Goal: Task Accomplishment & Management: Manage account settings

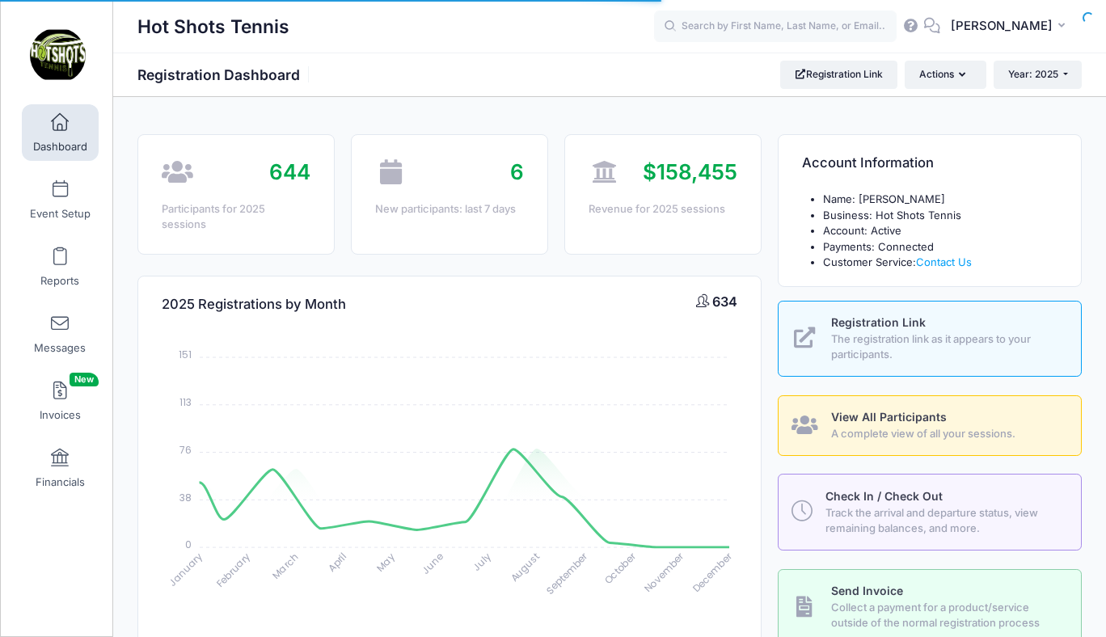
select select
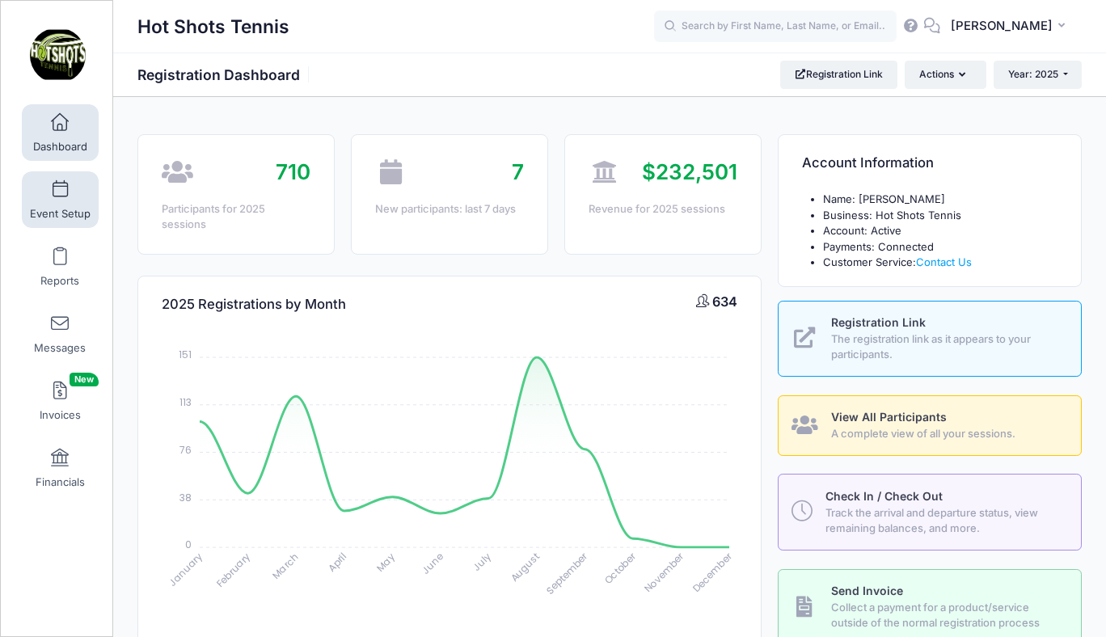
click at [60, 196] on span at bounding box center [60, 190] width 0 height 18
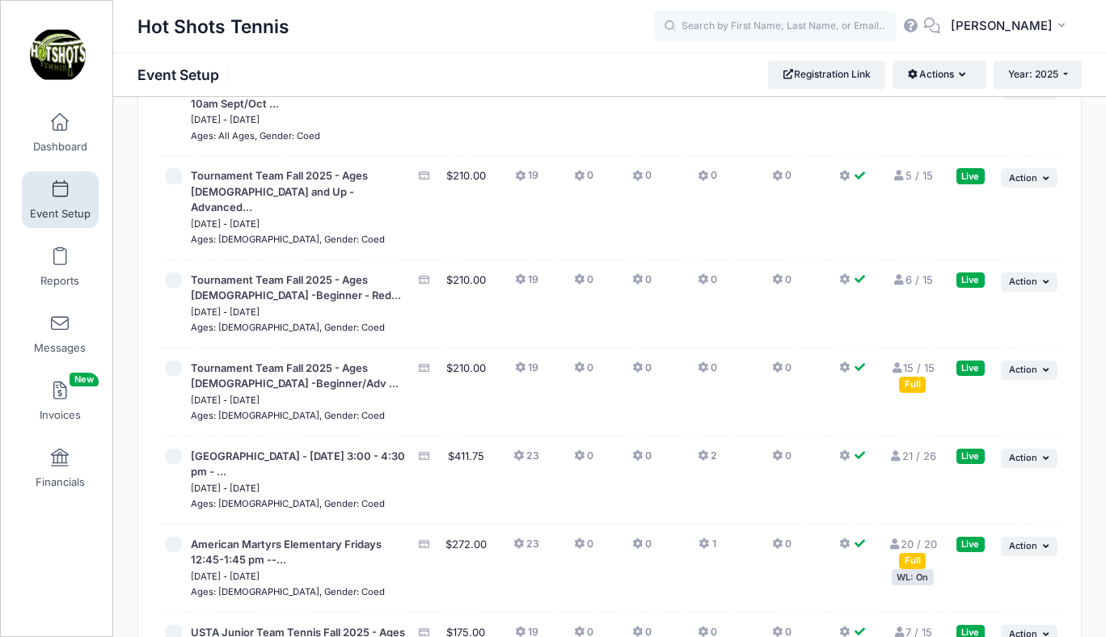
scroll to position [3902, 0]
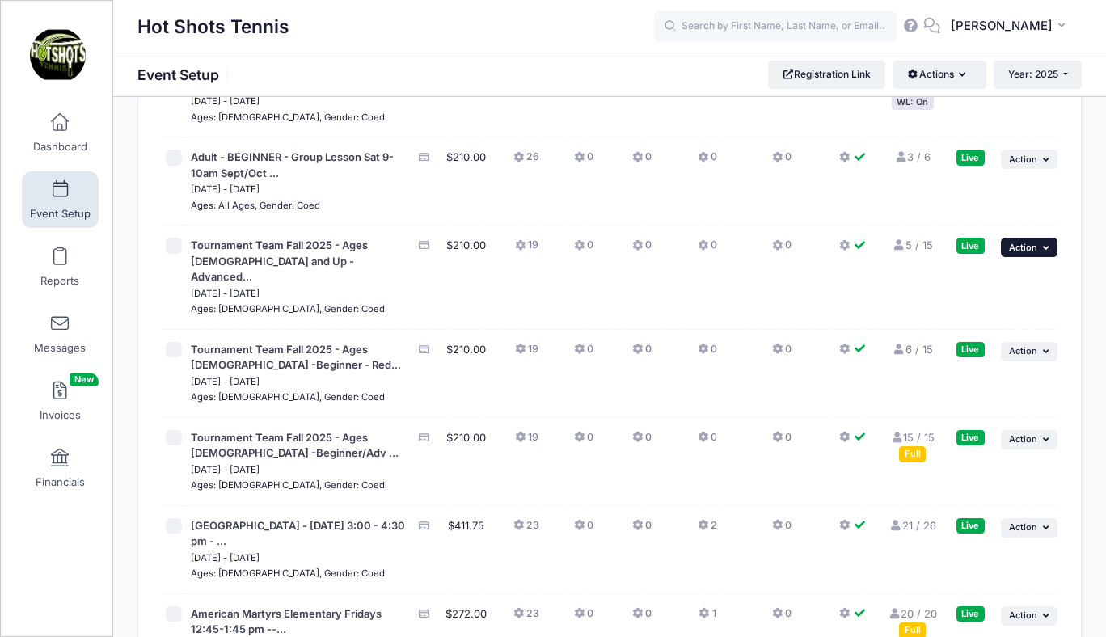
click at [1023, 253] on span "Action" at bounding box center [1023, 247] width 28 height 11
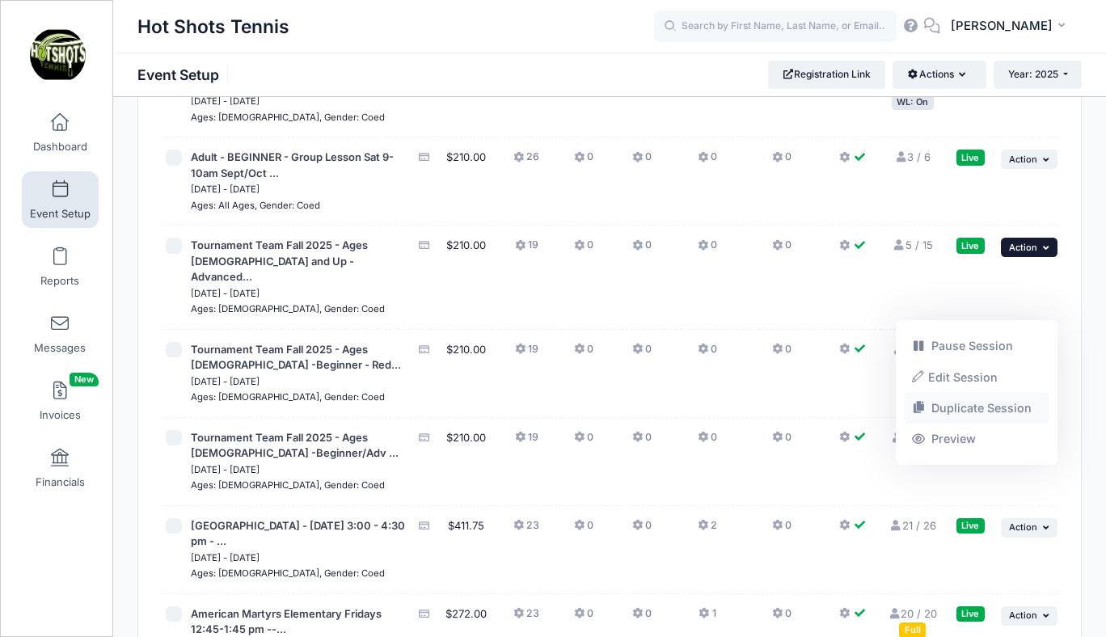
click at [947, 407] on link "Duplicate Session" at bounding box center [977, 408] width 146 height 31
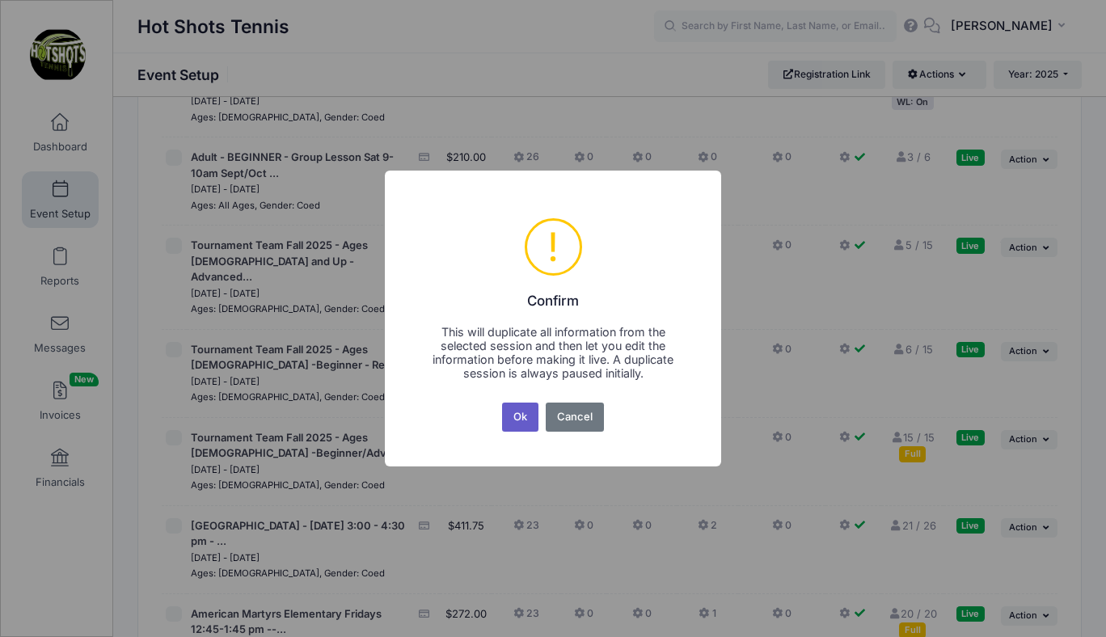
click at [519, 416] on button "Ok" at bounding box center [520, 417] width 37 height 29
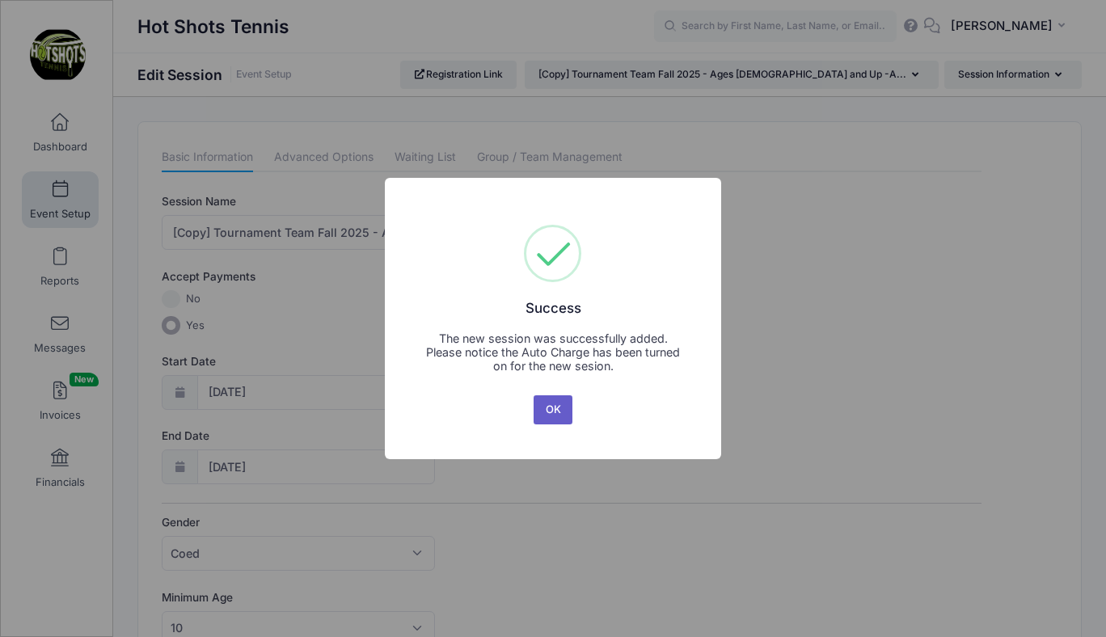
click at [550, 407] on button "OK" at bounding box center [553, 409] width 39 height 29
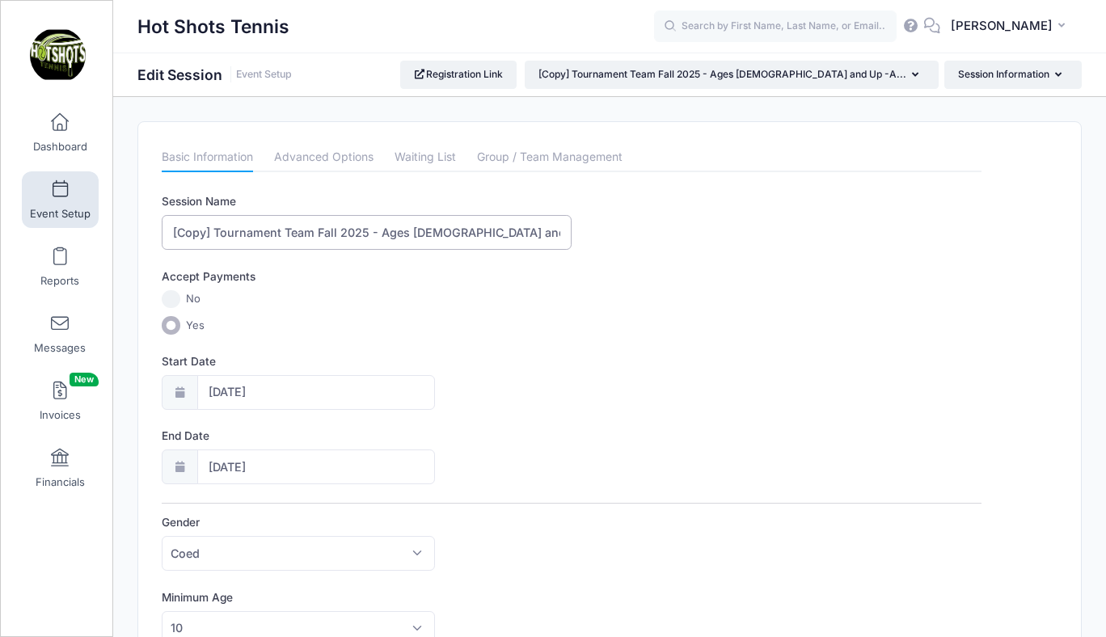
click at [216, 230] on input "[Copy] Tournament Team Fall 2025 - Ages 10 and Up -Advanced Intermediate - Gree…" at bounding box center [367, 232] width 410 height 35
click at [298, 231] on input "Tournament Team Fall 2025 - Ages 10 and Up -Advanced Intermediate - Green/Yello…" at bounding box center [367, 232] width 410 height 35
click at [342, 236] on input "Tournament Team Winter 2025 - Ages 10 and Up -Advanced Intermediate - Green/Yel…" at bounding box center [367, 232] width 410 height 35
click at [318, 230] on input "Tournament Team Winter 25-26 - Ages 10 and Up -Advanced Intermediate - Green/Ye…" at bounding box center [367, 232] width 410 height 35
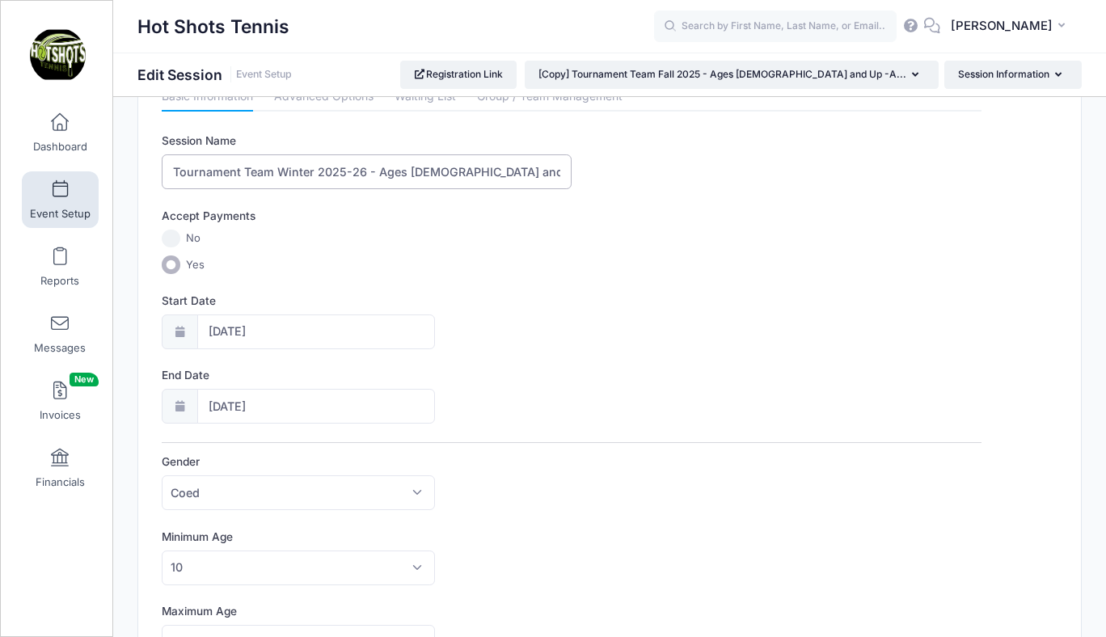
scroll to position [59, 0]
click at [416, 175] on input "Tournament Team Winter 2025-26 - Ages 10 and Up -Advanced Intermediate - Green/…" at bounding box center [367, 173] width 410 height 35
type input "Tournament Team Winter 2025-26 - Ages [DEMOGRAPHIC_DATA] and Up -Advanced Inter…"
click at [266, 338] on input "[DATE]" at bounding box center [316, 333] width 238 height 35
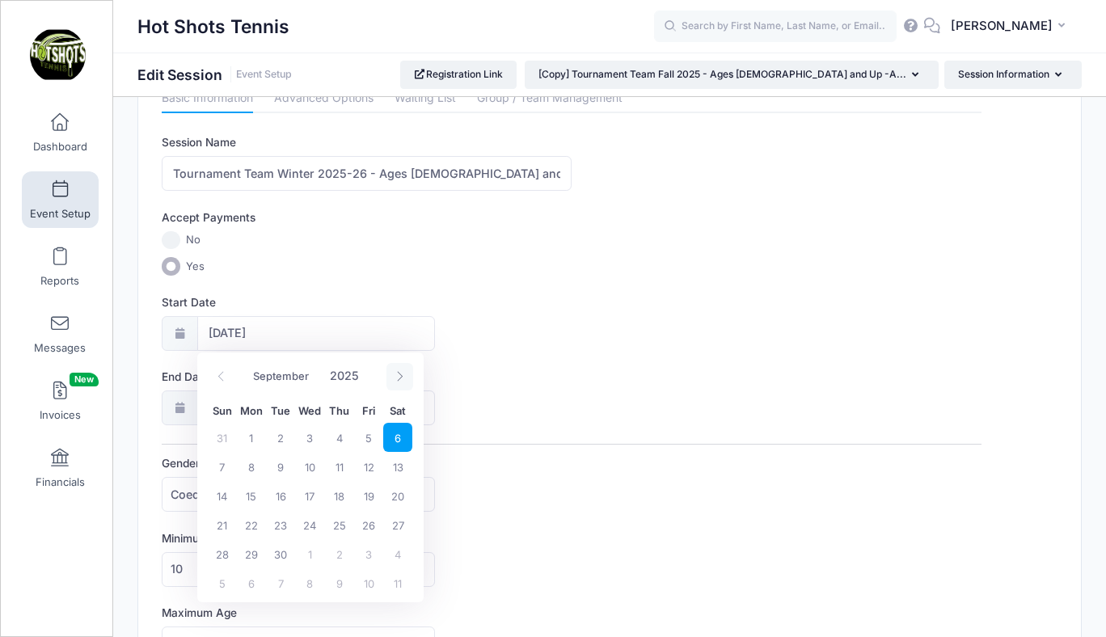
click at [396, 375] on icon at bounding box center [399, 376] width 11 height 11
click at [220, 381] on icon at bounding box center [221, 376] width 11 height 11
select select "10"
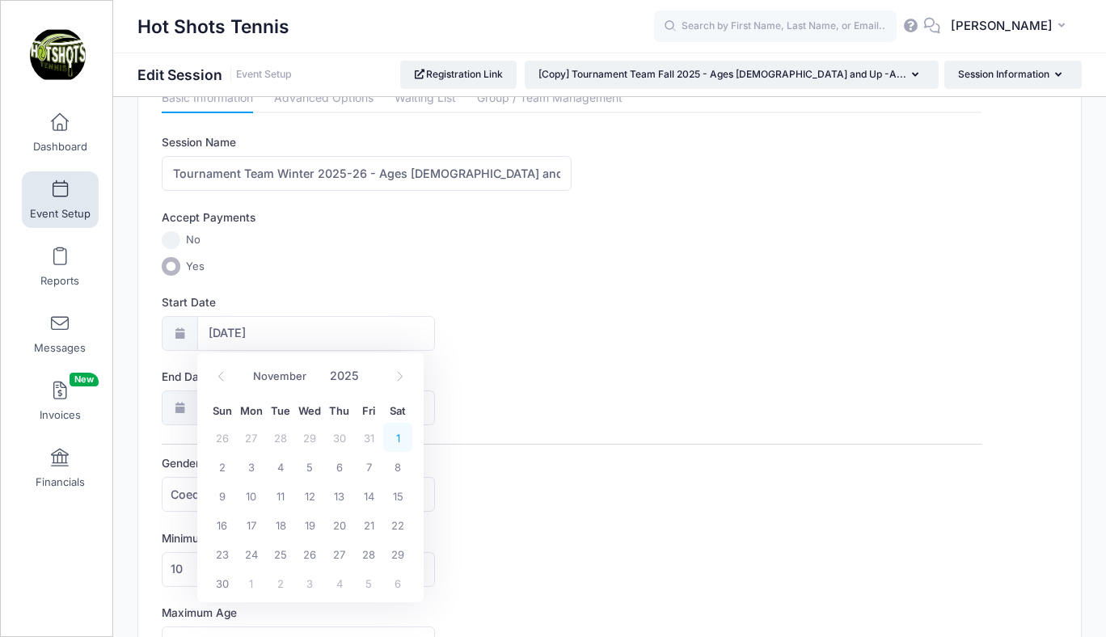
click at [399, 437] on span "1" at bounding box center [397, 437] width 29 height 29
type input "11/01/2025"
type input "11/02/2025"
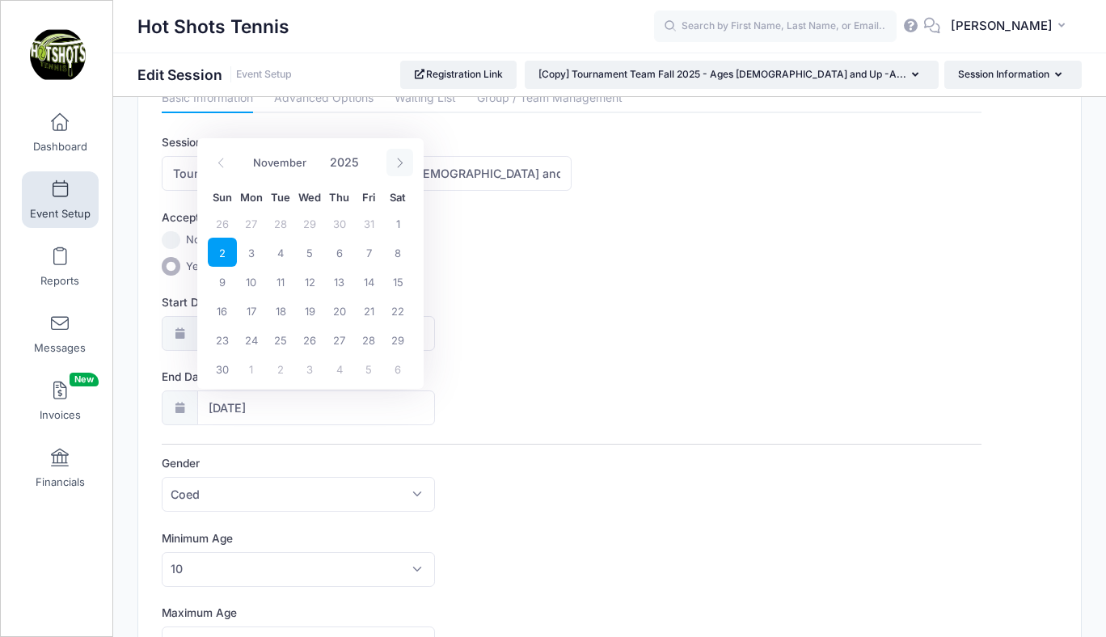
click at [399, 162] on icon at bounding box center [399, 163] width 11 height 11
select select "11"
click at [399, 162] on icon at bounding box center [399, 163] width 11 height 11
type input "2026"
select select "0"
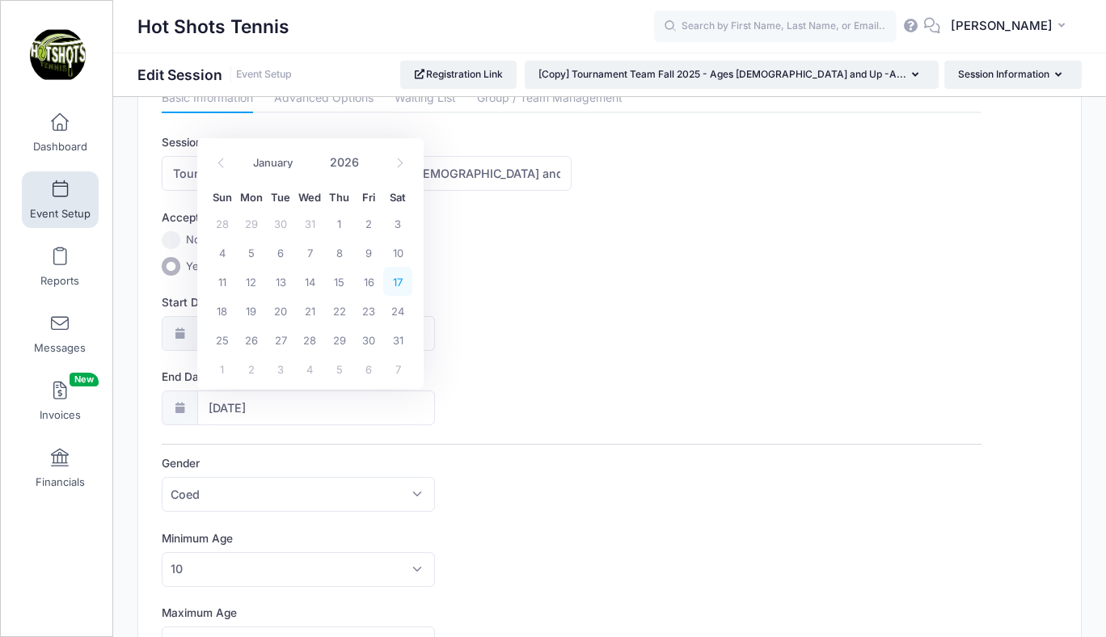
click at [397, 281] on span "17" at bounding box center [397, 281] width 29 height 29
type input "01/17/2026"
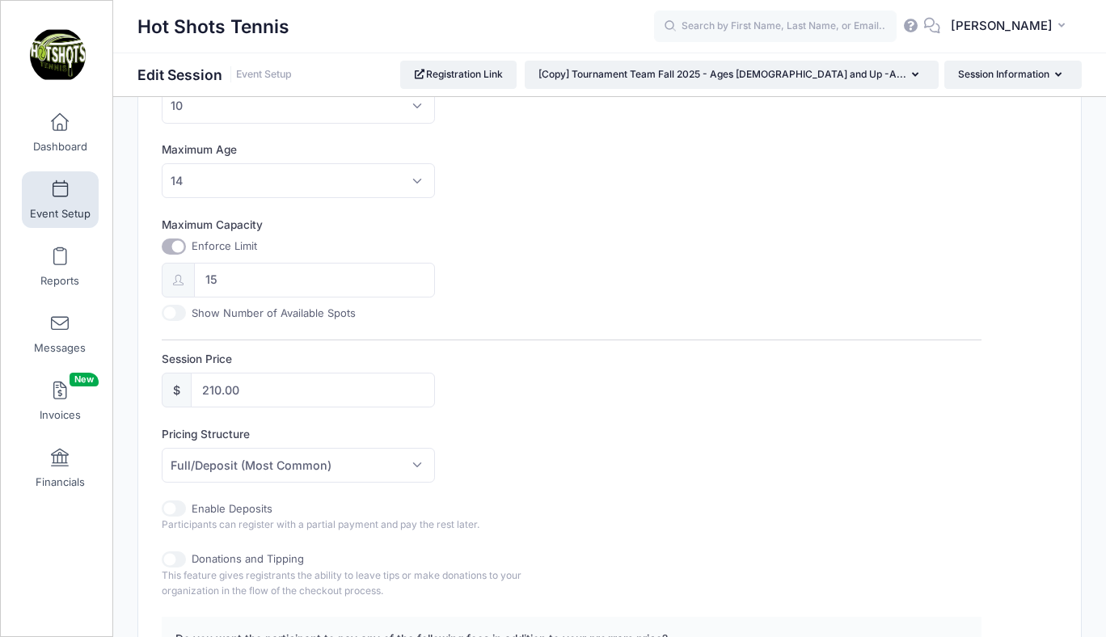
scroll to position [523, 0]
click at [268, 390] on input "210.00" at bounding box center [313, 389] width 244 height 35
type input "2"
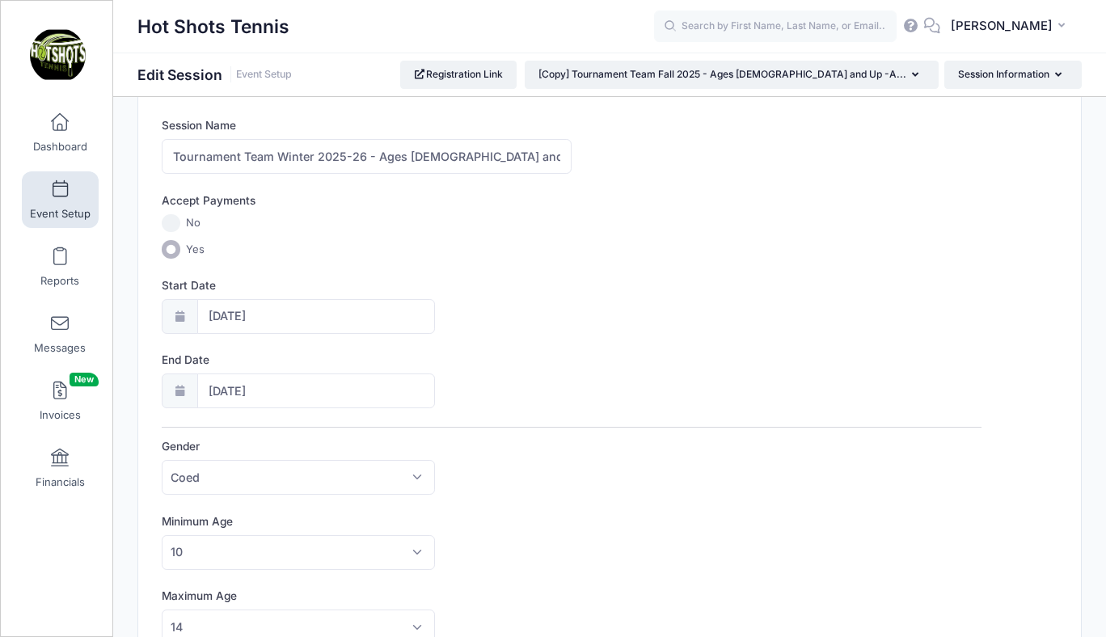
scroll to position [0, 0]
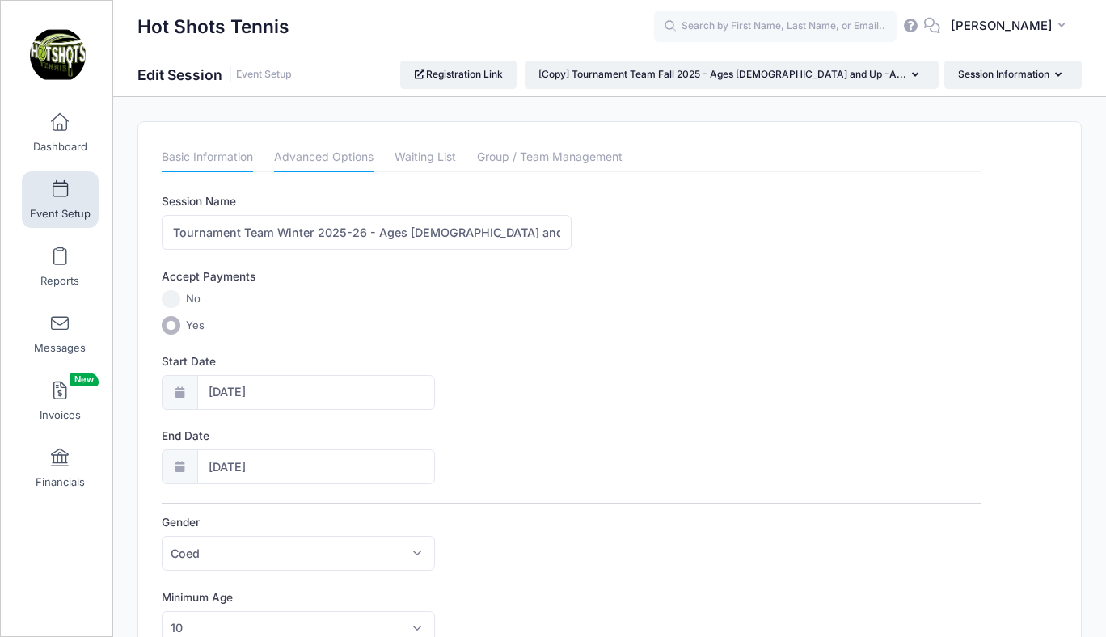
click at [331, 165] on link "Advanced Options" at bounding box center [323, 157] width 99 height 29
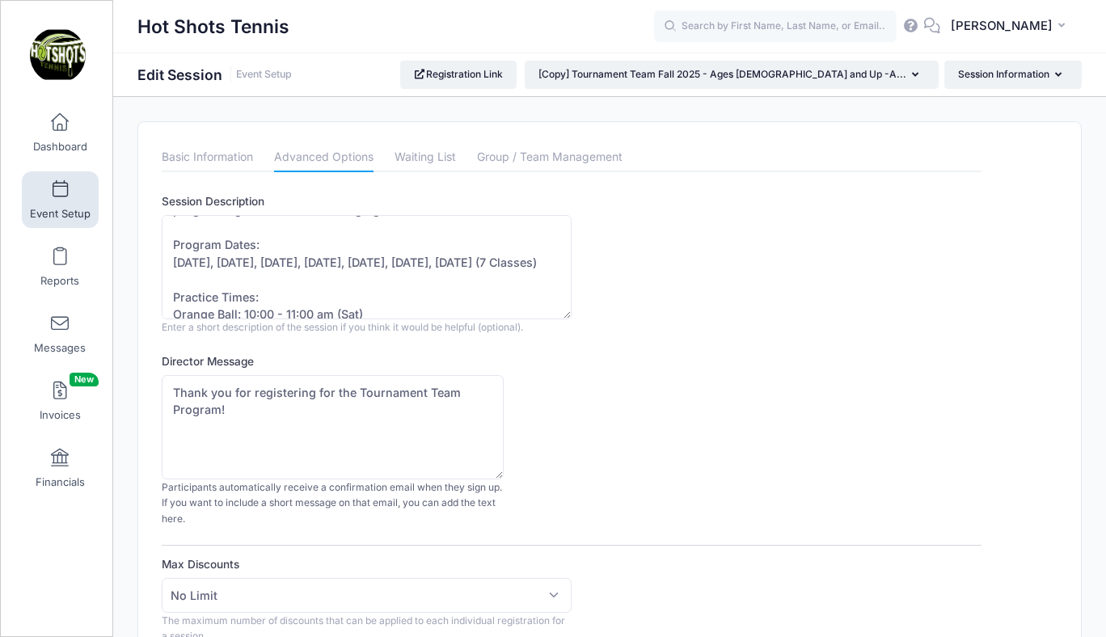
scroll to position [98, 0]
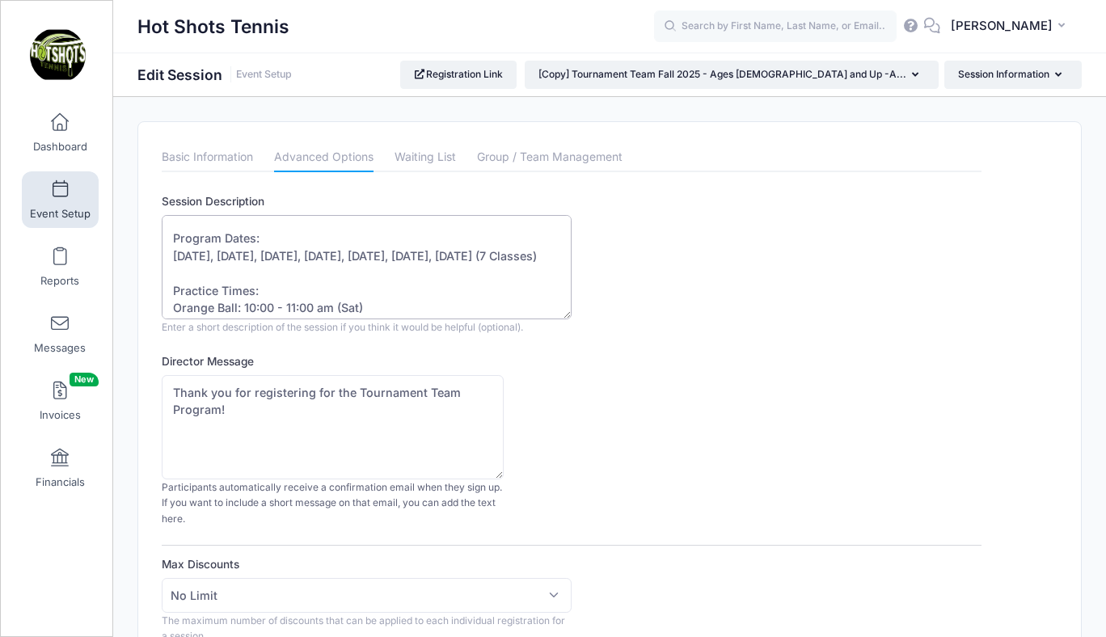
drag, startPoint x: 173, startPoint y: 253, endPoint x: 538, endPoint y: 260, distance: 365.4
click at [538, 260] on textarea "Our Tournament Team Program is designed for players who want to further develop…" at bounding box center [367, 267] width 410 height 104
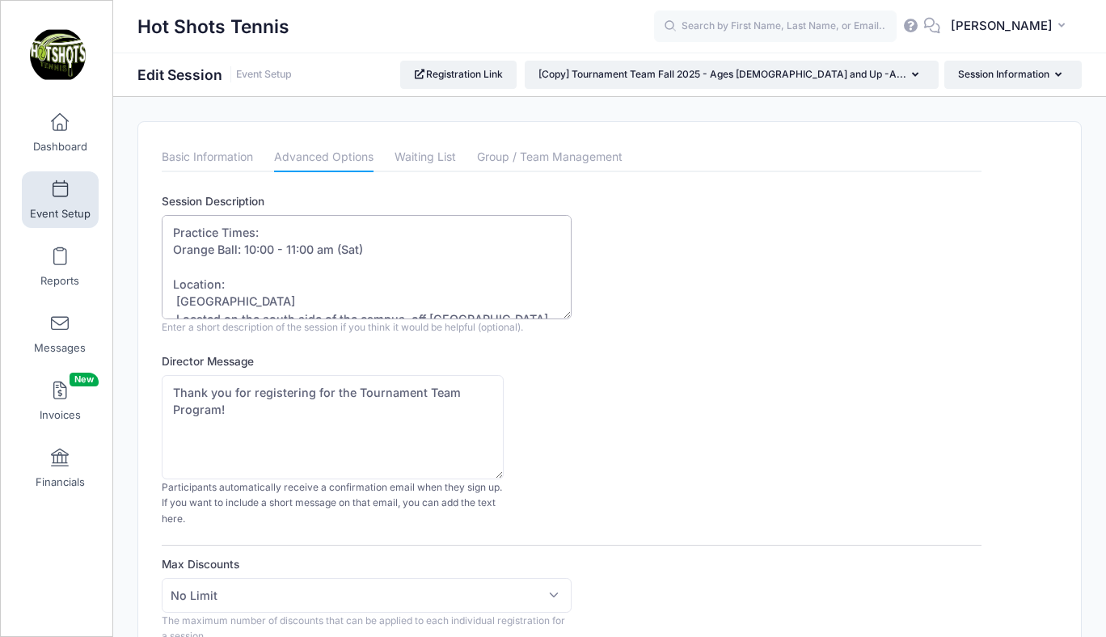
scroll to position [173, 0]
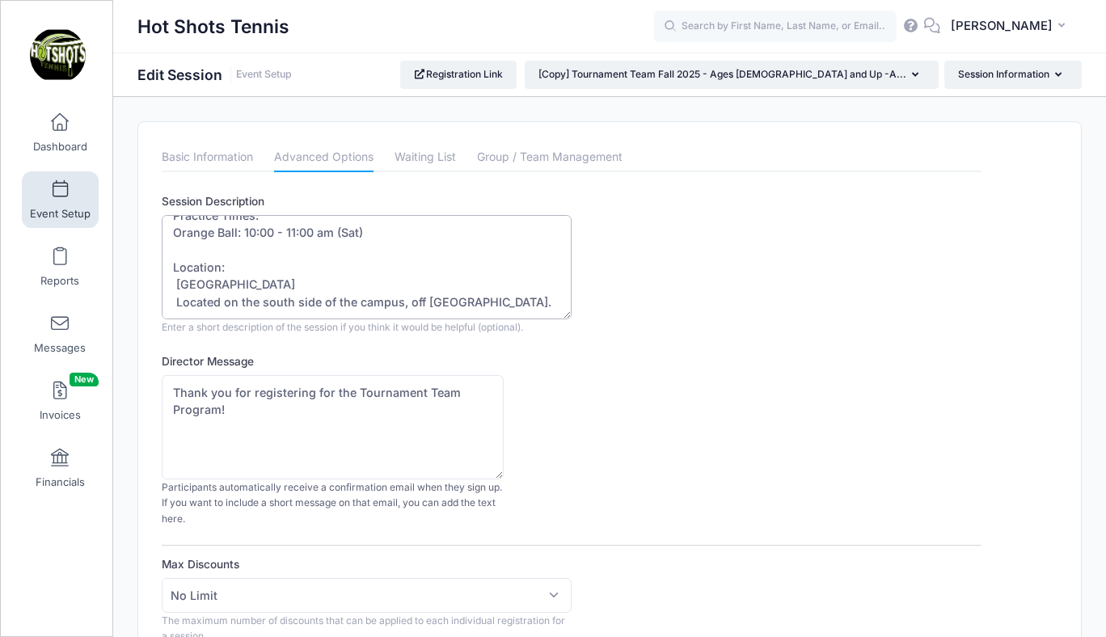
click at [213, 232] on textarea "Our Tournament Team Program is designed for players who want to further develop…" at bounding box center [367, 267] width 410 height 104
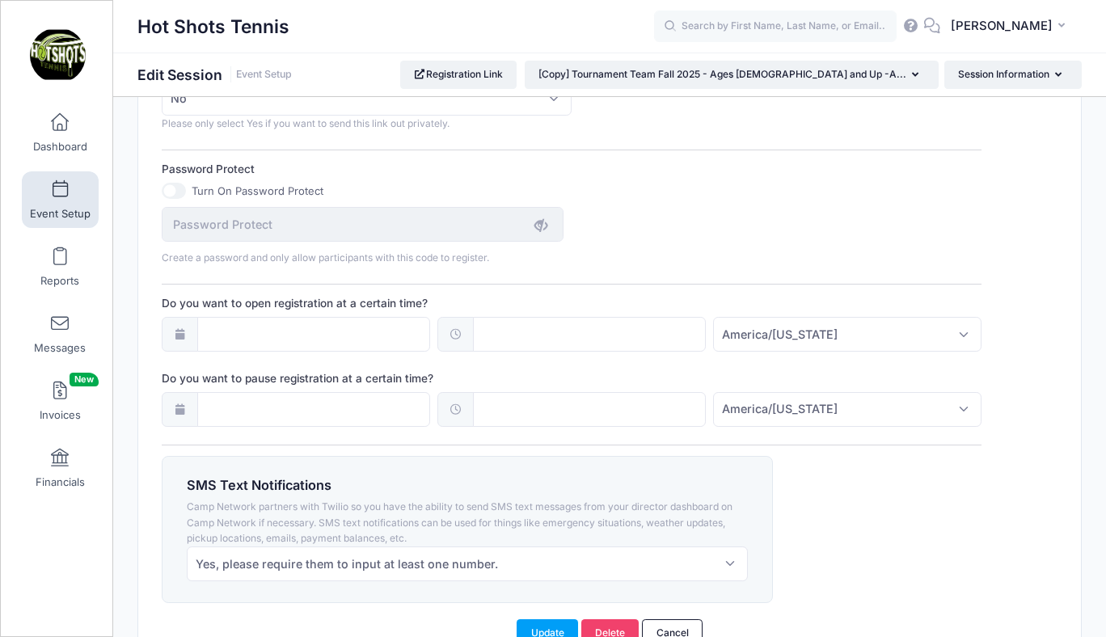
scroll to position [1155, 0]
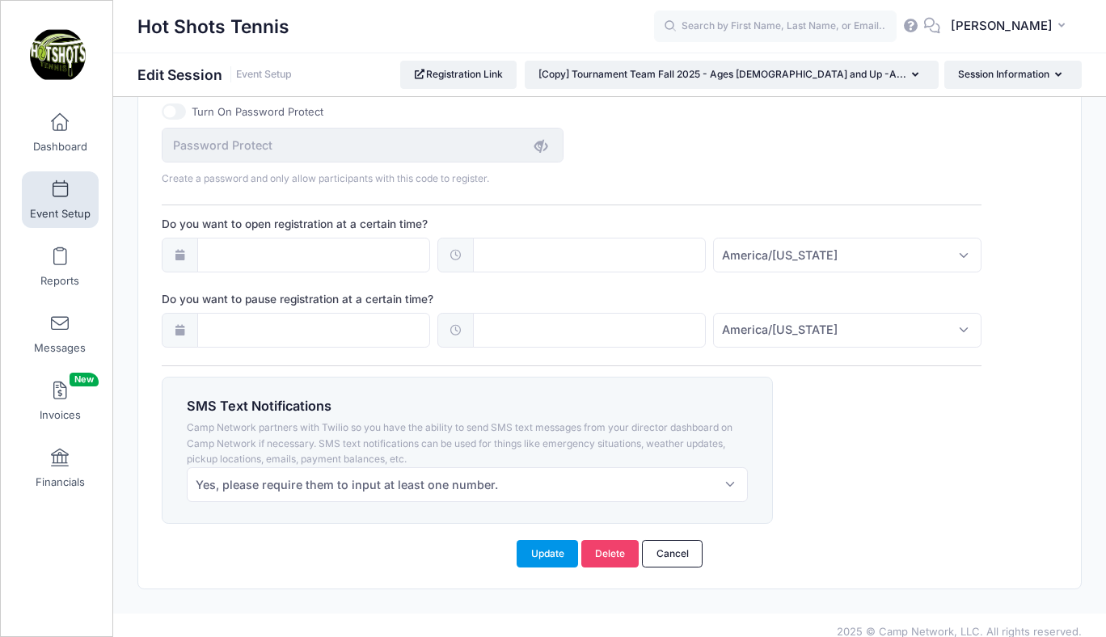
type textarea "Our Tournament Team Program is designed for players who want to further develop…"
click at [547, 546] on button "Update" at bounding box center [547, 553] width 61 height 27
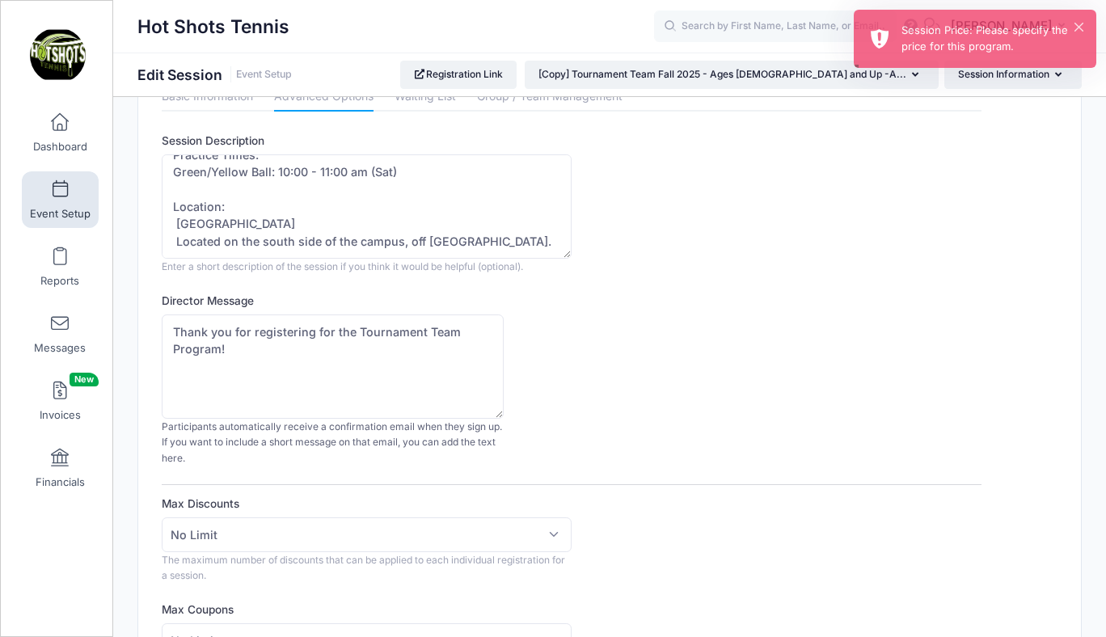
scroll to position [0, 0]
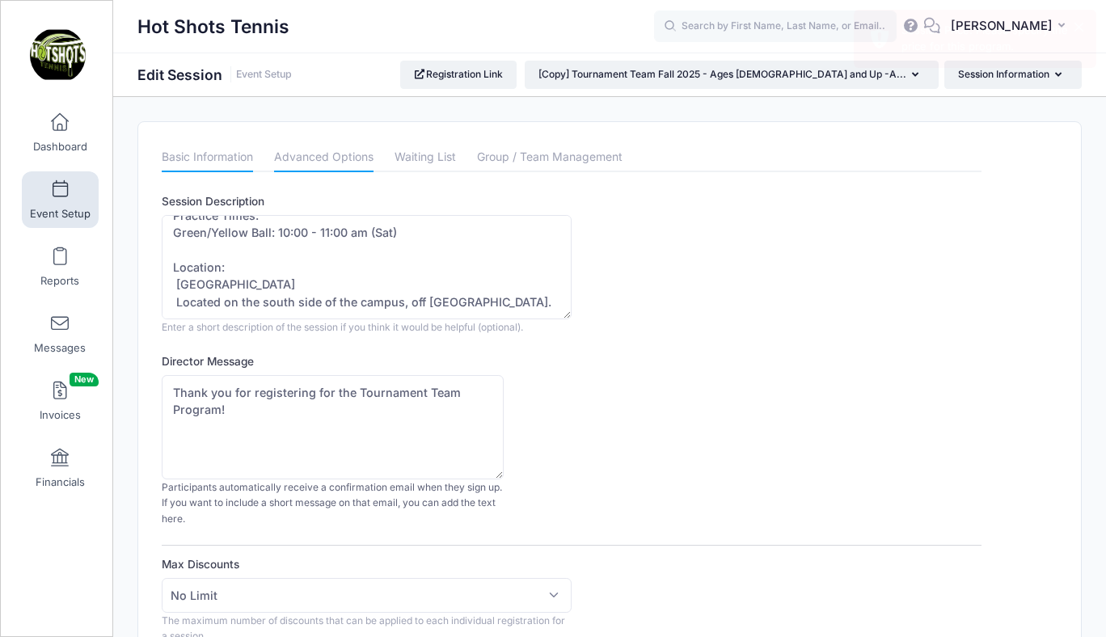
click at [220, 162] on link "Basic Information" at bounding box center [207, 157] width 91 height 29
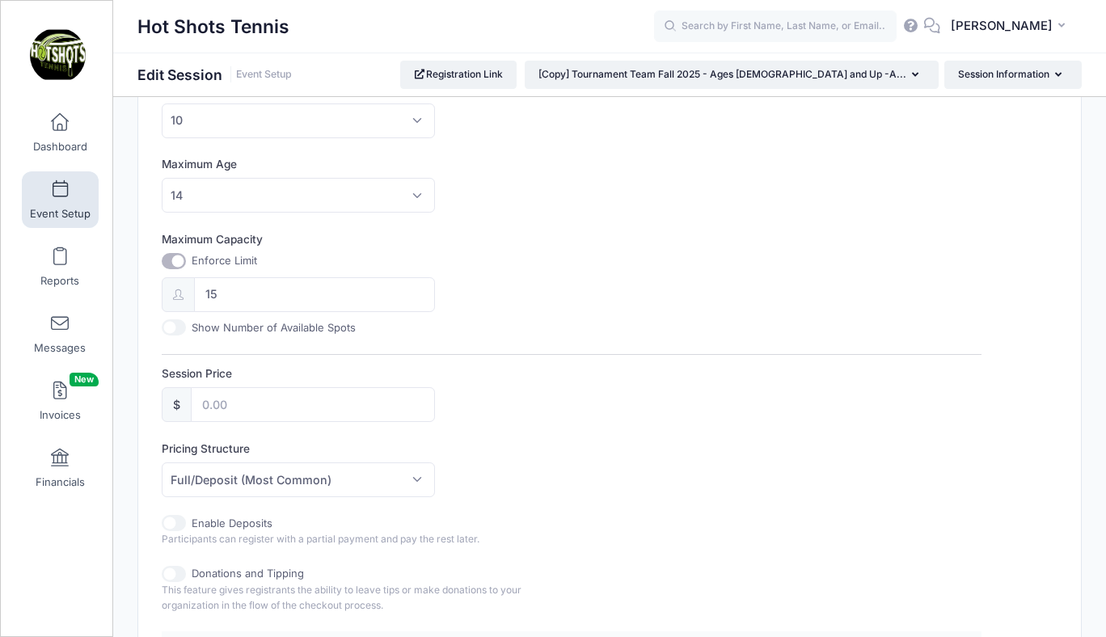
scroll to position [517, 0]
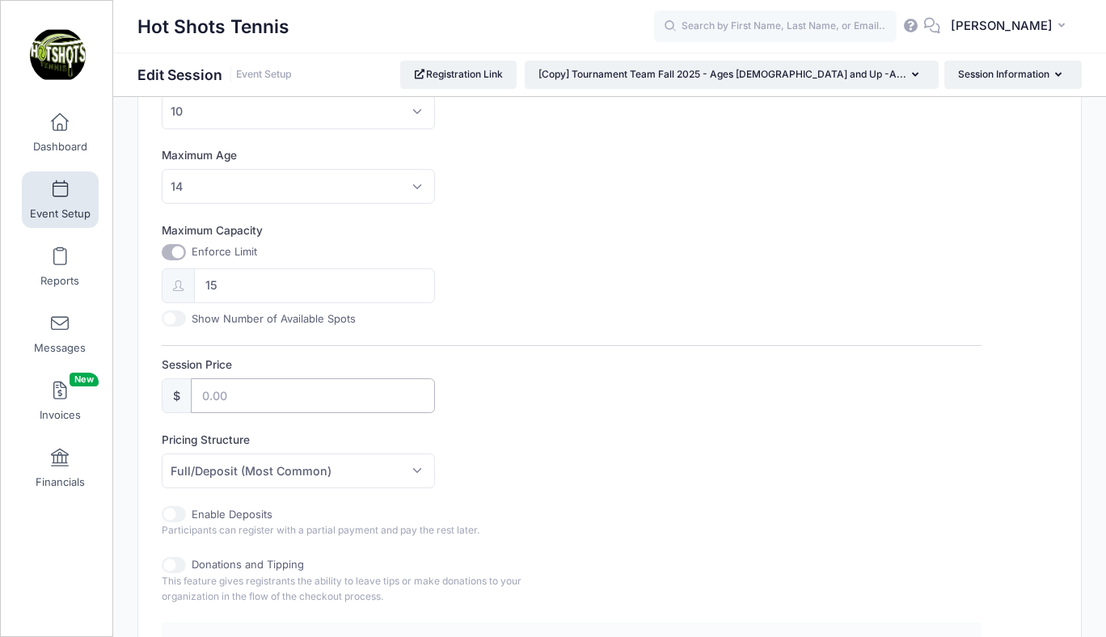
click at [297, 386] on input "Session Price" at bounding box center [313, 395] width 244 height 35
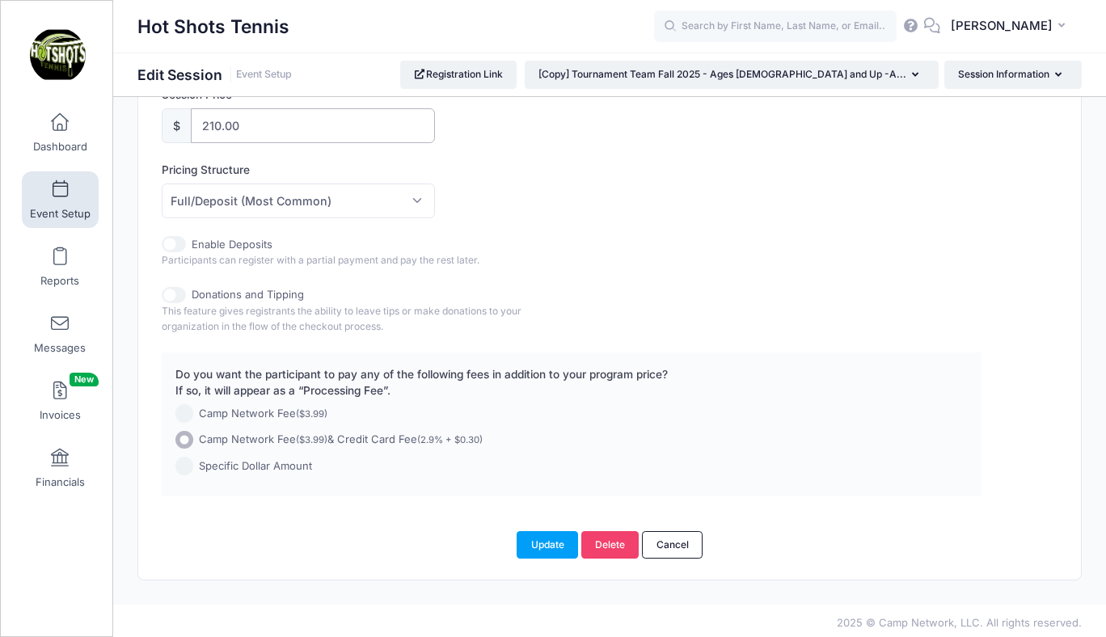
scroll to position [791, 0]
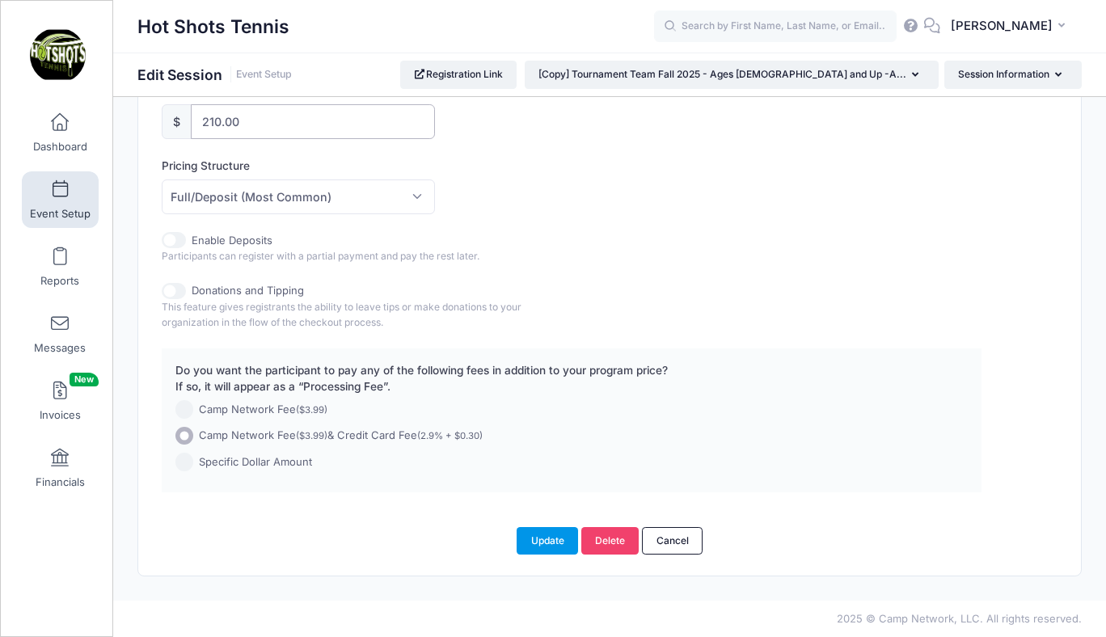
type input "210.00"
click at [557, 538] on button "Update" at bounding box center [547, 540] width 61 height 27
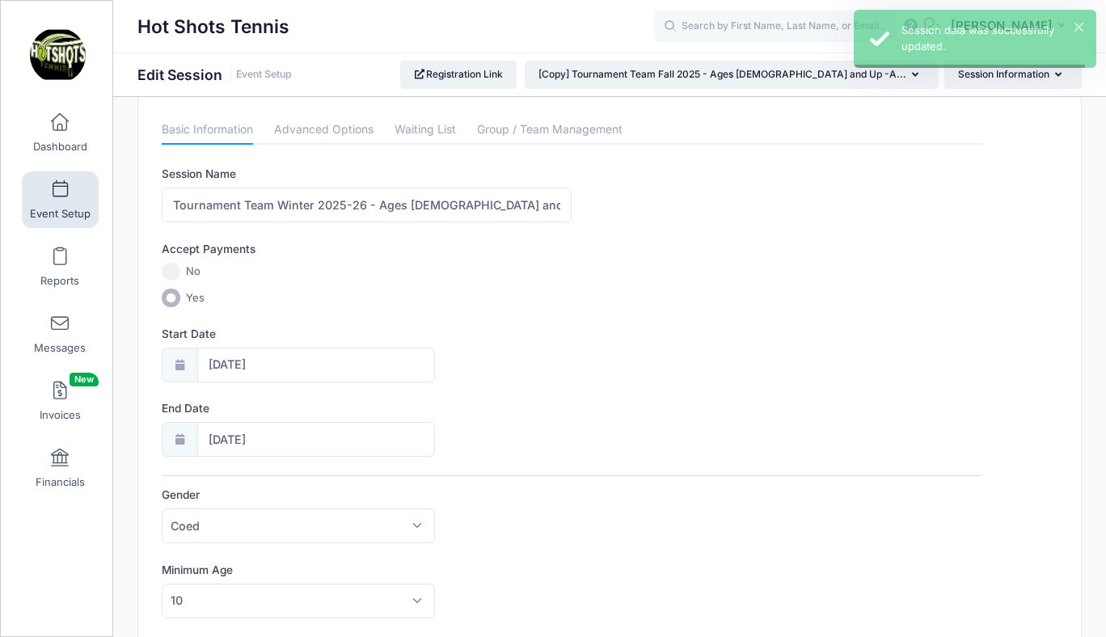
scroll to position [0, 0]
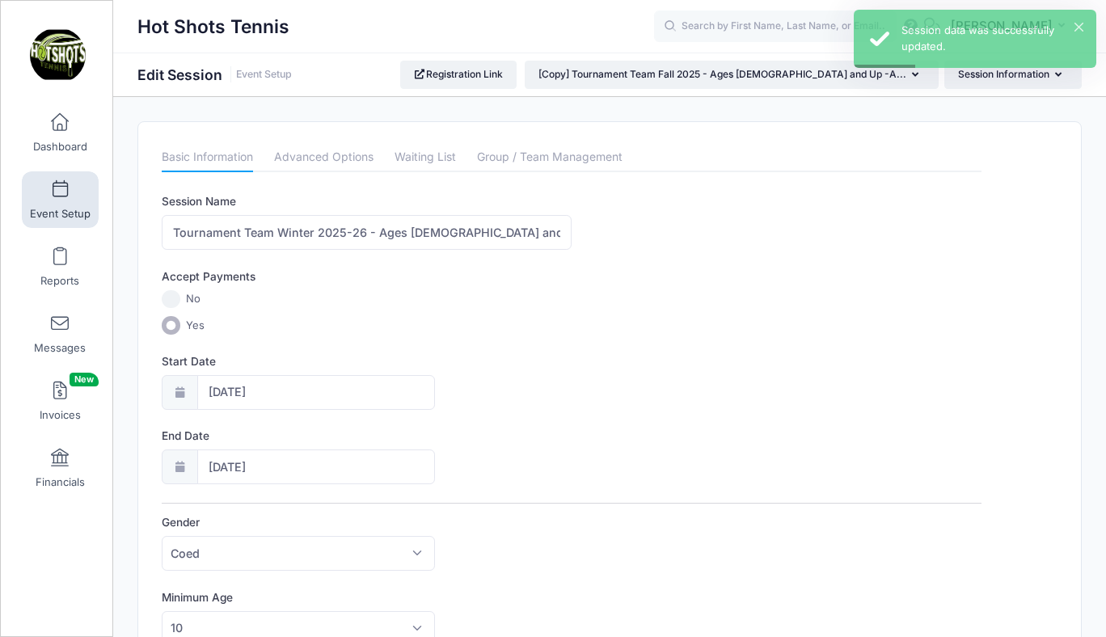
click at [60, 193] on span at bounding box center [60, 190] width 0 height 18
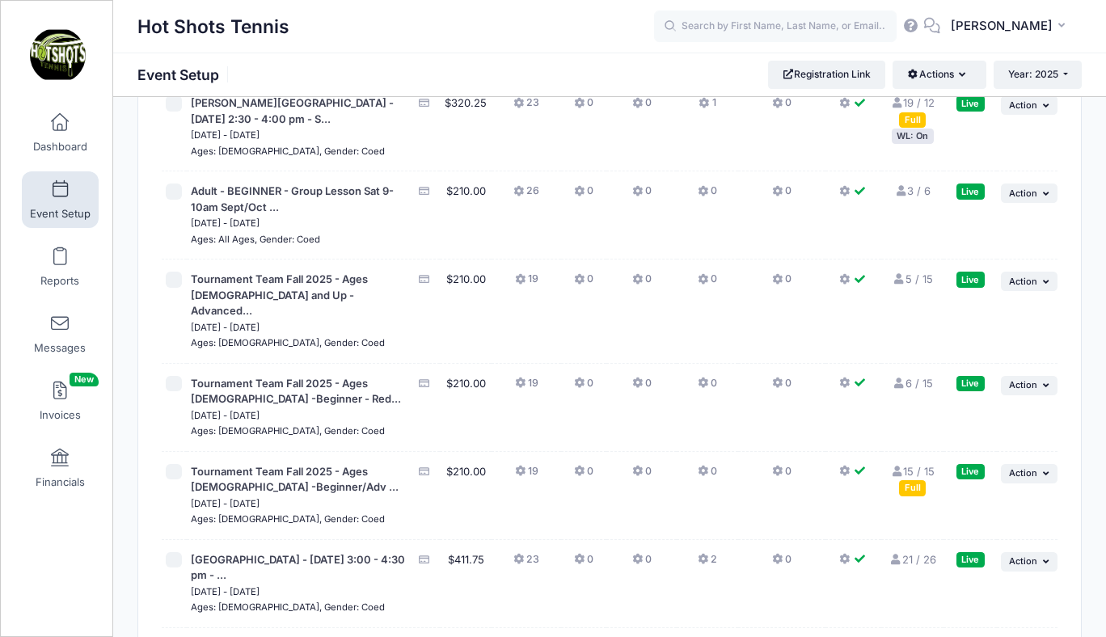
scroll to position [3895, 0]
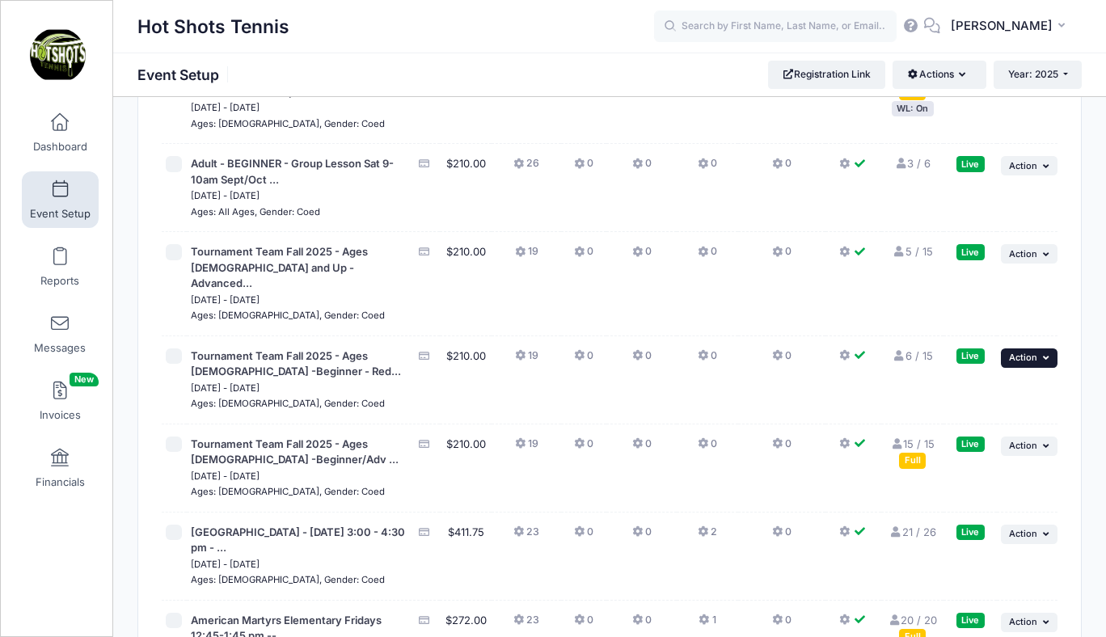
click at [1017, 363] on span "Action" at bounding box center [1023, 357] width 28 height 11
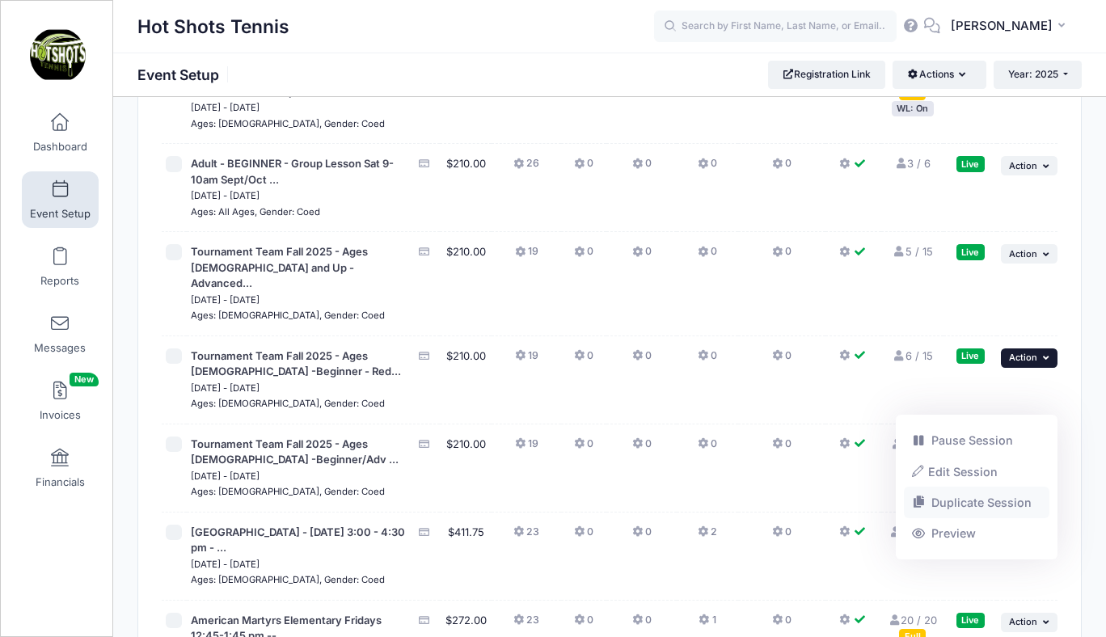
click at [965, 498] on link "Duplicate Session" at bounding box center [977, 502] width 146 height 31
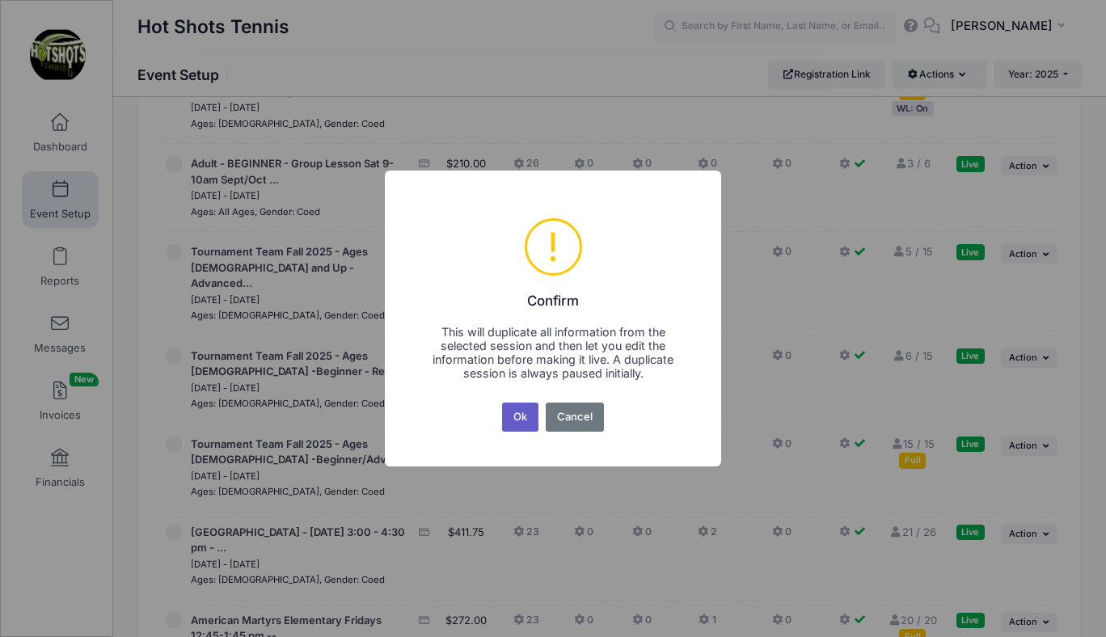
click at [521, 417] on button "Ok" at bounding box center [520, 417] width 37 height 29
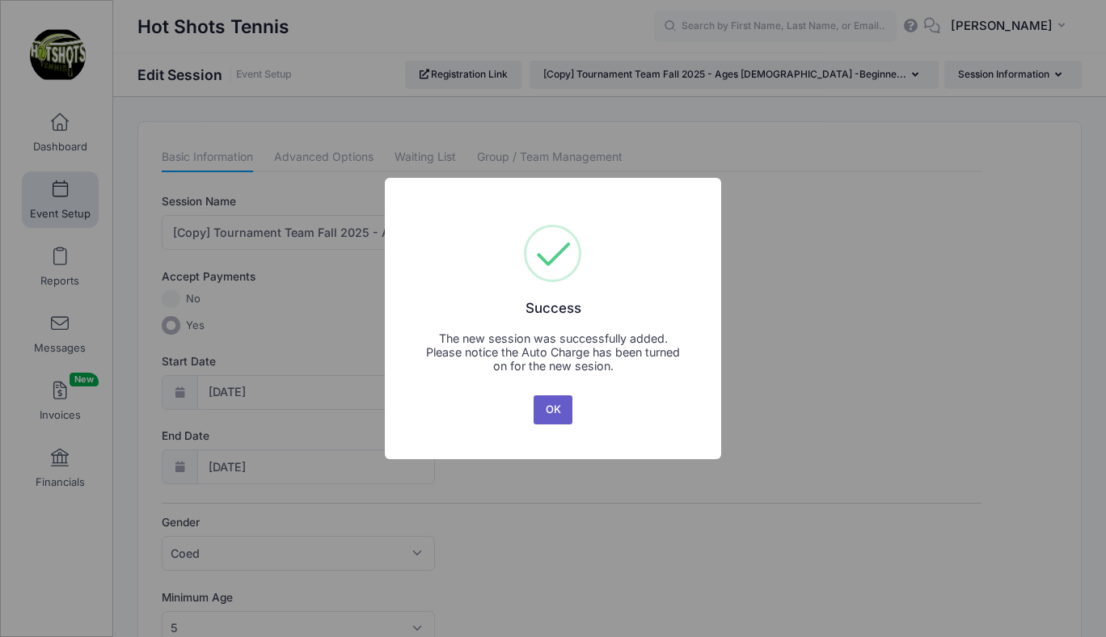
click at [563, 406] on button "OK" at bounding box center [553, 409] width 39 height 29
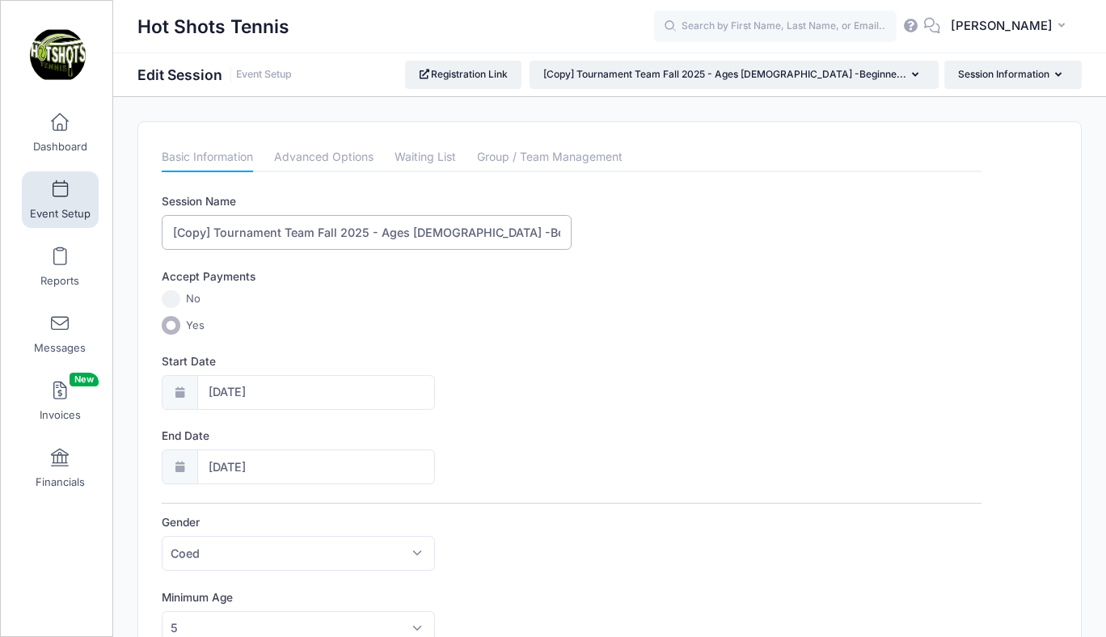
click at [214, 231] on input "[Copy] Tournament Team Fall 2025 - Ages 5-7 -Beginner - Red Ball - 9-10am Sat" at bounding box center [367, 232] width 410 height 35
click at [296, 232] on input "Tournament Team Fall 2025 - Ages 5-7 -Beginner - Red Ball - 9-10am Sat" at bounding box center [367, 232] width 410 height 35
click at [342, 233] on input "Tournament Team Winter 2025 - Ages 5-7 -Beginner - Red Ball - 9-10am Sat" at bounding box center [367, 232] width 410 height 35
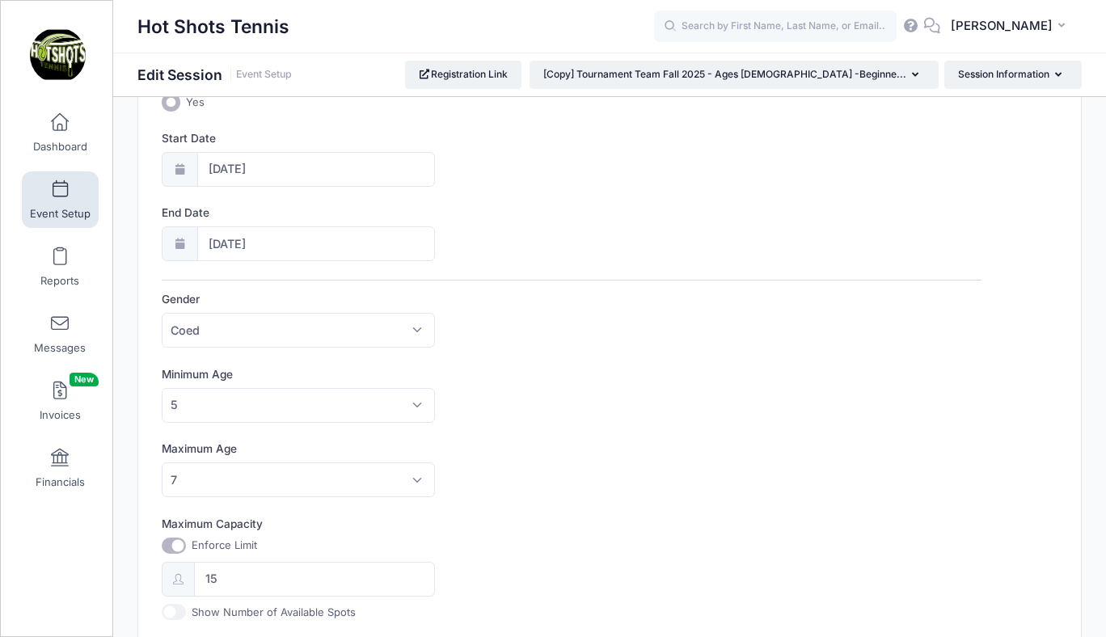
scroll to position [235, 0]
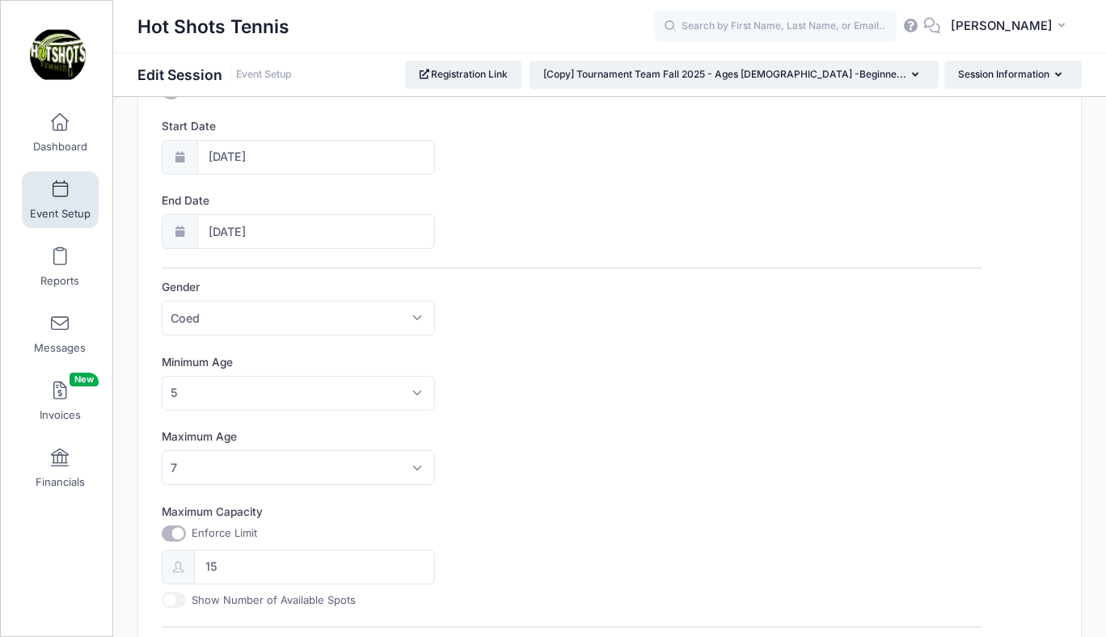
type input "Tournament Team Winter 2025-26 - Ages 5-7 -Beginner - Red Ball - 9-10am Sat"
click at [277, 158] on input "09/06/2025" at bounding box center [316, 157] width 238 height 35
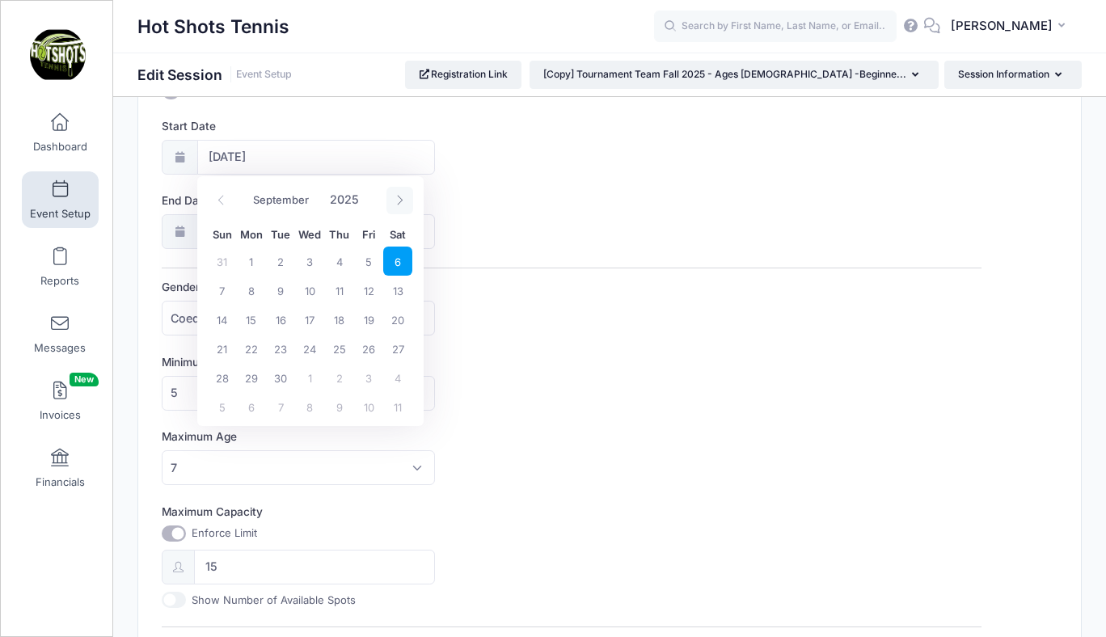
click at [398, 200] on icon at bounding box center [399, 200] width 11 height 11
select select "10"
click at [397, 259] on span "1" at bounding box center [397, 261] width 29 height 29
type input "11/01/2025"
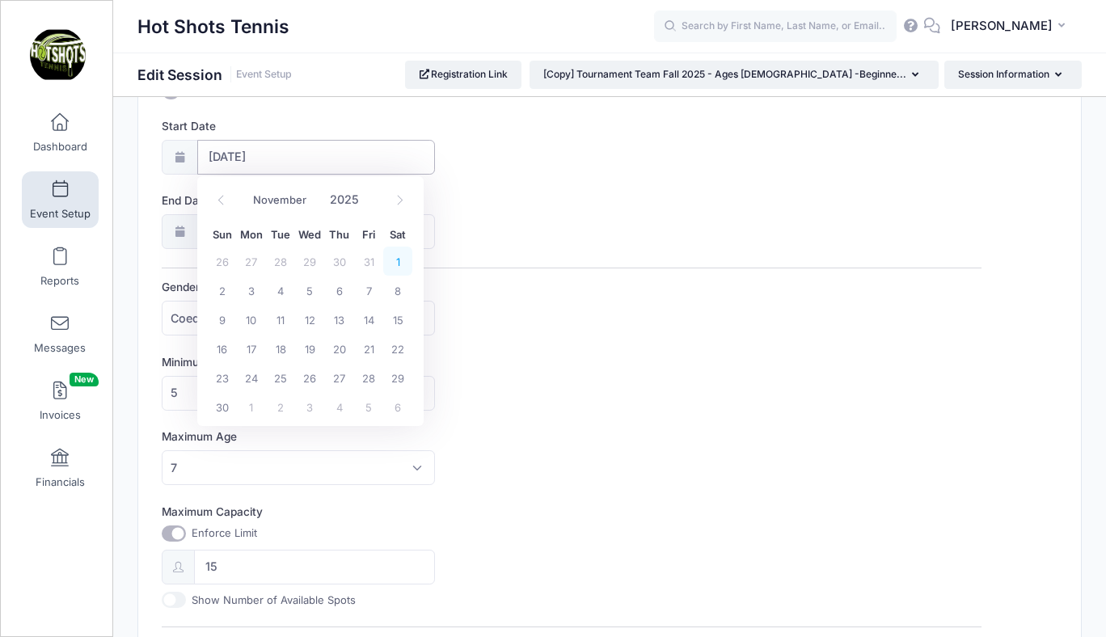
type input "11/02/2025"
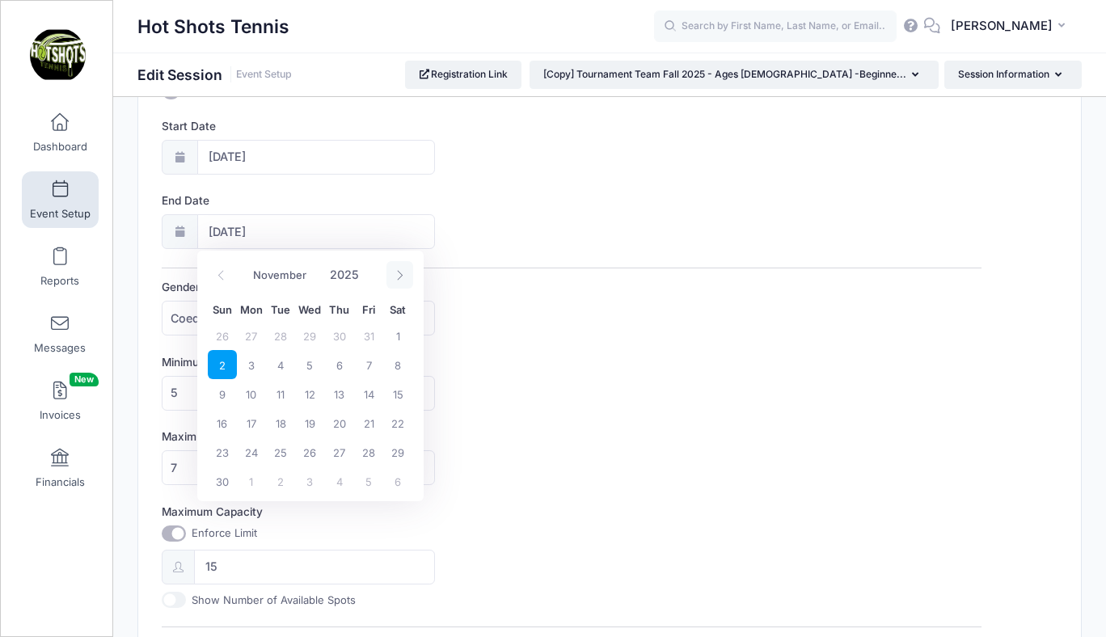
click at [398, 271] on icon at bounding box center [400, 275] width 6 height 10
select select "11"
click at [398, 271] on icon at bounding box center [400, 275] width 6 height 10
type input "2026"
select select "0"
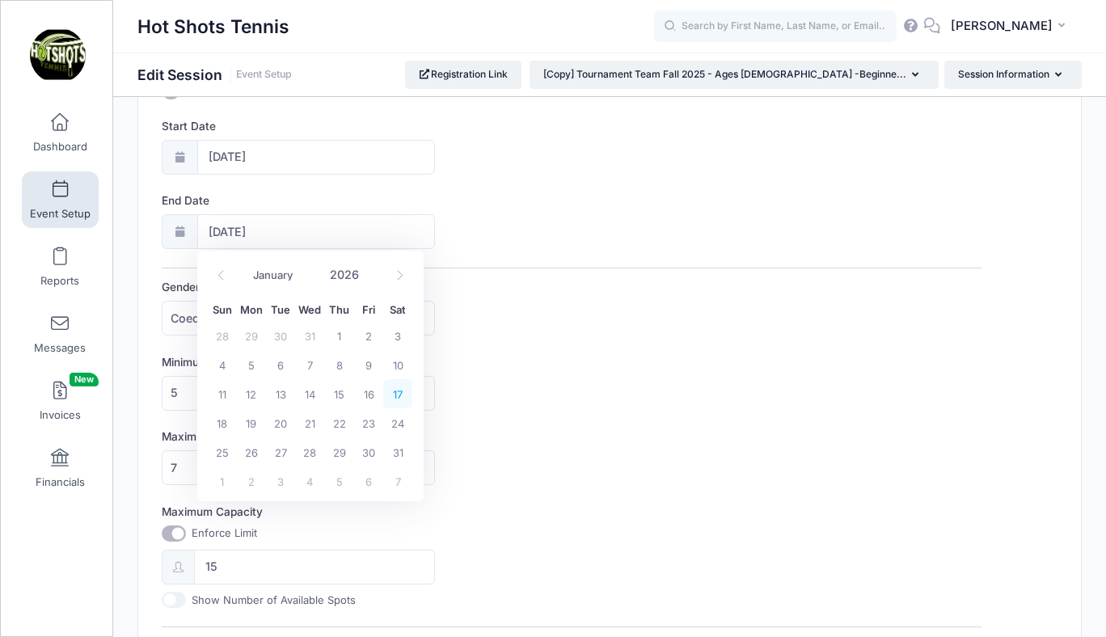
click at [396, 386] on span "17" at bounding box center [397, 393] width 29 height 29
type input "01/17/2026"
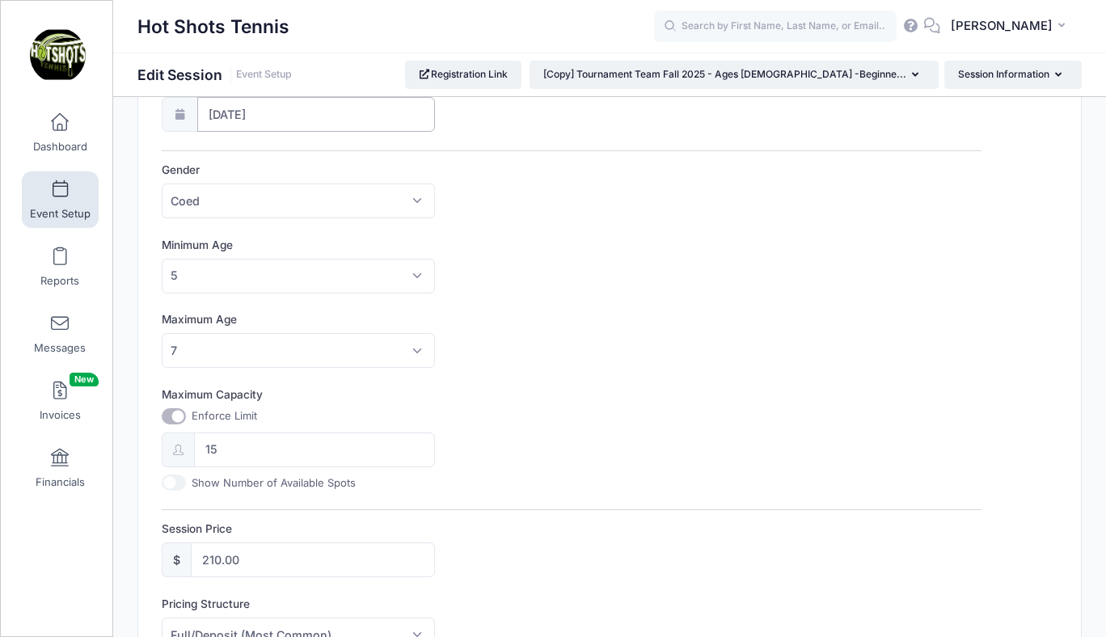
scroll to position [791, 0]
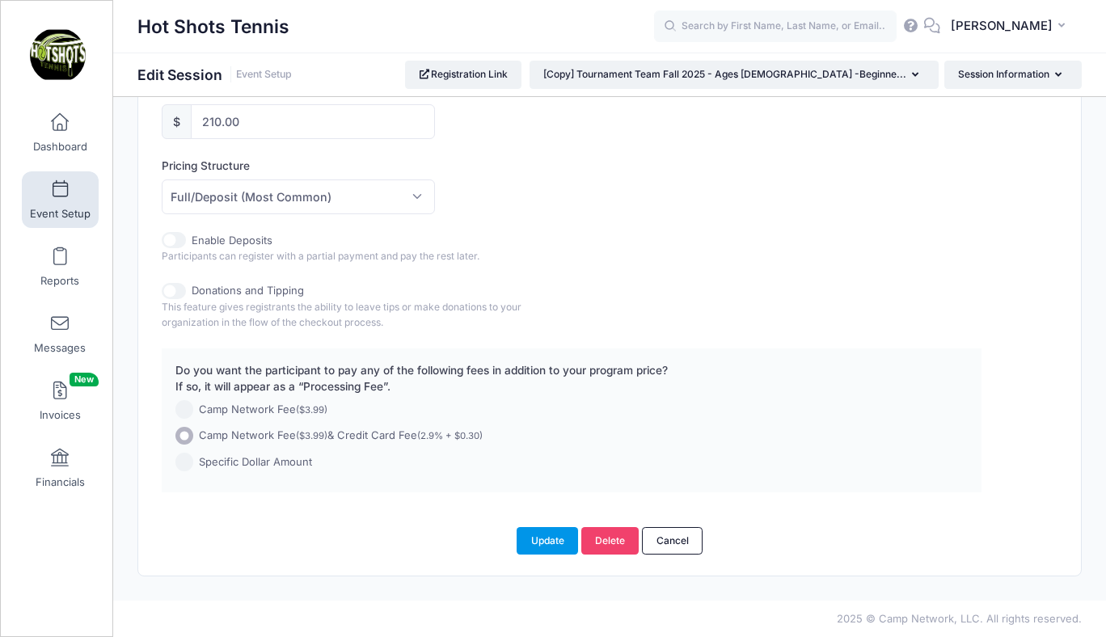
click at [543, 543] on button "Update" at bounding box center [547, 540] width 61 height 27
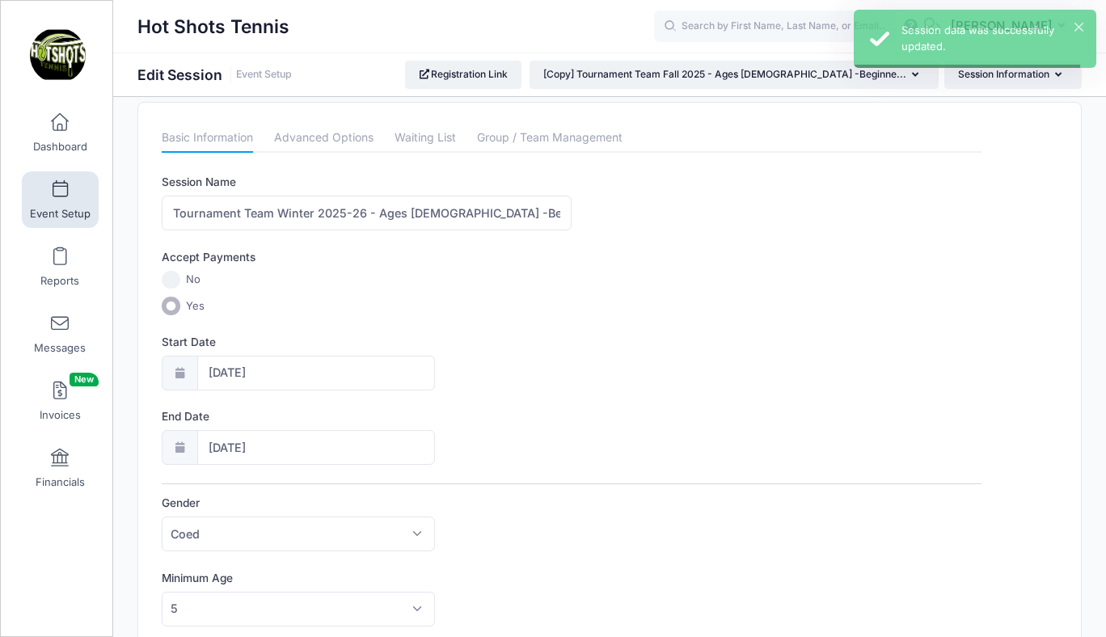
scroll to position [0, 0]
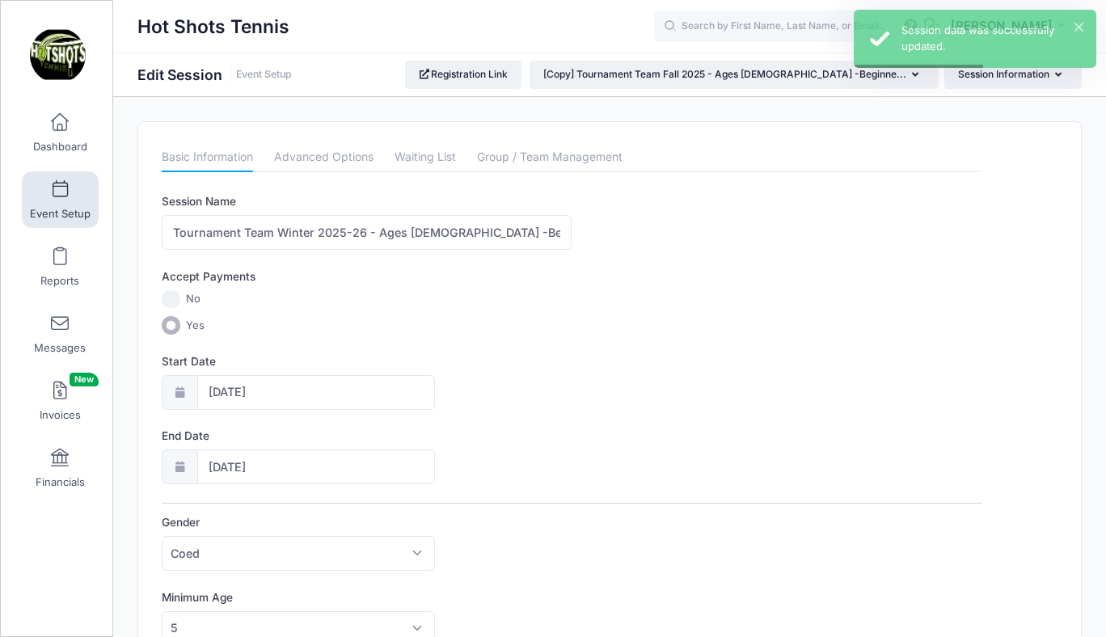
click at [60, 188] on span at bounding box center [60, 190] width 0 height 18
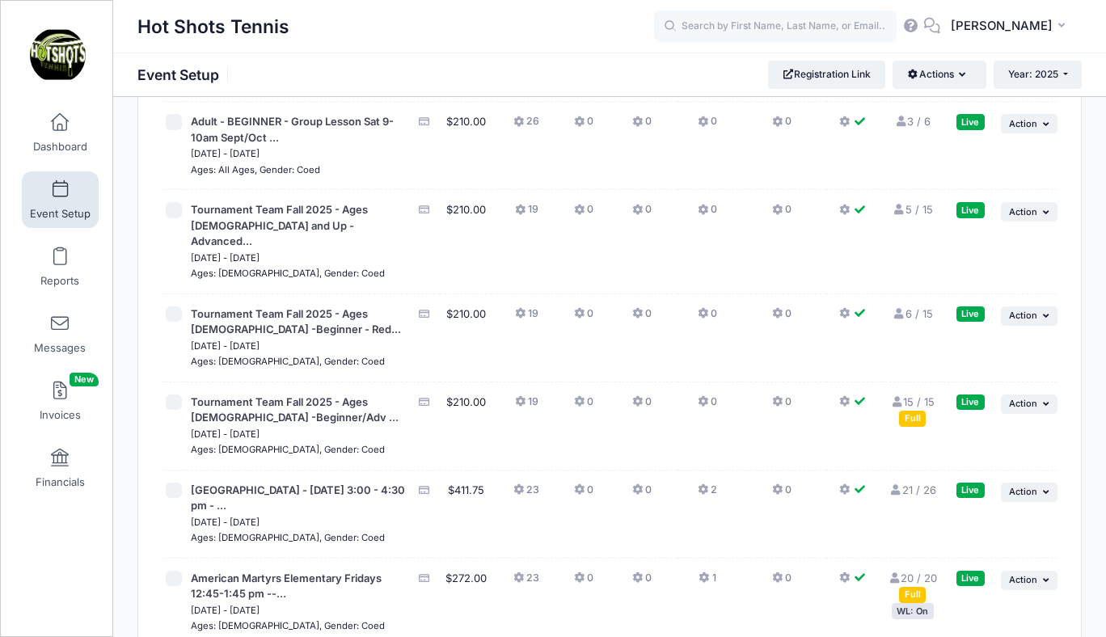
scroll to position [3938, 0]
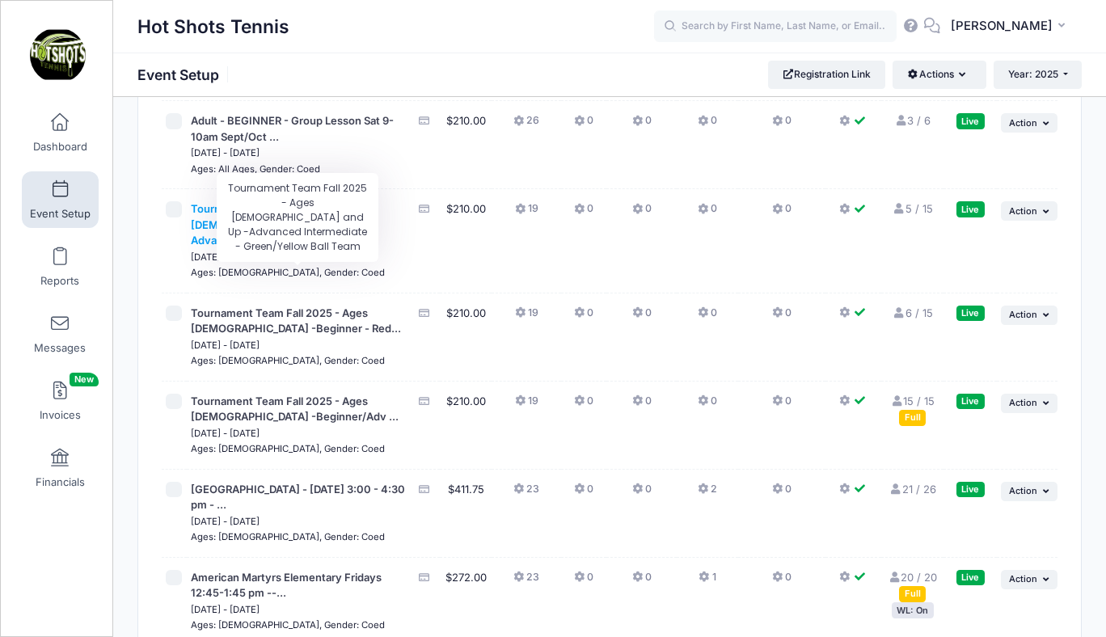
click at [297, 247] on span "Tournament Team Fall 2025 - Ages [DEMOGRAPHIC_DATA] and Up -Advanced..." at bounding box center [279, 224] width 177 height 44
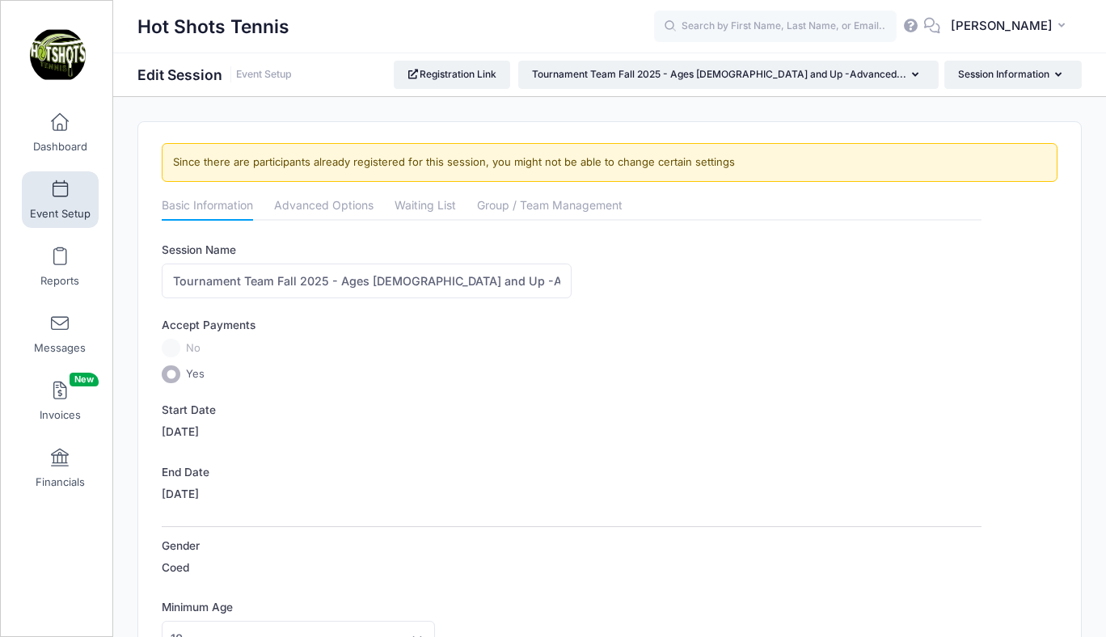
click at [60, 194] on span at bounding box center [60, 190] width 0 height 18
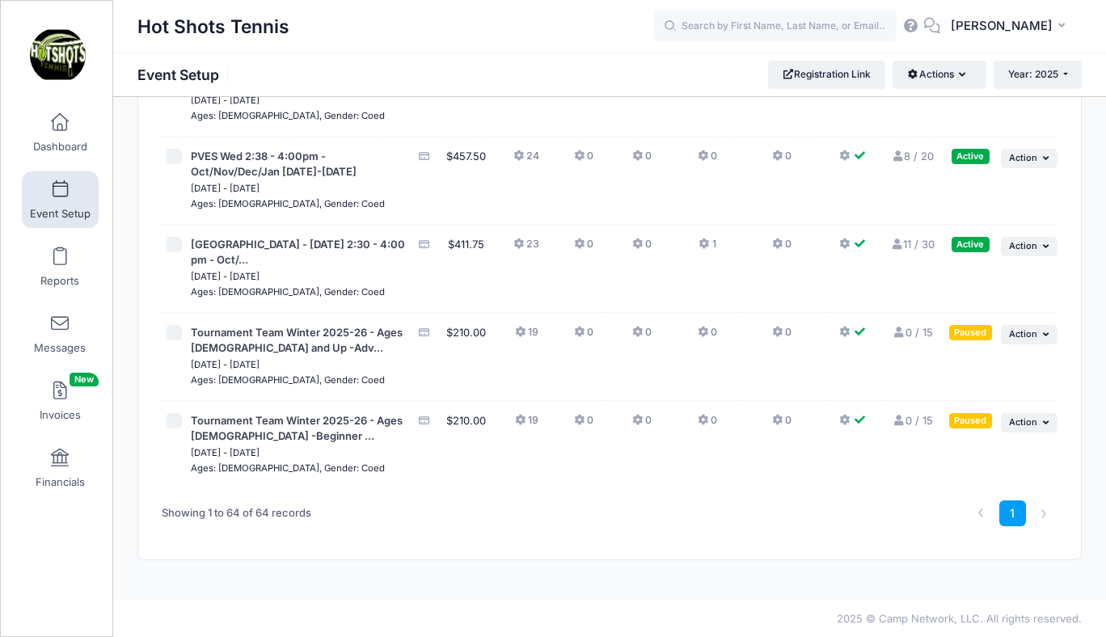
scroll to position [5350, 0]
click at [266, 355] on span "Tournament Team Winter 2025-26 - Ages [DEMOGRAPHIC_DATA] and Up -Adv..." at bounding box center [297, 340] width 212 height 29
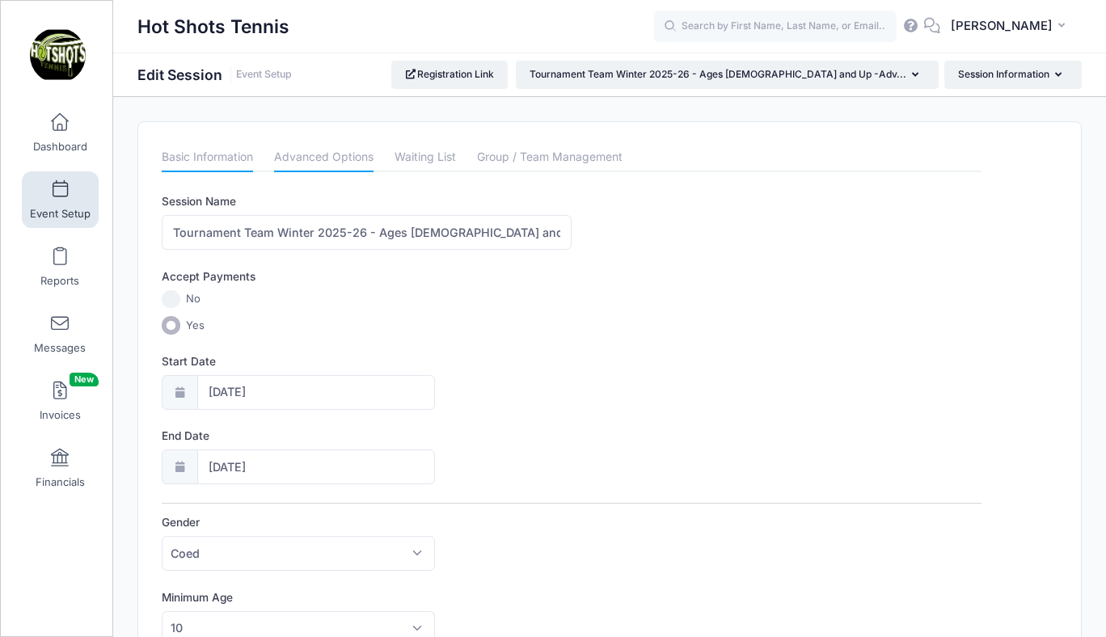
click at [326, 164] on link "Advanced Options" at bounding box center [323, 157] width 99 height 29
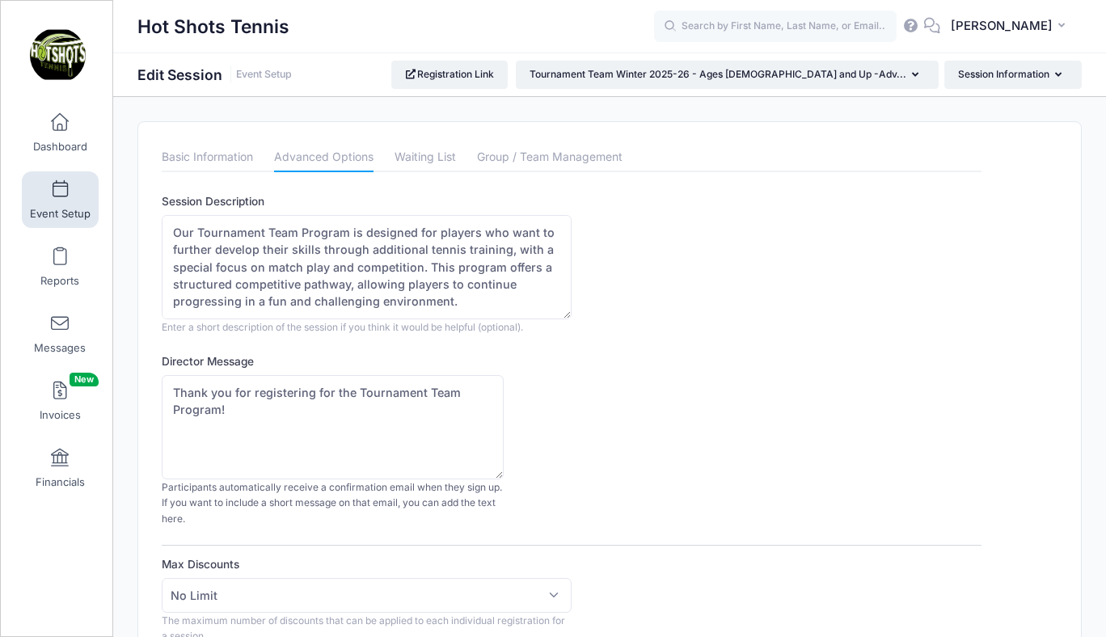
click at [315, 158] on link "Advanced Options" at bounding box center [323, 157] width 99 height 29
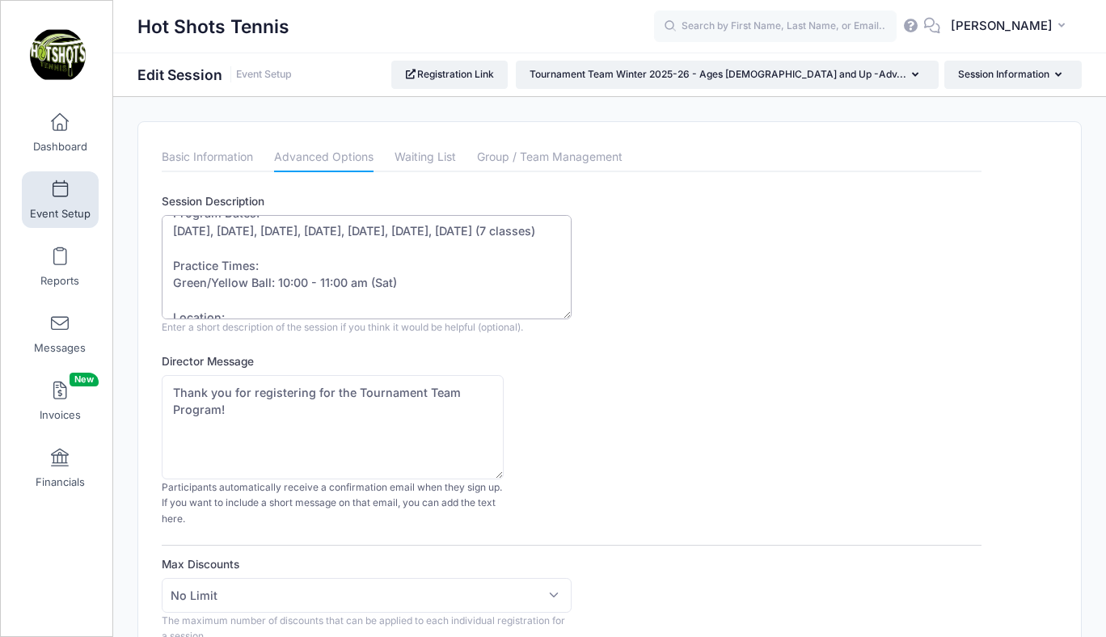
drag, startPoint x: 173, startPoint y: 230, endPoint x: 496, endPoint y: 245, distance: 322.9
click at [496, 245] on textarea "Our Tournament Team Program is designed for players who want to further develop…" at bounding box center [367, 267] width 410 height 104
click at [60, 191] on span at bounding box center [60, 190] width 0 height 18
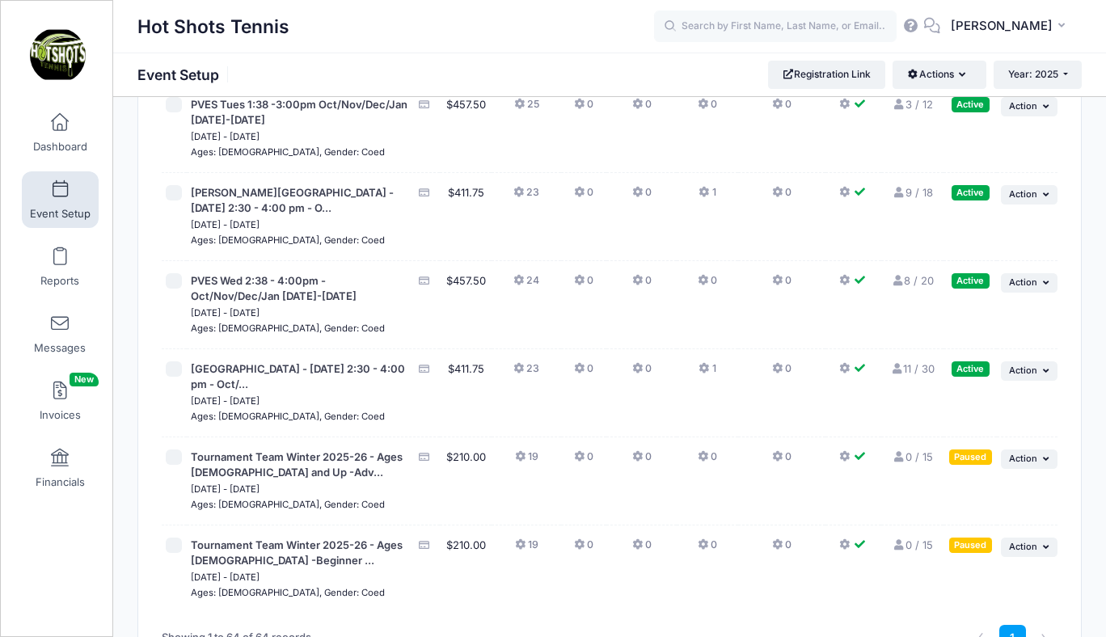
scroll to position [5376, 0]
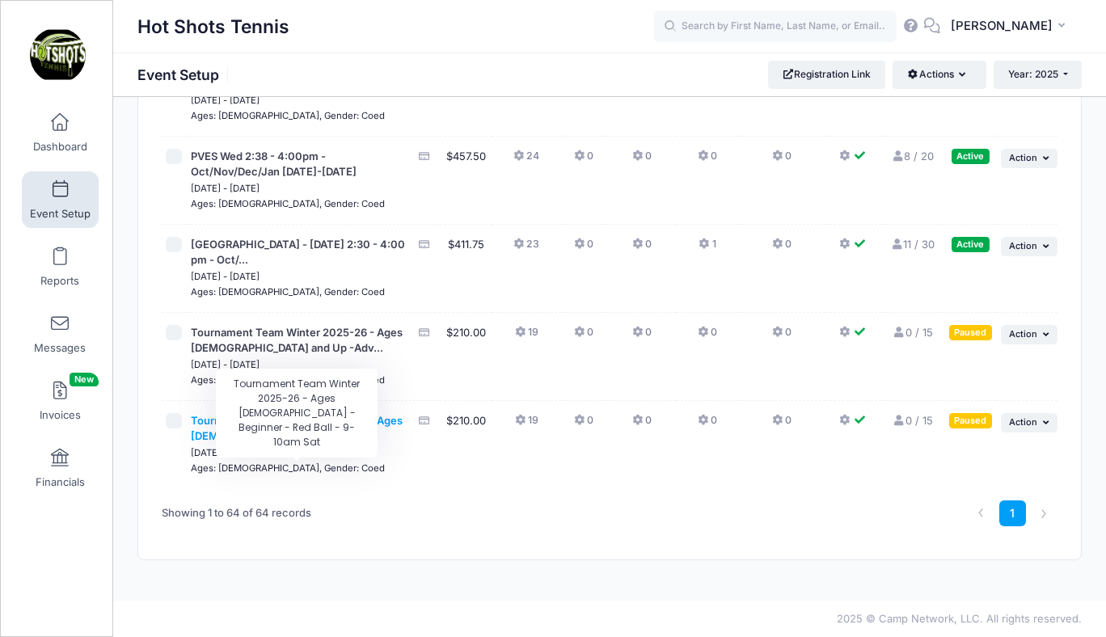
click at [314, 417] on span "Tournament Team Winter 2025-26 - Ages [DEMOGRAPHIC_DATA] -Beginner ..." at bounding box center [297, 428] width 212 height 29
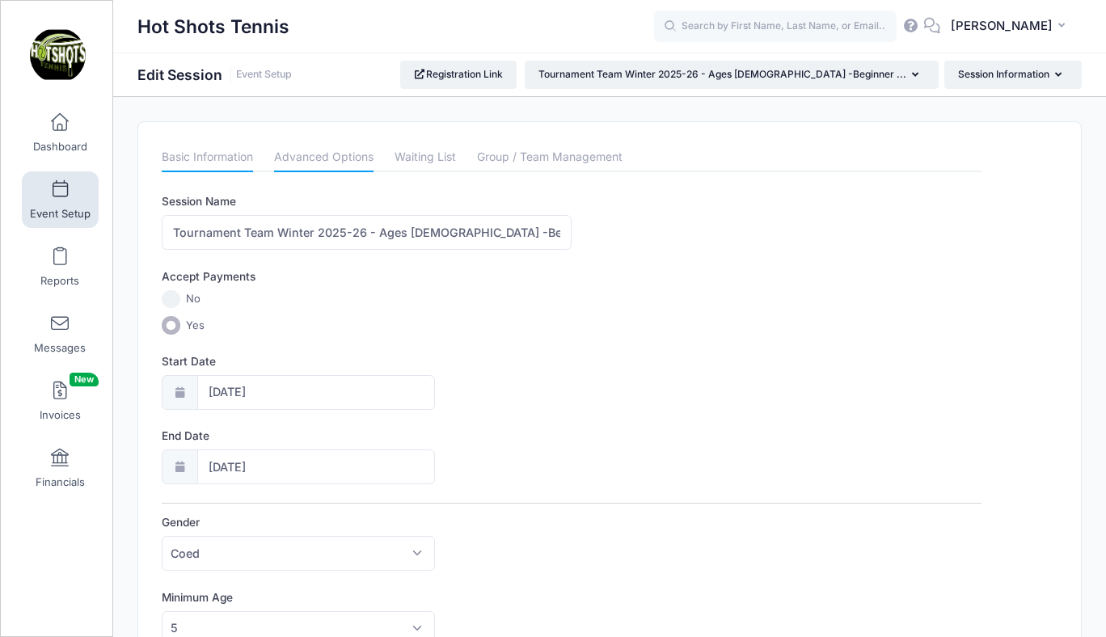
click at [321, 158] on link "Advanced Options" at bounding box center [323, 157] width 99 height 29
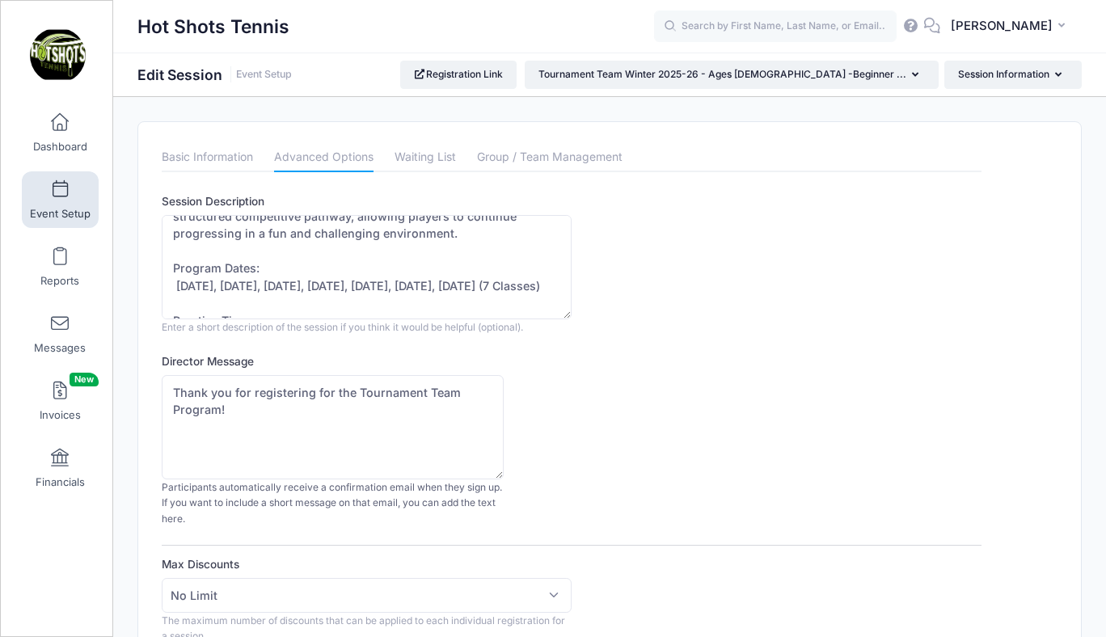
scroll to position [70, 0]
drag, startPoint x: 178, startPoint y: 282, endPoint x: 546, endPoint y: 304, distance: 368.4
click at [546, 304] on textarea "Our Tournament Team Program is designed for players who want to further develop…" at bounding box center [367, 267] width 410 height 104
paste textarea "Nov 1, Nov 8, Nov 15, Dec 6, Dec 13, Jan 10, Jan 17 (7 c"
click at [177, 285] on textarea "Our Tournament Team Program is designed for players who want to further develop…" at bounding box center [367, 267] width 410 height 104
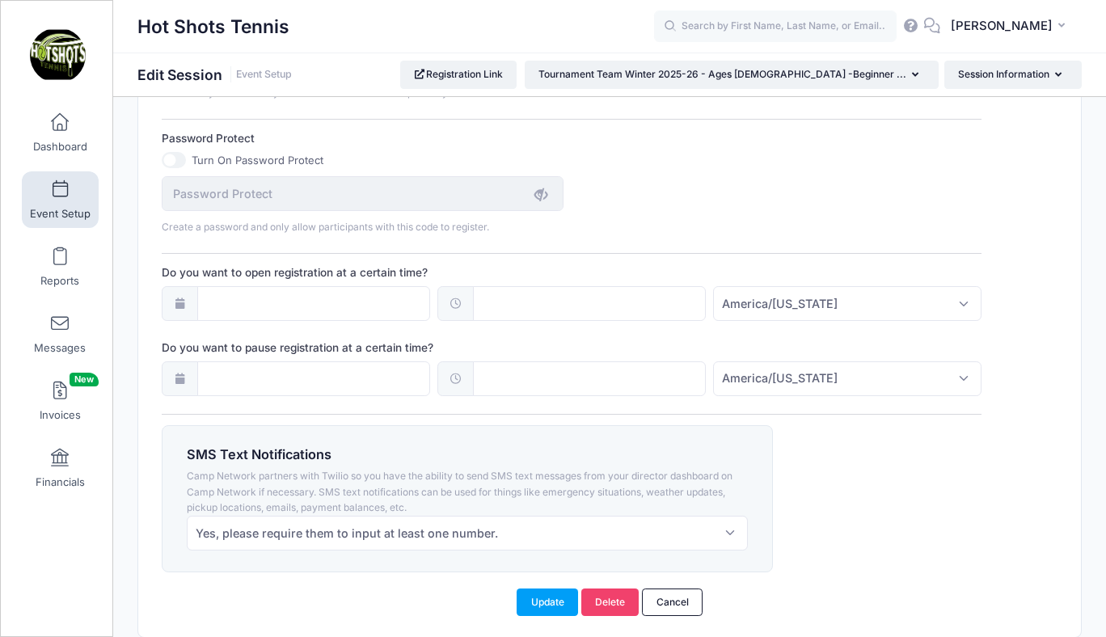
scroll to position [1169, 0]
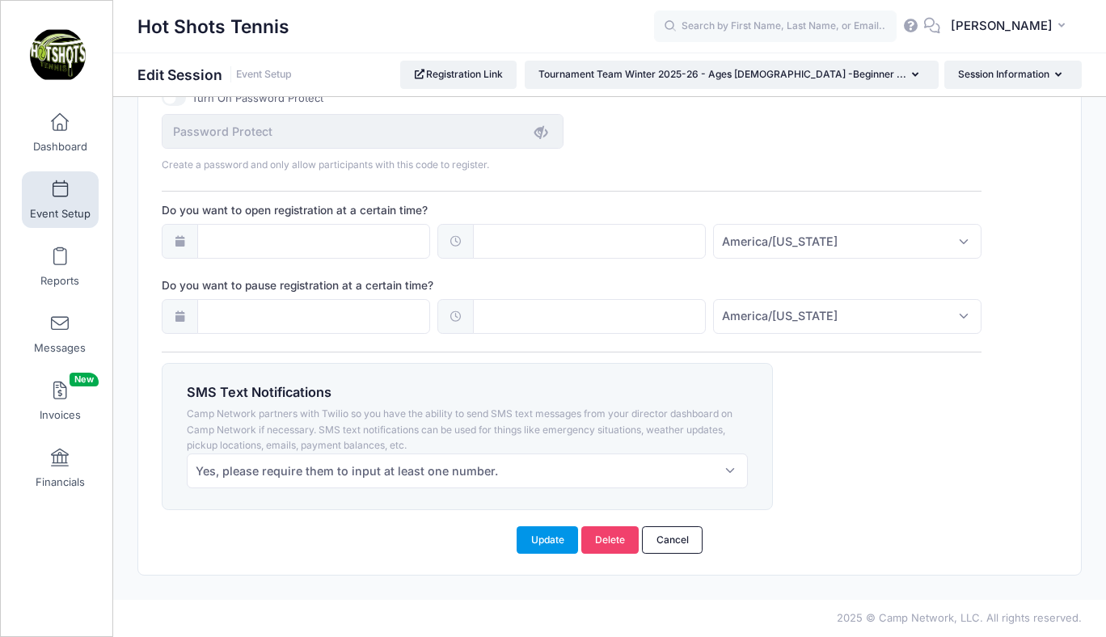
type textarea "Our Tournament Team Program is designed for players who want to further develop…"
click at [548, 529] on button "Update" at bounding box center [547, 539] width 61 height 27
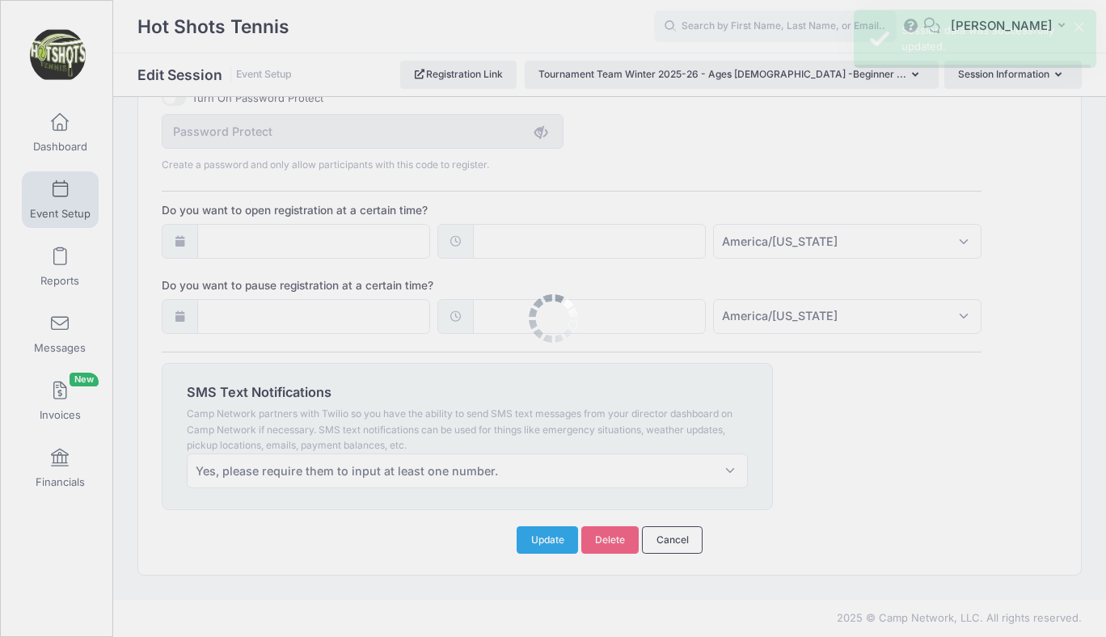
scroll to position [0, 0]
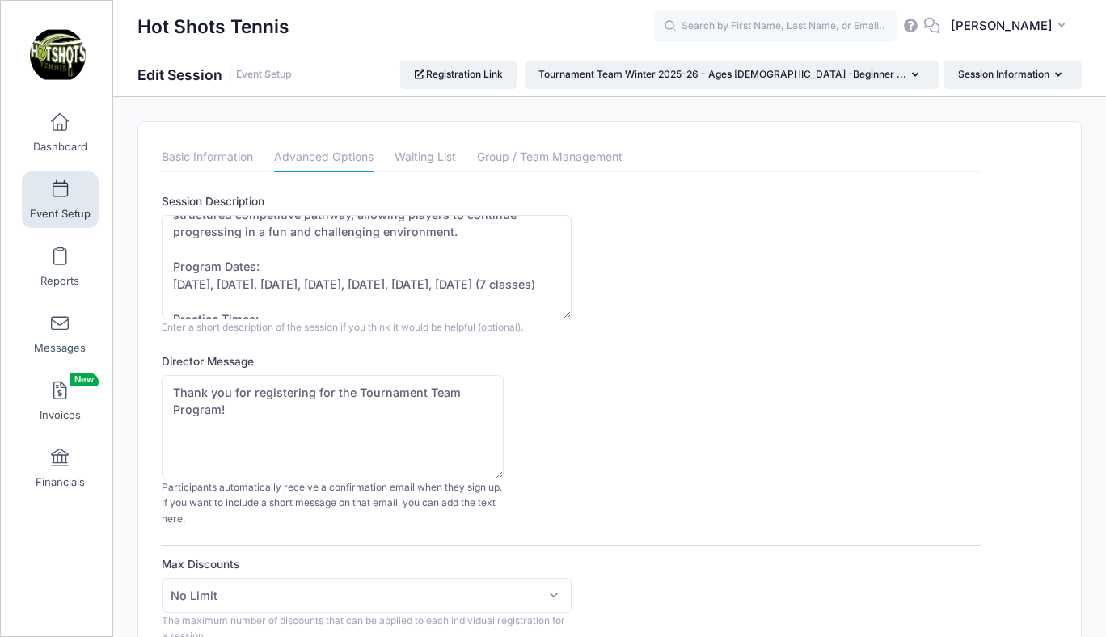
click at [60, 195] on span at bounding box center [60, 190] width 0 height 18
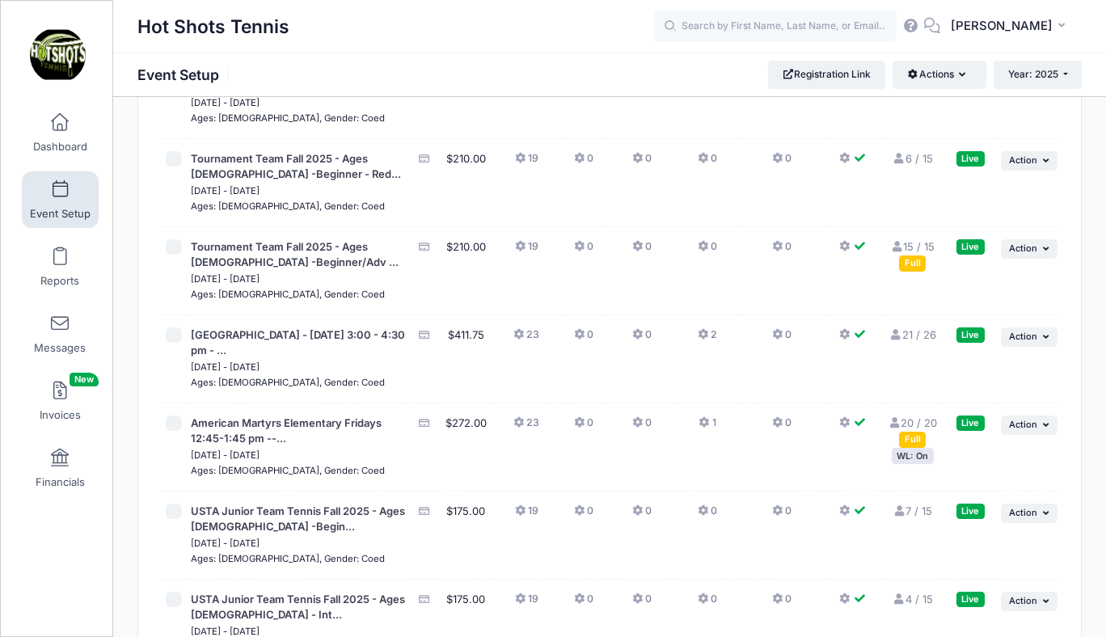
scroll to position [4089, 0]
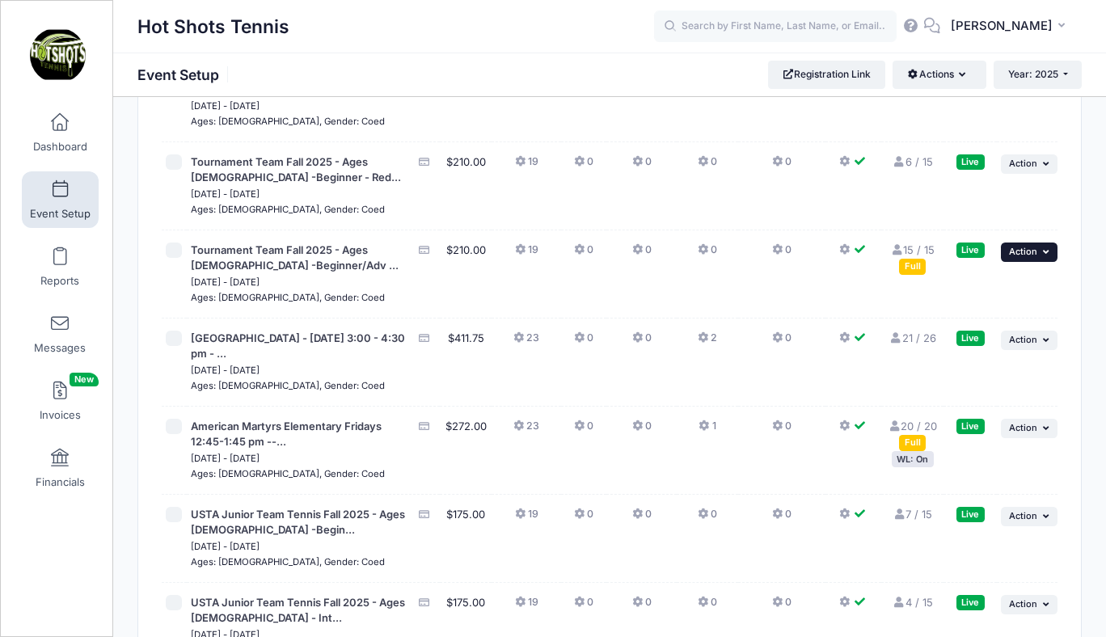
click at [1021, 257] on span "Action" at bounding box center [1023, 251] width 28 height 11
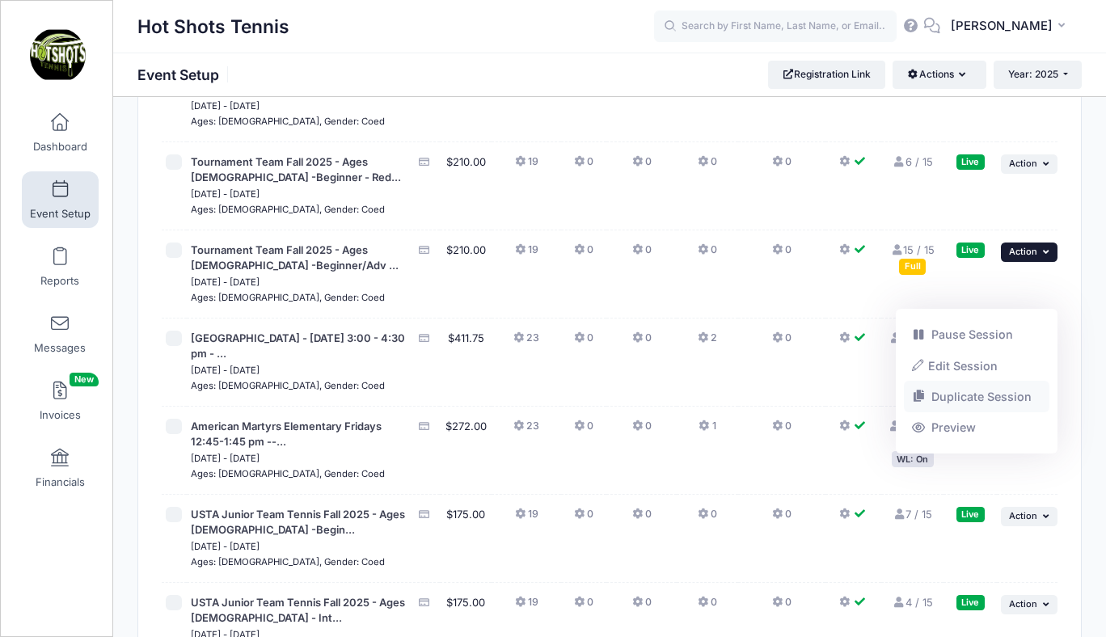
click at [961, 390] on link "Duplicate Session" at bounding box center [977, 397] width 146 height 31
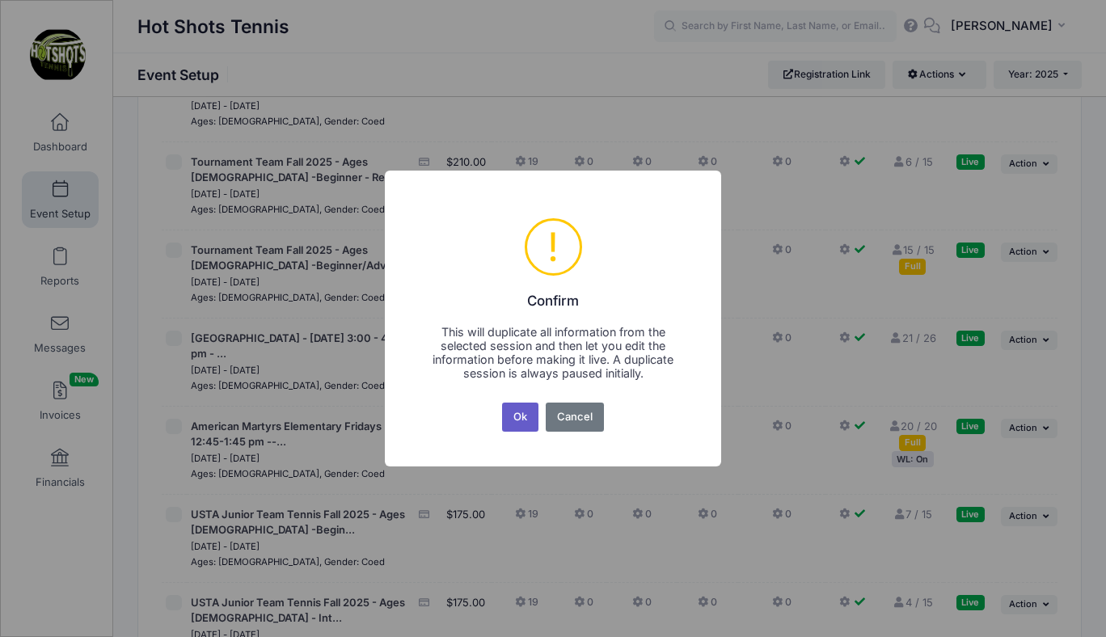
click at [519, 413] on button "Ok" at bounding box center [520, 417] width 37 height 29
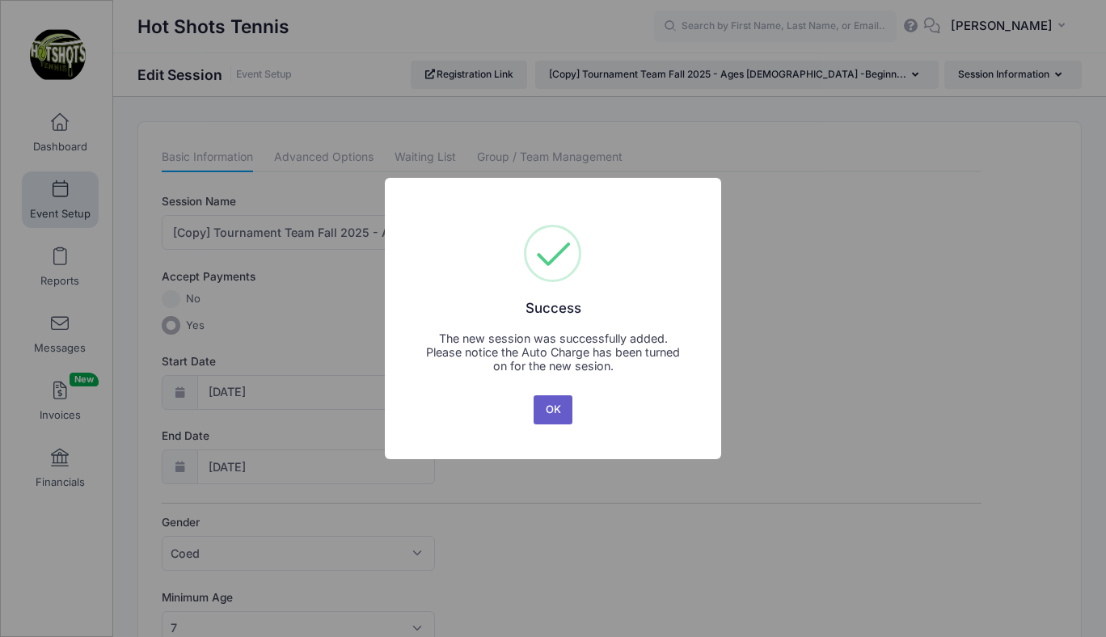
click at [551, 405] on button "OK" at bounding box center [553, 409] width 39 height 29
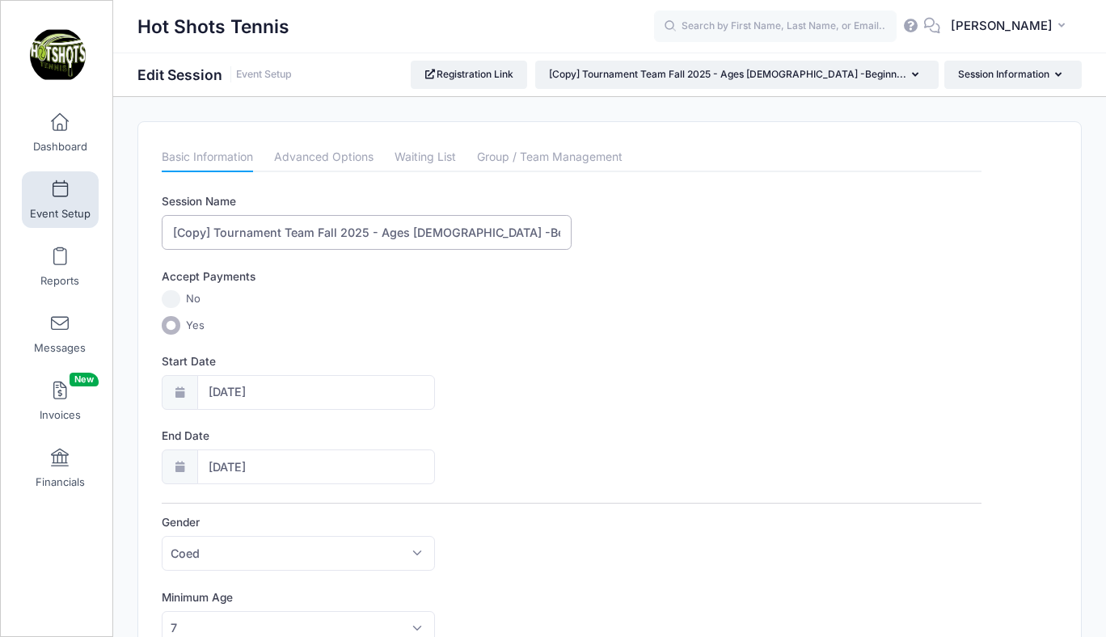
click at [213, 229] on input "[Copy] Tournament Team Fall 2025 - Ages 7-10 -Beginner/Adv Beginner - Orange Ba…" at bounding box center [367, 232] width 410 height 35
click at [296, 230] on input "Tournament Team Fall 2025 - Ages 7-10 -Beginner/Adv Beginner - Orange Ball - 10…" at bounding box center [367, 232] width 410 height 35
click at [340, 234] on input "Tournament Team Winter 2025 - Ages 7-10 -Beginner/Adv Beginner - Orange Ball - …" at bounding box center [367, 232] width 410 height 35
click at [343, 234] on input "Tournament Team Winter 2025 - Ages 7-10 -Beginner/Adv Beginner - Orange Ball - …" at bounding box center [367, 232] width 410 height 35
type input "Tournament Team Winter 2025-26 - Ages 7-10 -Beginner/Adv Beginner - Orange Ball…"
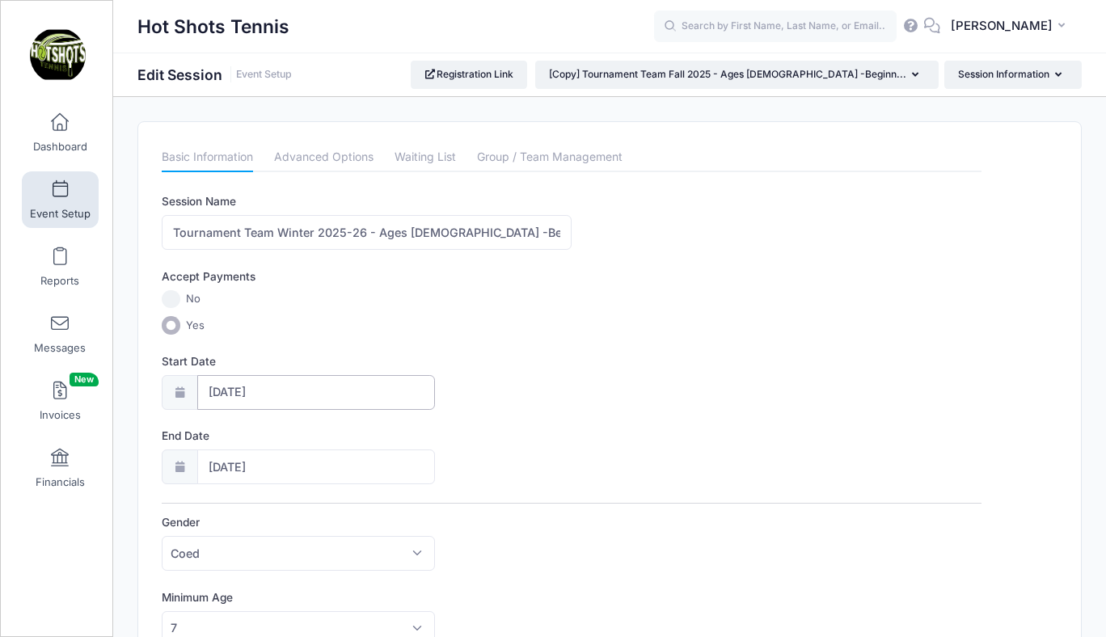
click at [282, 394] on input "09/06/2025" at bounding box center [316, 392] width 238 height 35
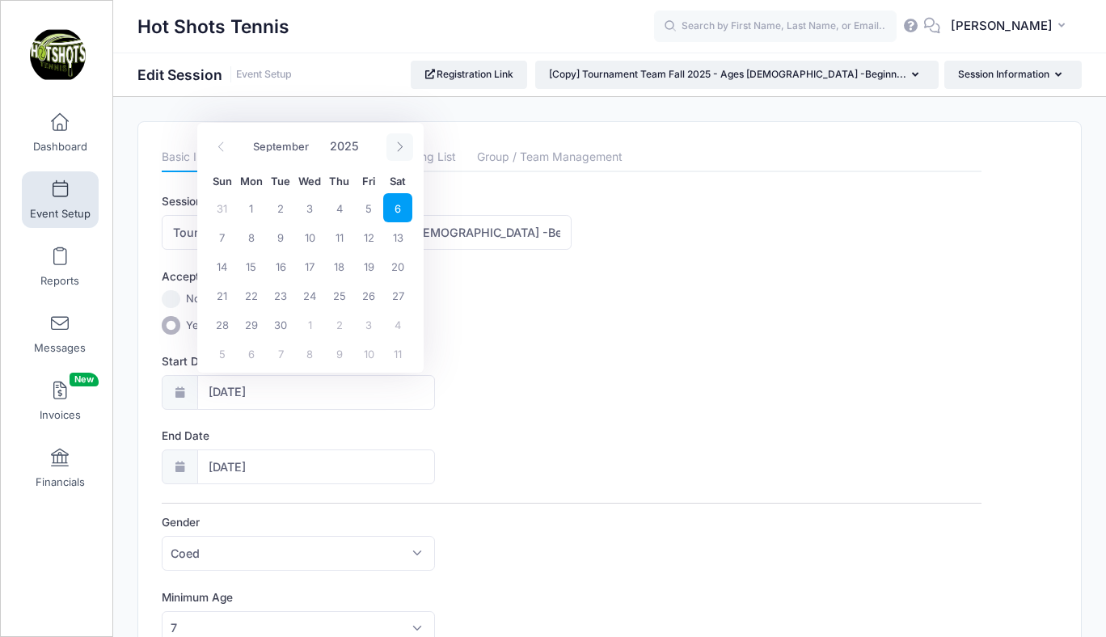
click at [402, 137] on span at bounding box center [399, 146] width 27 height 27
select select "10"
click at [399, 204] on span "1" at bounding box center [397, 207] width 29 height 29
type input "11/01/2025"
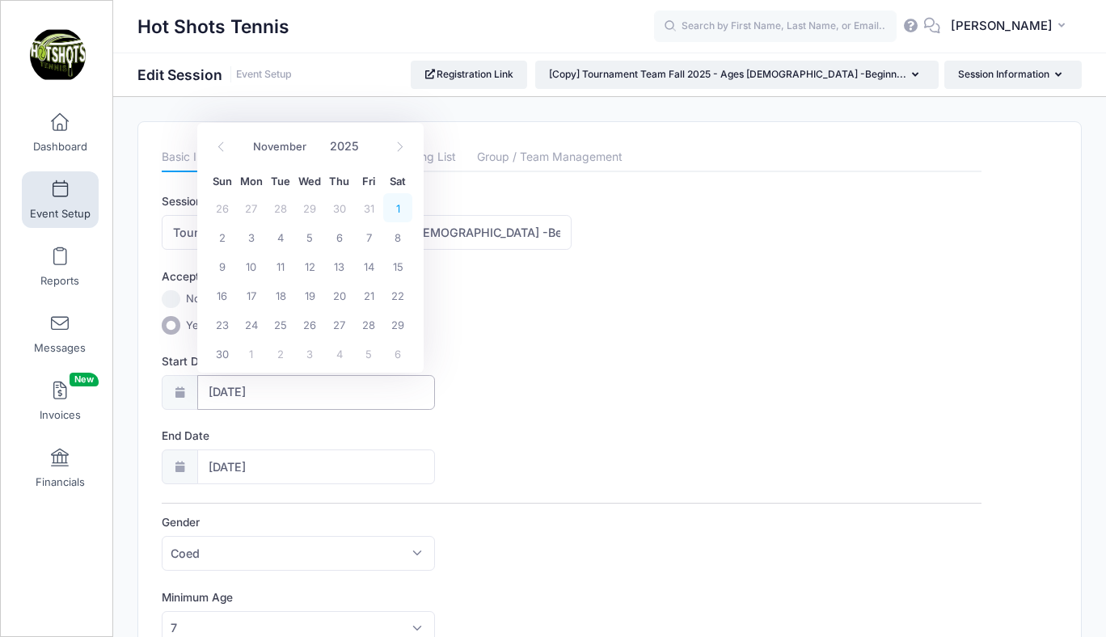
type input "11/02/2025"
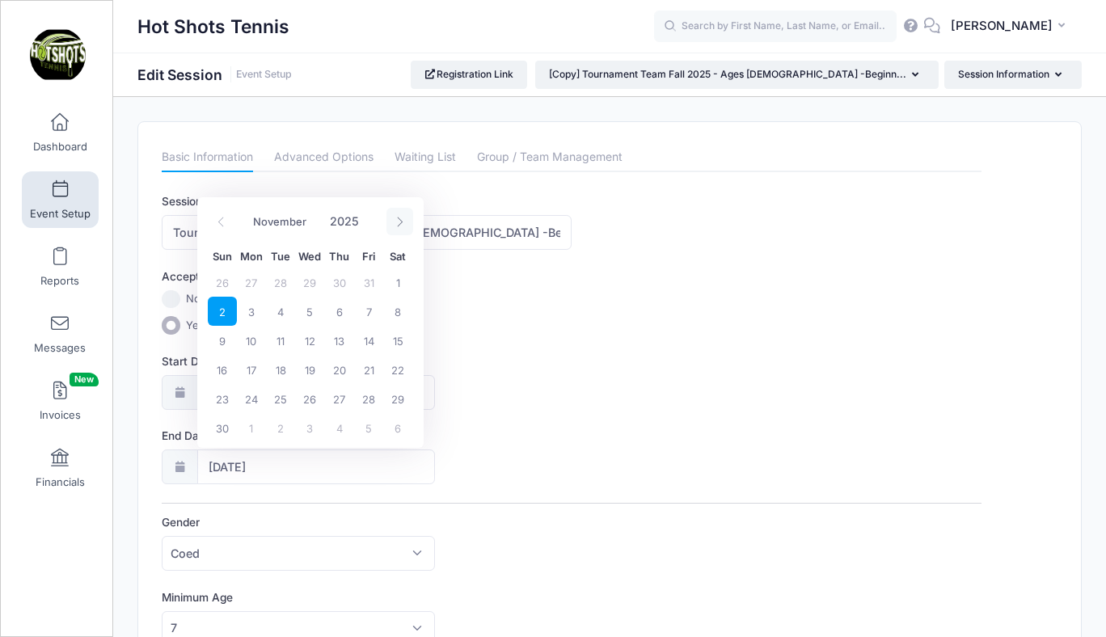
click at [397, 221] on icon at bounding box center [399, 222] width 11 height 11
select select "11"
click at [397, 221] on icon at bounding box center [399, 222] width 11 height 11
type input "2026"
select select "0"
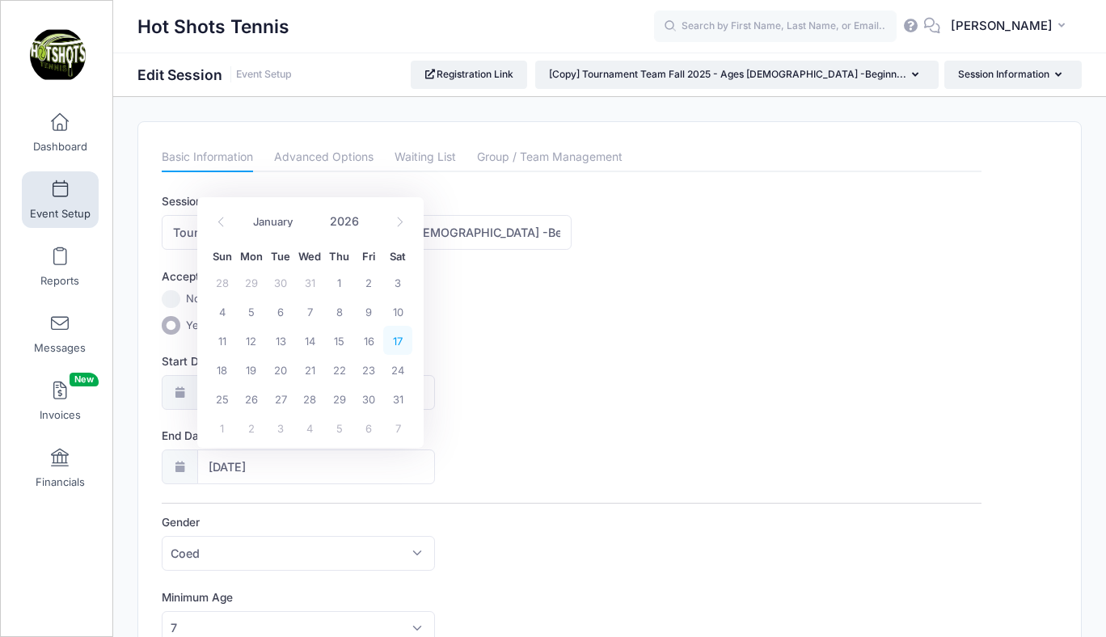
click at [400, 341] on span "17" at bounding box center [397, 340] width 29 height 29
type input "01/17/2026"
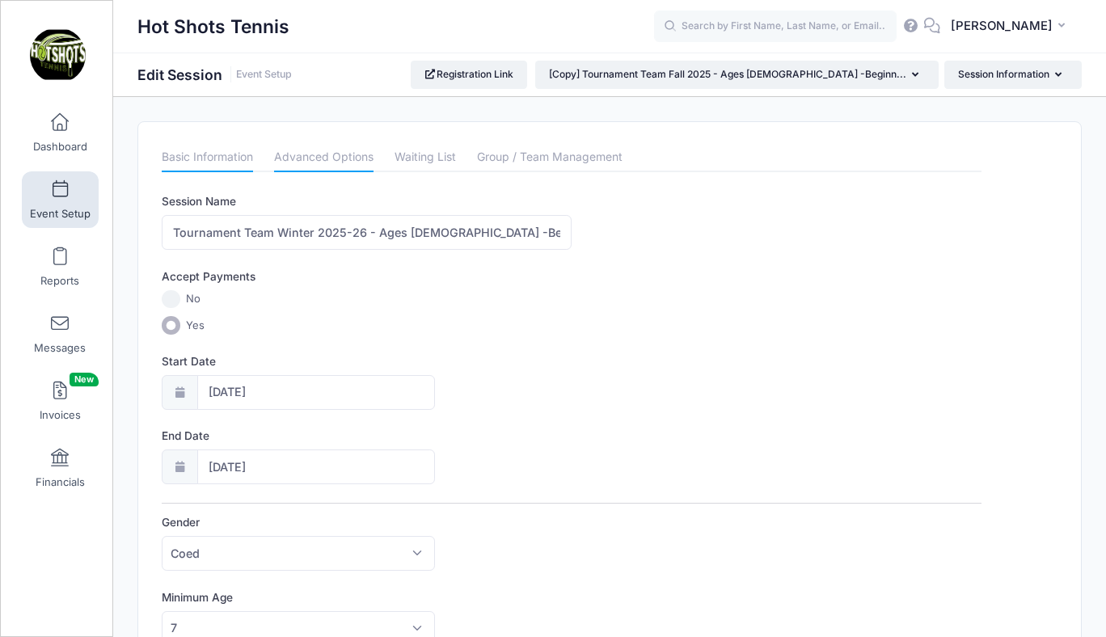
click at [343, 153] on link "Advanced Options" at bounding box center [323, 157] width 99 height 29
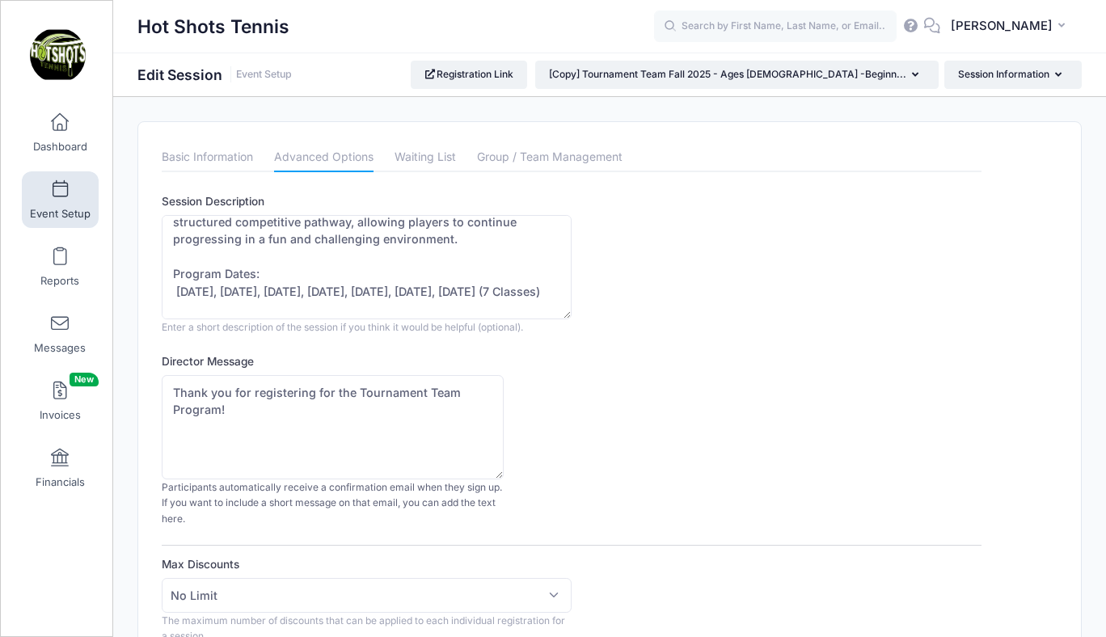
scroll to position [70, 0]
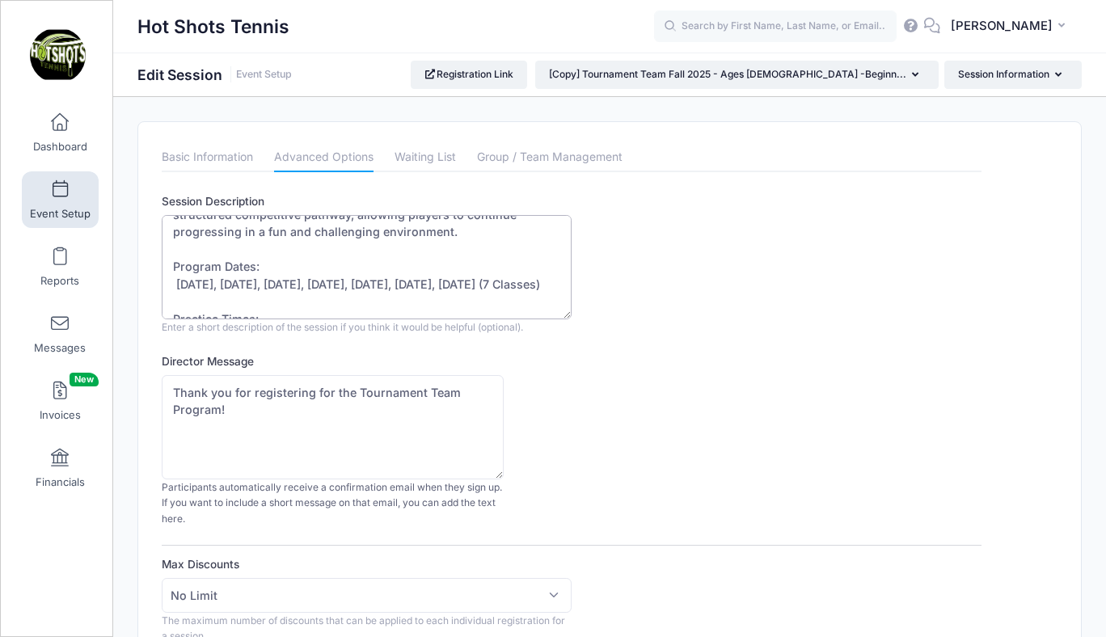
drag, startPoint x: 176, startPoint y: 284, endPoint x: 578, endPoint y: 298, distance: 402.0
click at [578, 298] on div "Session Description Our Tournament Team Program is designed for players who wan…" at bounding box center [572, 263] width 820 height 141
paste textarea "Nov 1, Nov 8, Nov 15, Dec 6, Dec 13, Jan 10, Jan 17 (7 c"
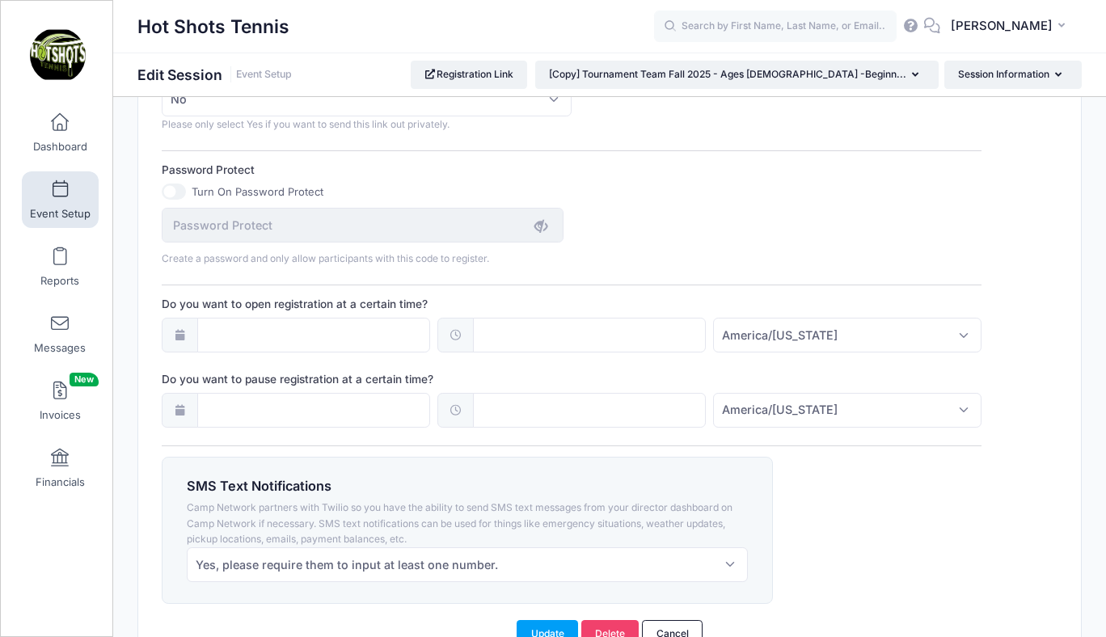
scroll to position [1169, 0]
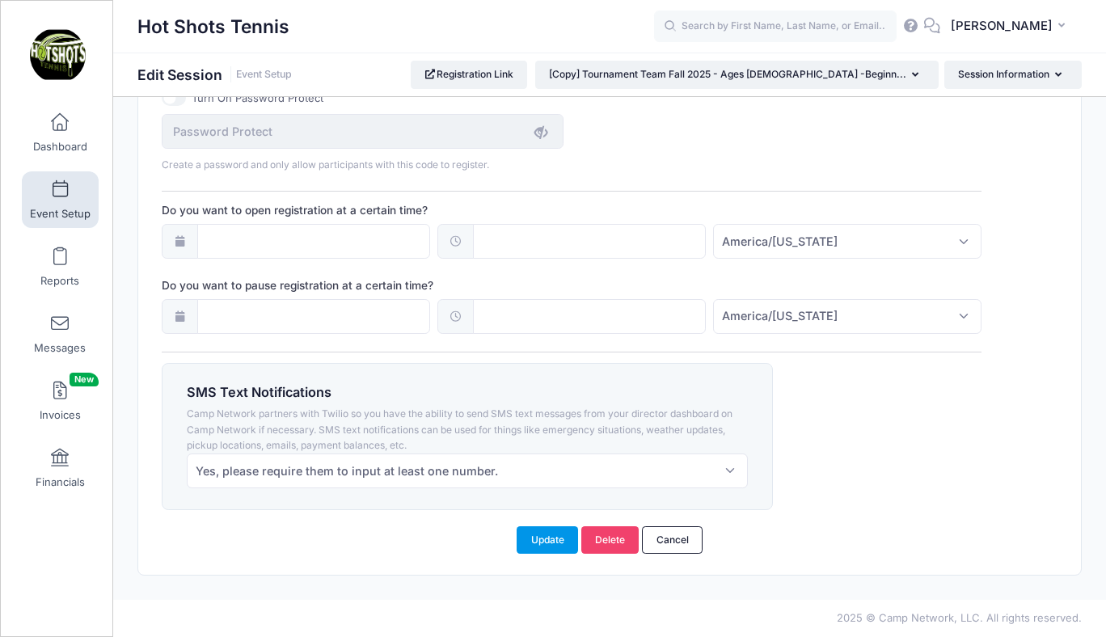
type textarea "Our Tournament Team Program is designed for players who want to further develop…"
click at [549, 537] on button "Update" at bounding box center [547, 539] width 61 height 27
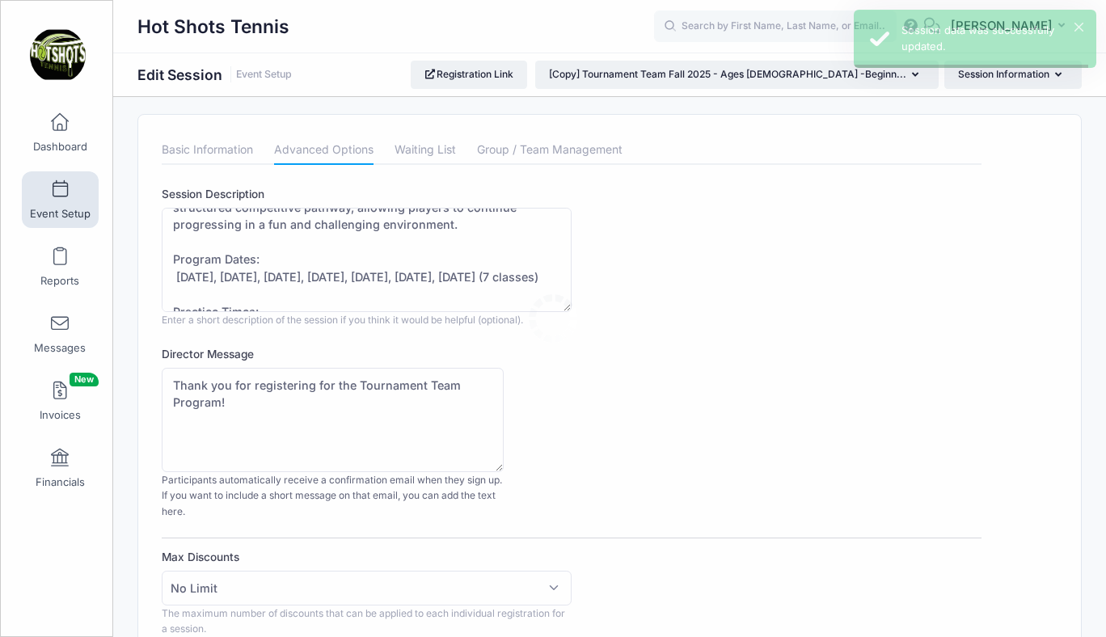
scroll to position [0, 0]
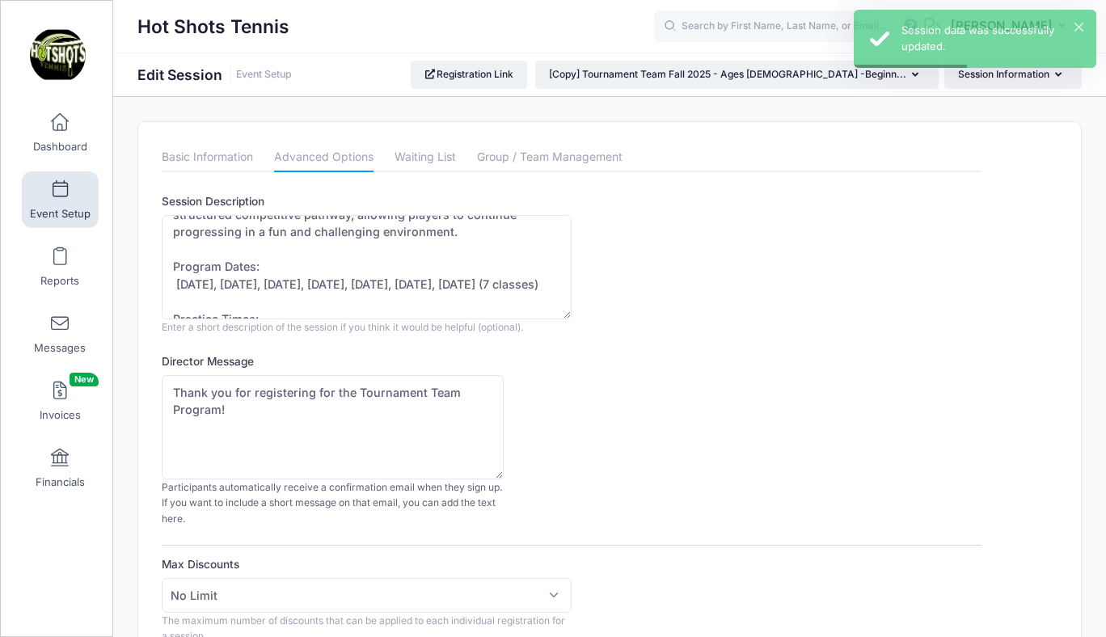
click at [61, 203] on link "Event Setup" at bounding box center [60, 199] width 77 height 57
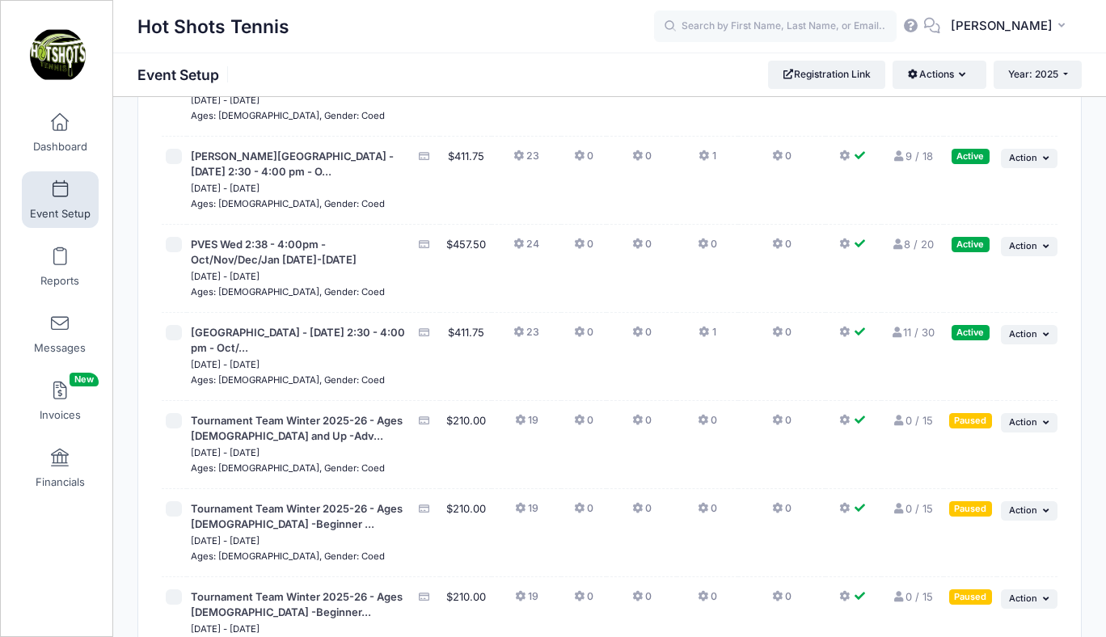
scroll to position [5464, 0]
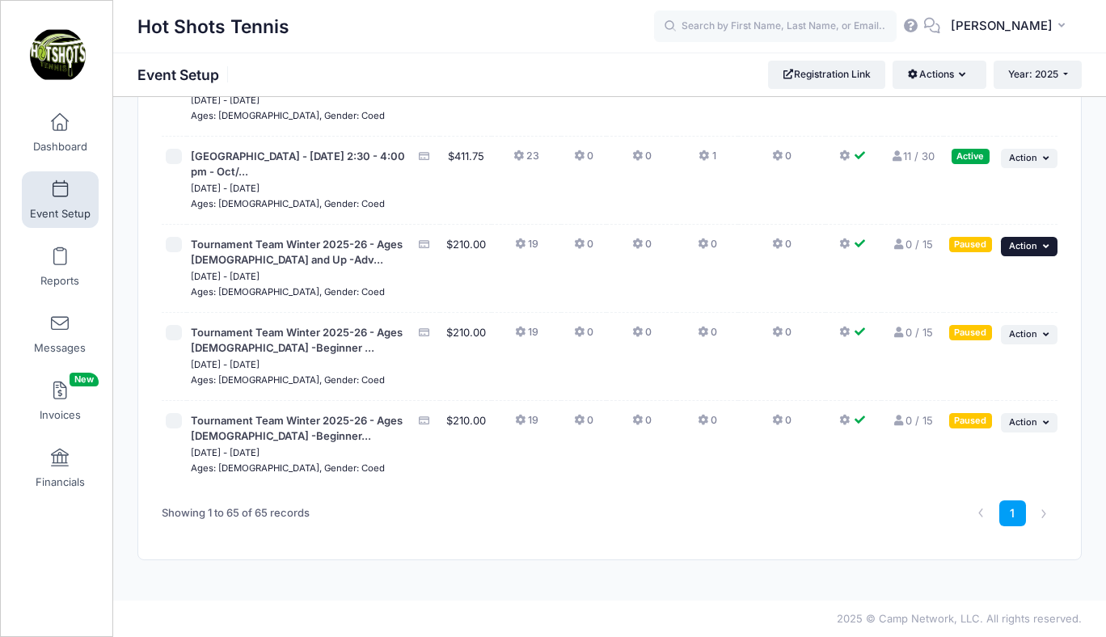
click at [1021, 247] on span "Action" at bounding box center [1023, 245] width 28 height 11
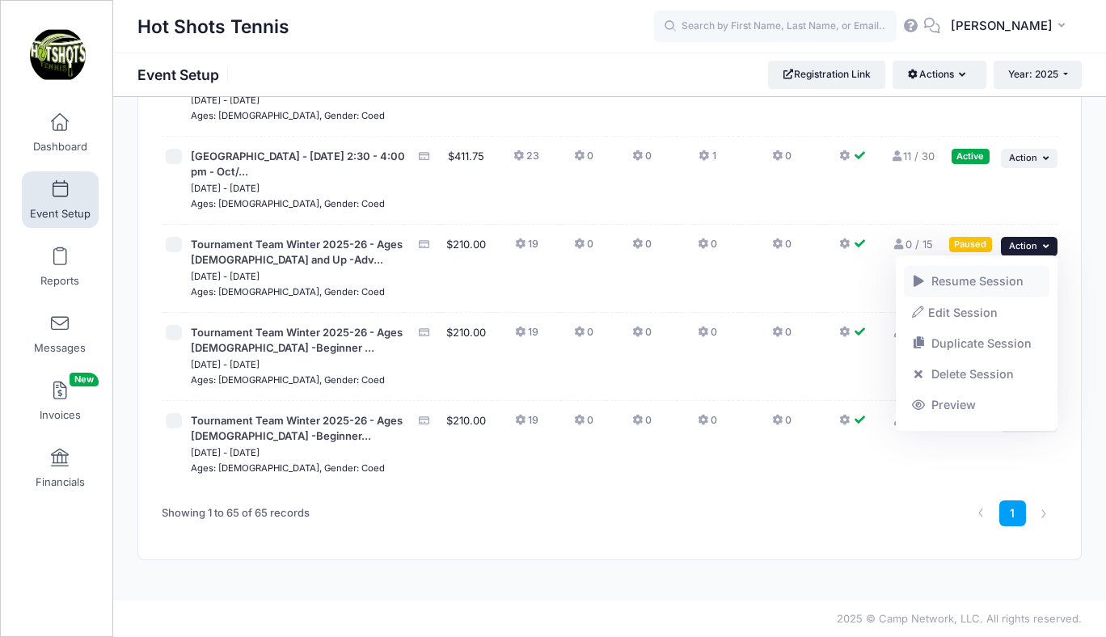
click at [980, 283] on link "Resume Session" at bounding box center [977, 281] width 146 height 31
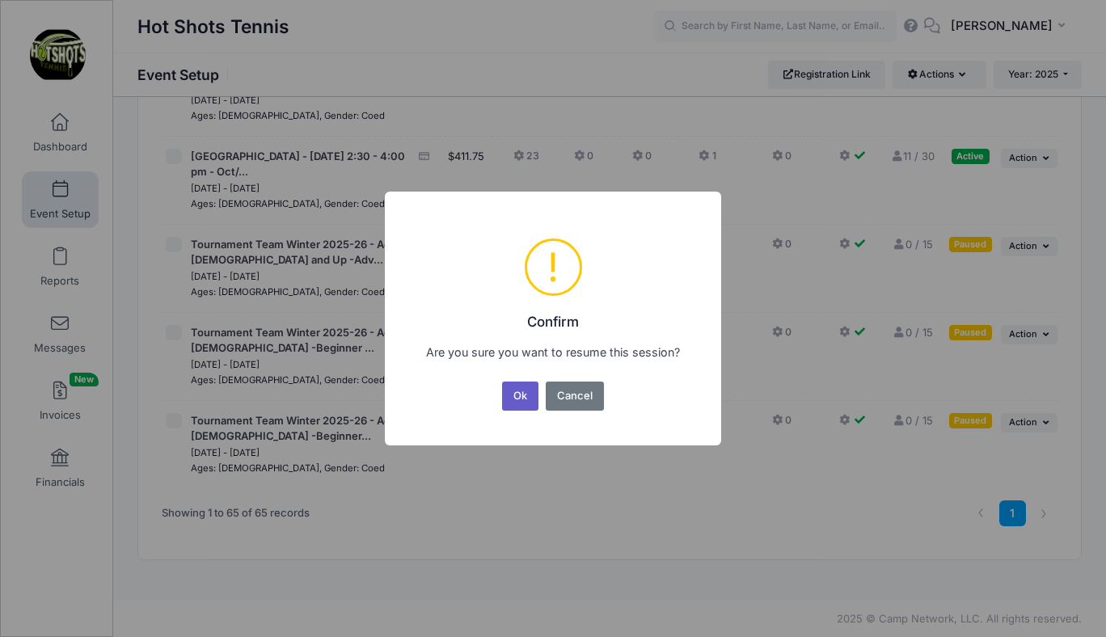
click at [523, 394] on button "Ok" at bounding box center [520, 396] width 37 height 29
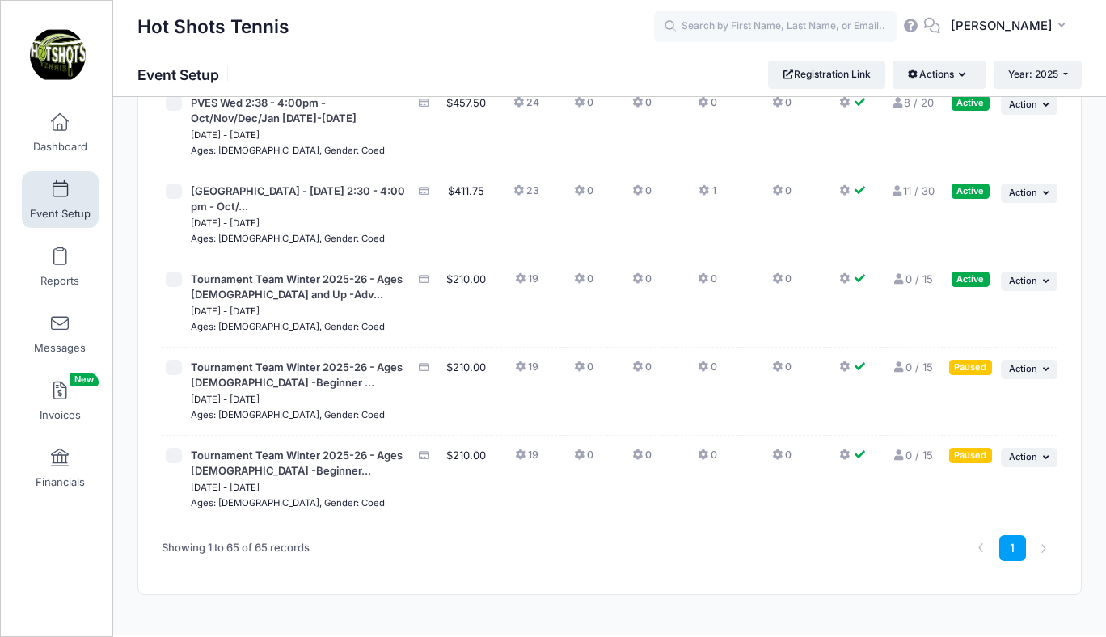
scroll to position [5464, 0]
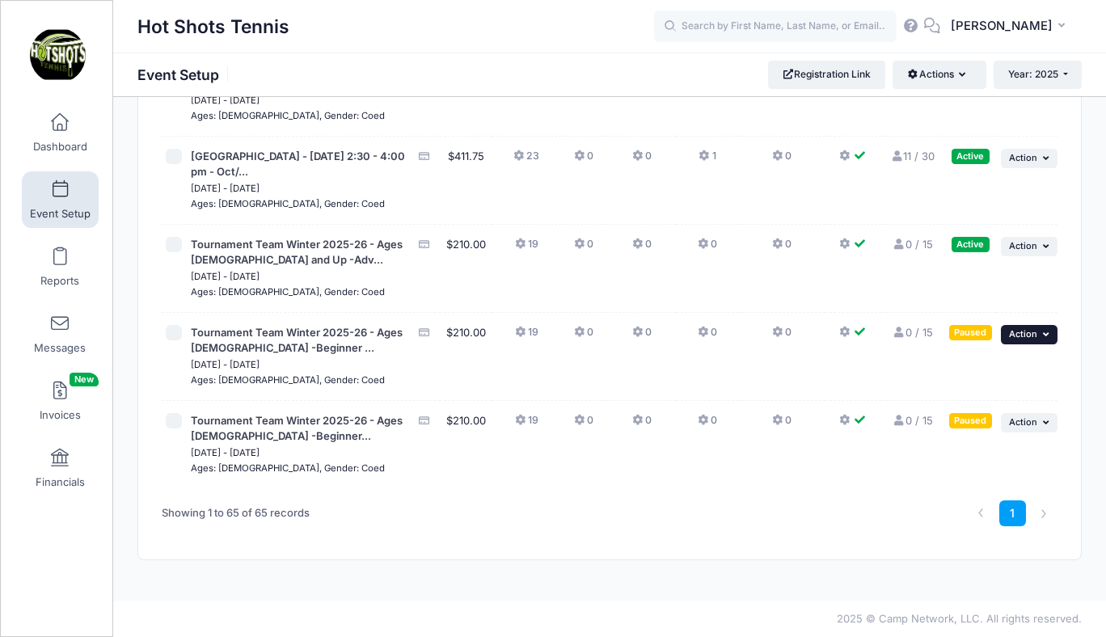
click at [1023, 337] on span "Action" at bounding box center [1023, 333] width 28 height 11
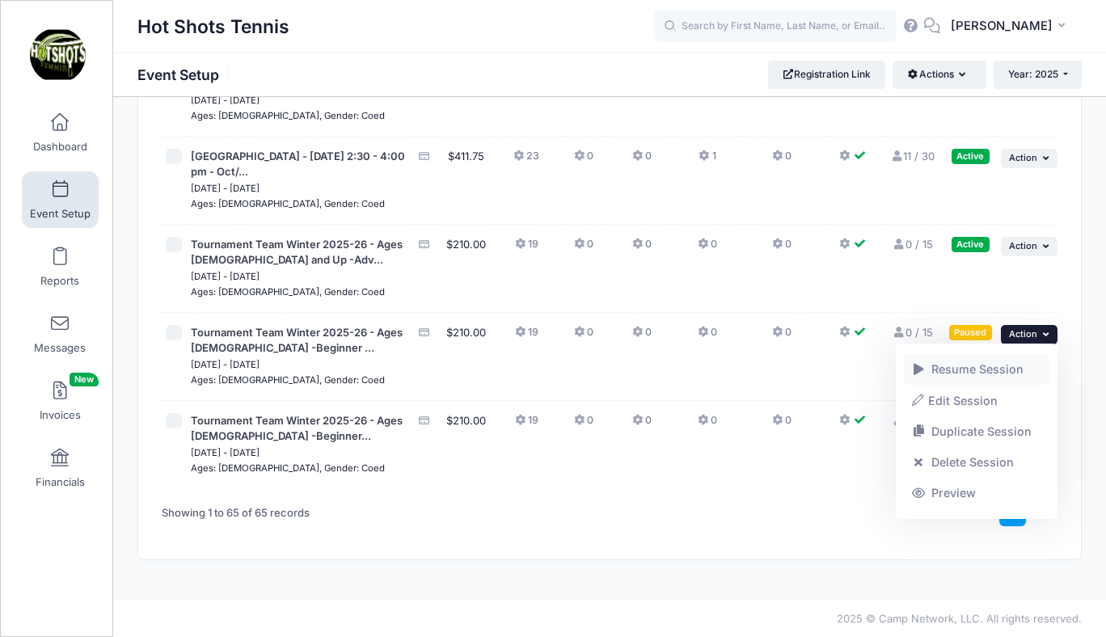
click at [992, 374] on link "Resume Session" at bounding box center [977, 369] width 146 height 31
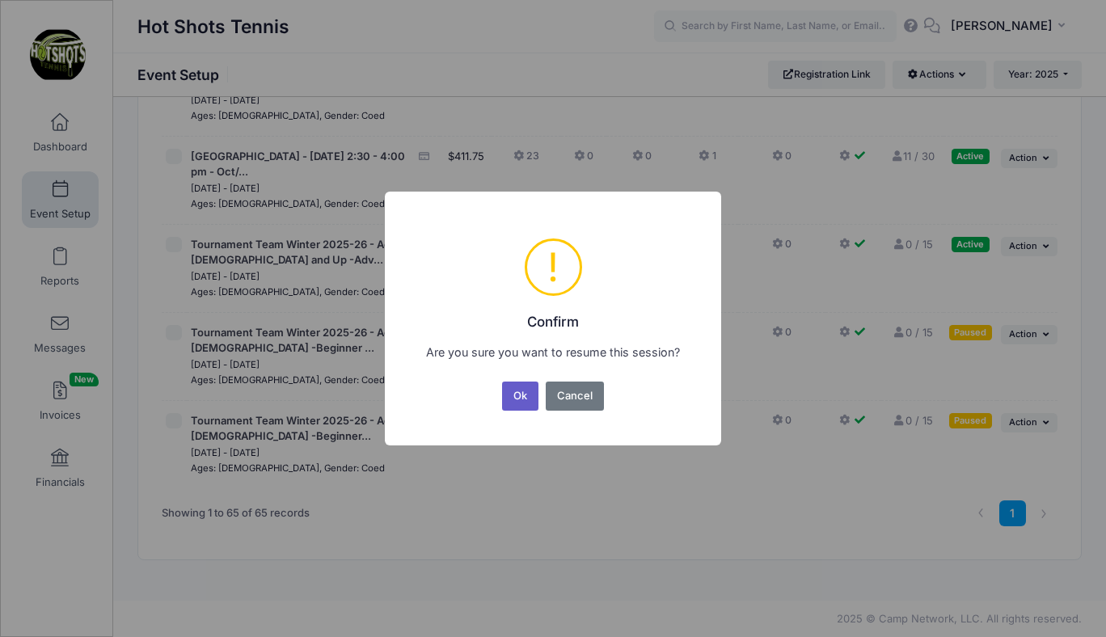
click at [521, 392] on button "Ok" at bounding box center [520, 396] width 37 height 29
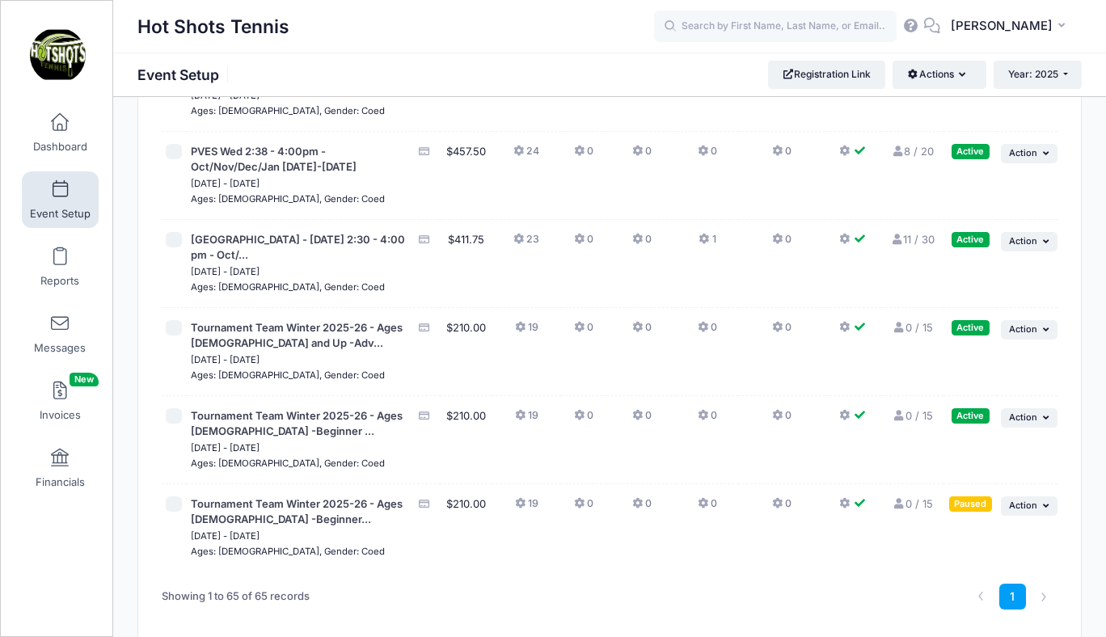
scroll to position [5464, 0]
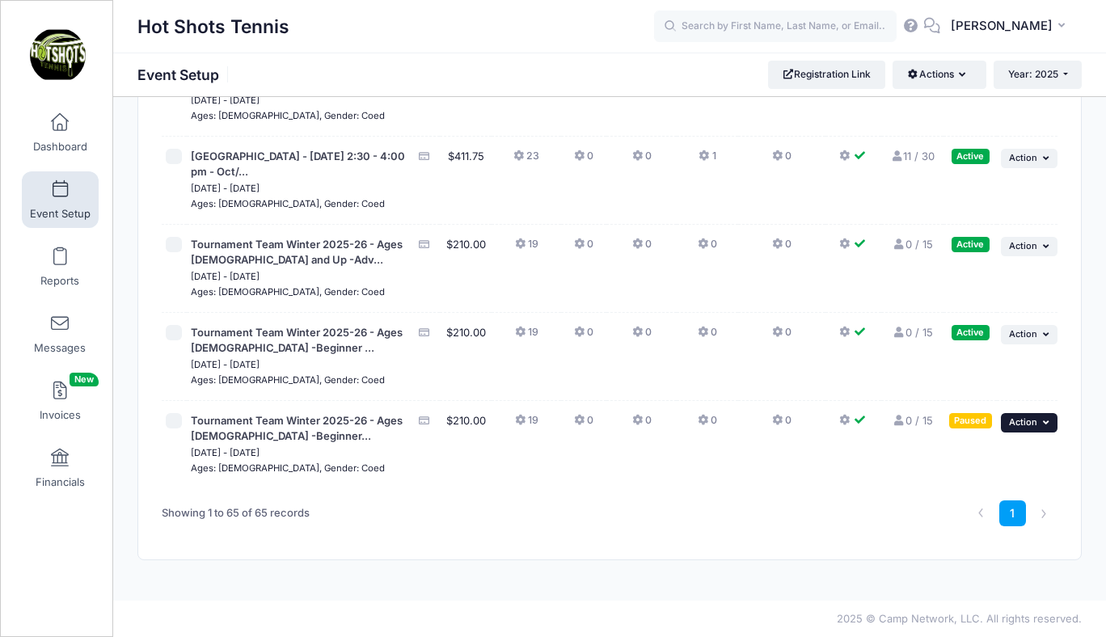
click at [1019, 419] on span "Action" at bounding box center [1023, 421] width 28 height 11
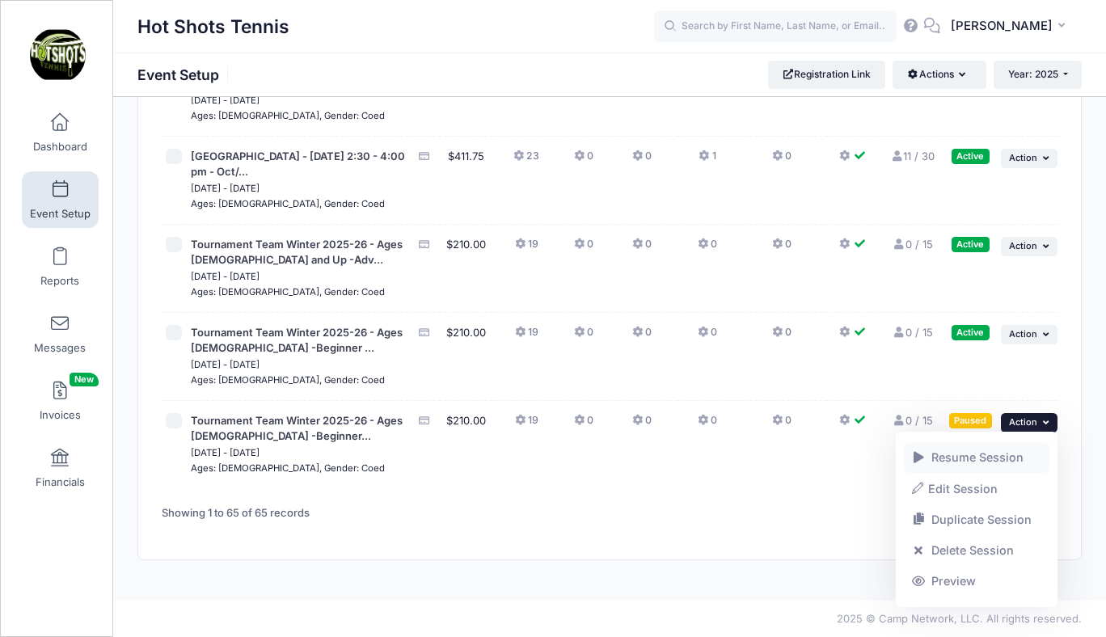
click at [988, 454] on link "Resume Session" at bounding box center [977, 457] width 146 height 31
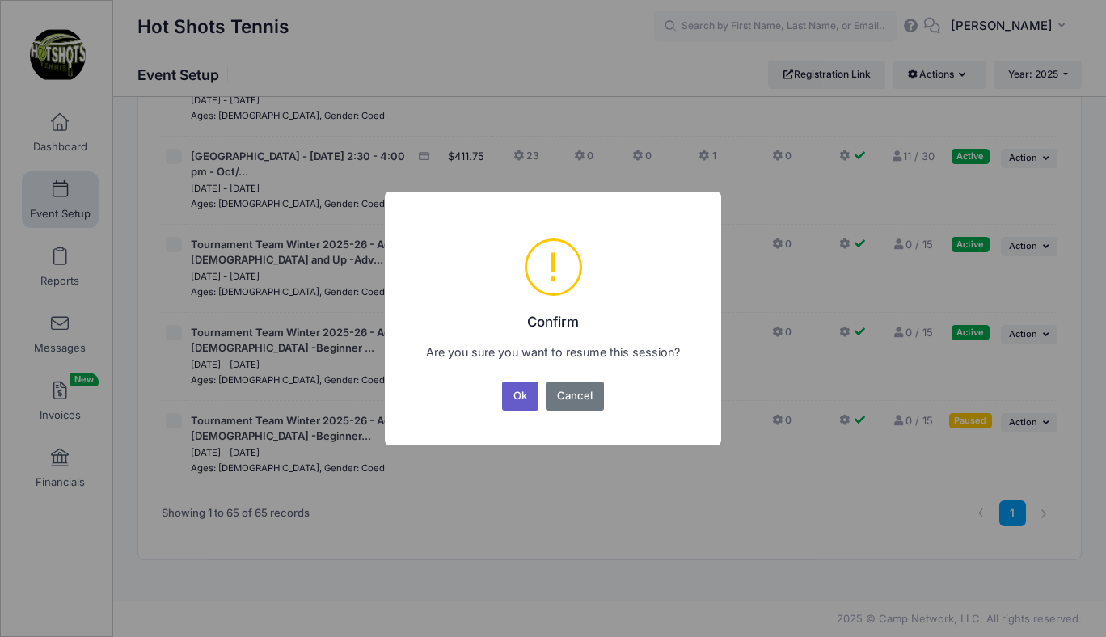
click at [520, 392] on button "Ok" at bounding box center [520, 396] width 37 height 29
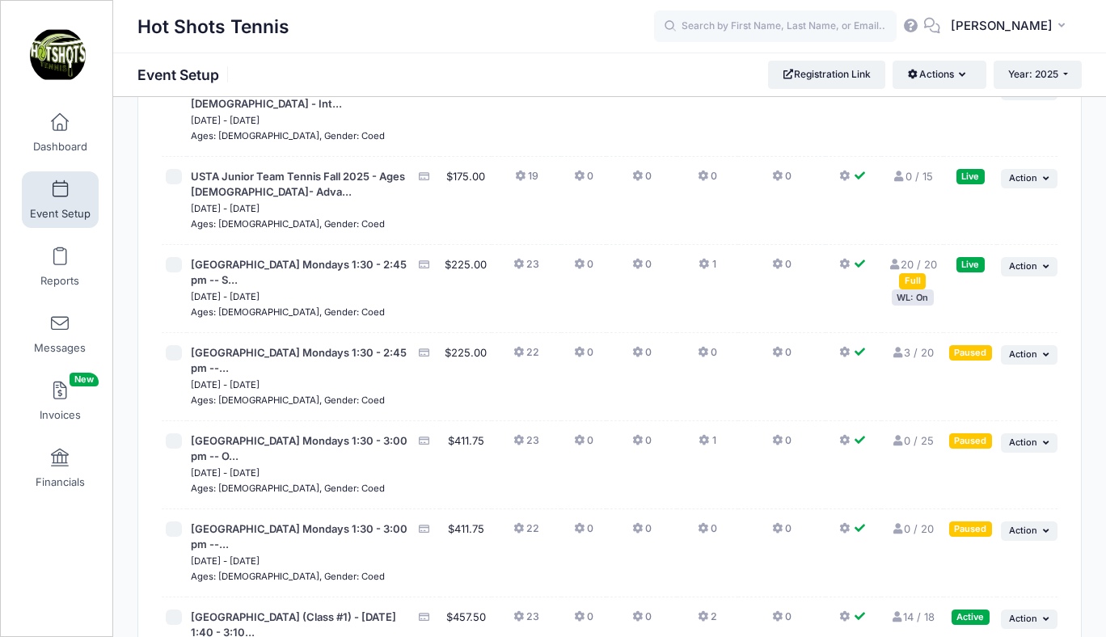
scroll to position [4589, 0]
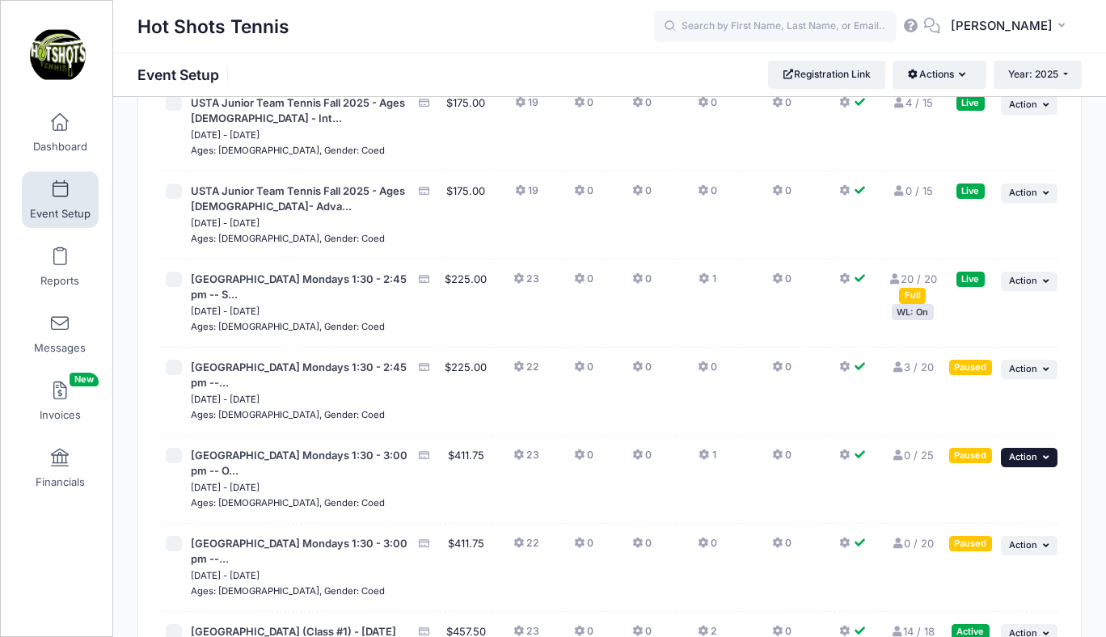
click at [1021, 462] on span "Action" at bounding box center [1023, 456] width 28 height 11
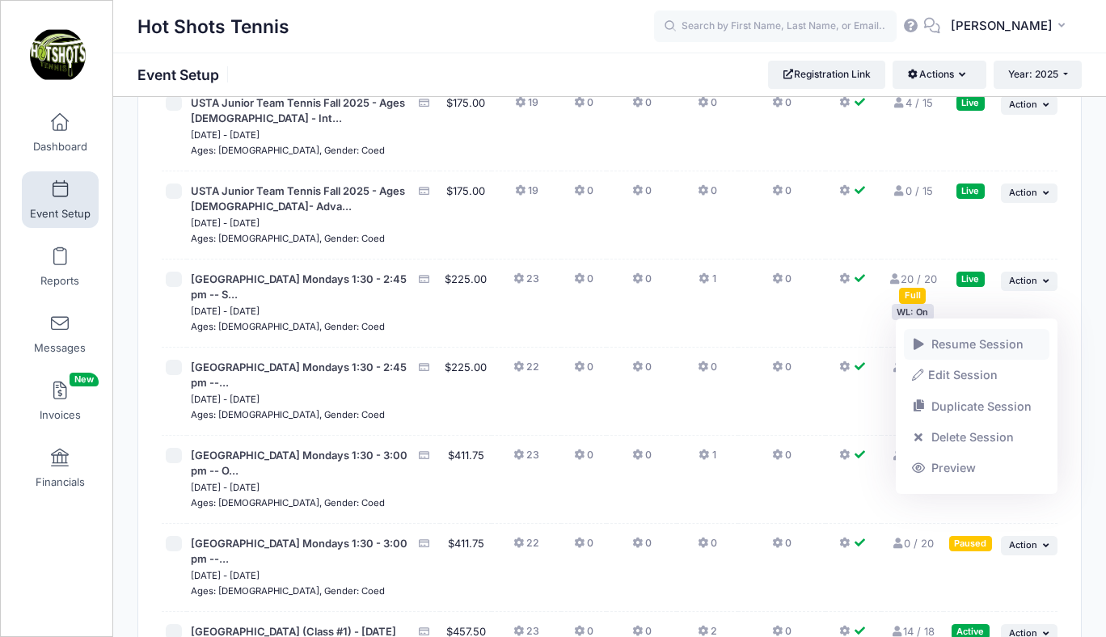
click at [972, 347] on link "Resume Session" at bounding box center [977, 344] width 146 height 31
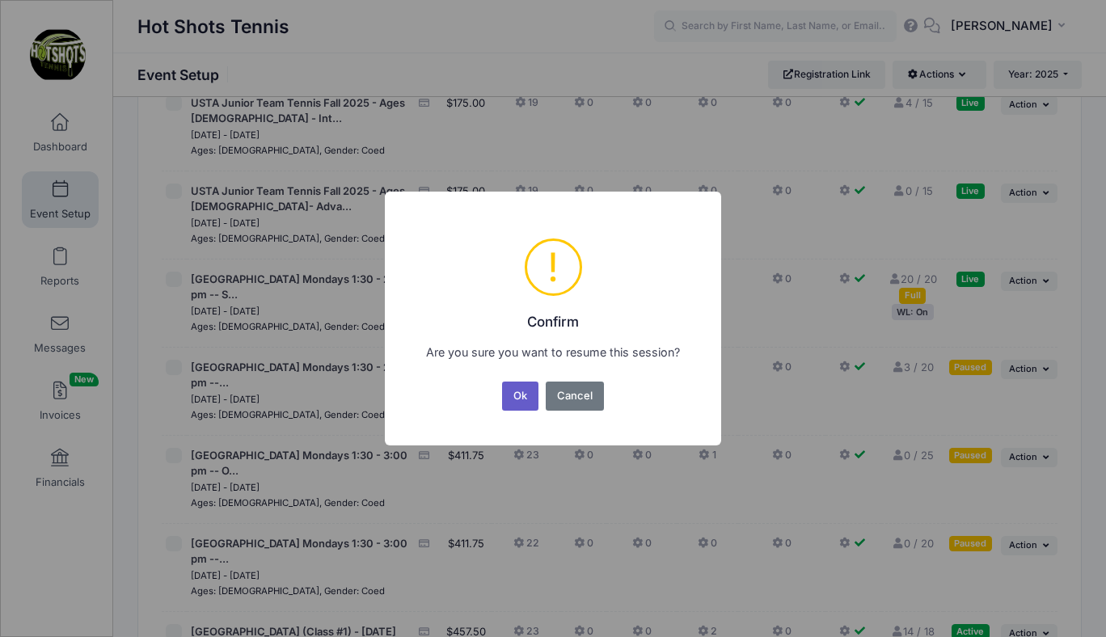
click at [518, 392] on button "Ok" at bounding box center [520, 396] width 37 height 29
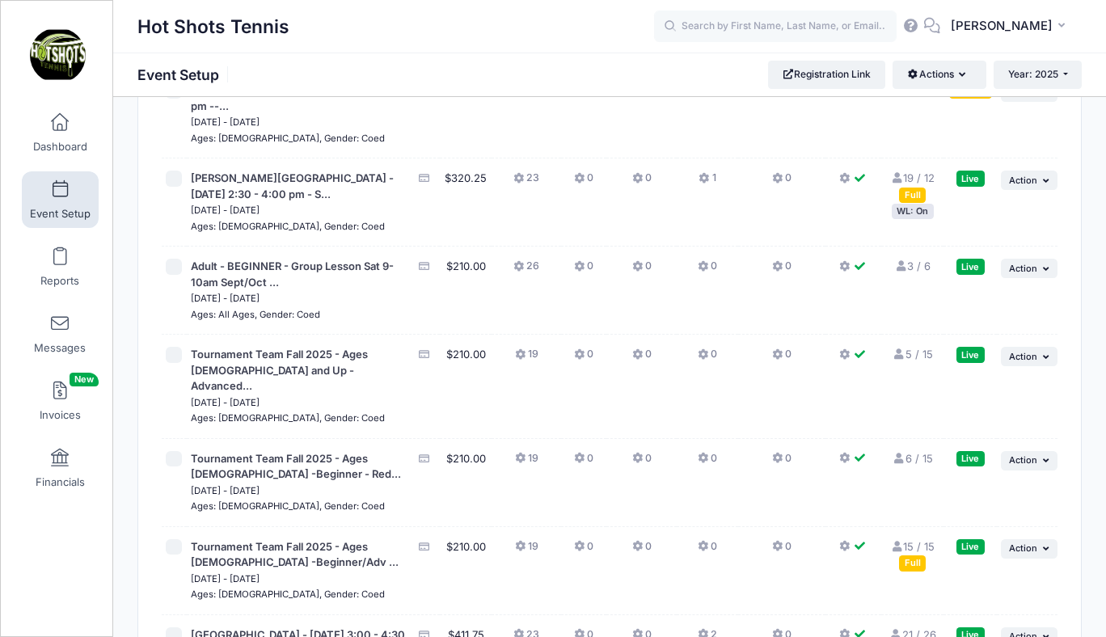
scroll to position [3792, 0]
click at [1017, 275] on span "Action" at bounding box center [1023, 269] width 28 height 11
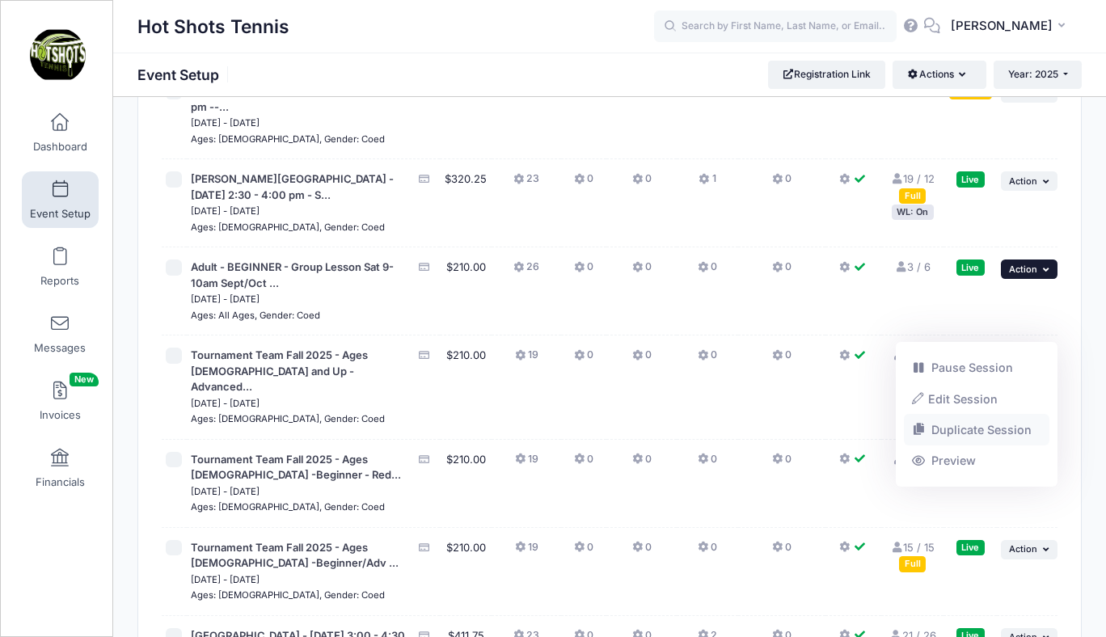
click at [955, 432] on link "Duplicate Session" at bounding box center [977, 430] width 146 height 31
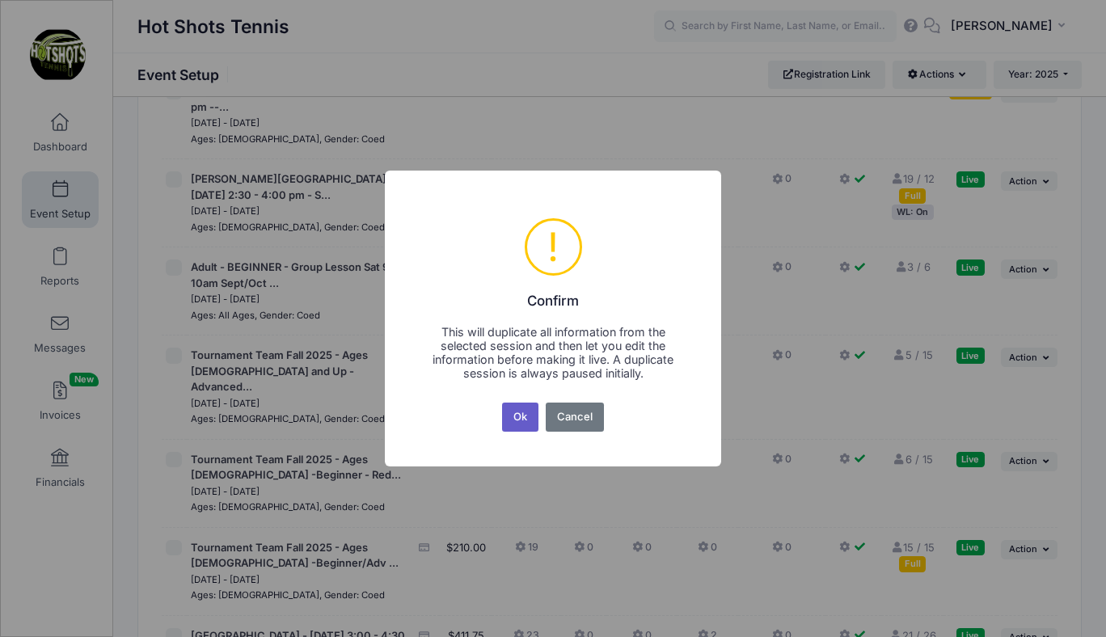
click at [521, 421] on button "Ok" at bounding box center [520, 417] width 37 height 29
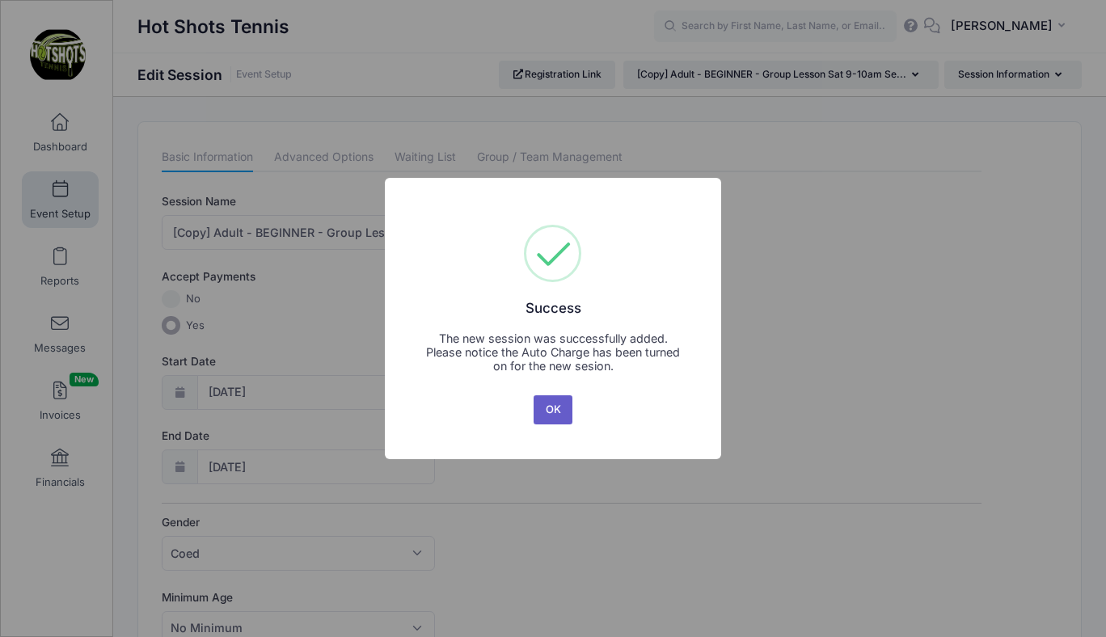
click at [553, 409] on button "OK" at bounding box center [553, 409] width 39 height 29
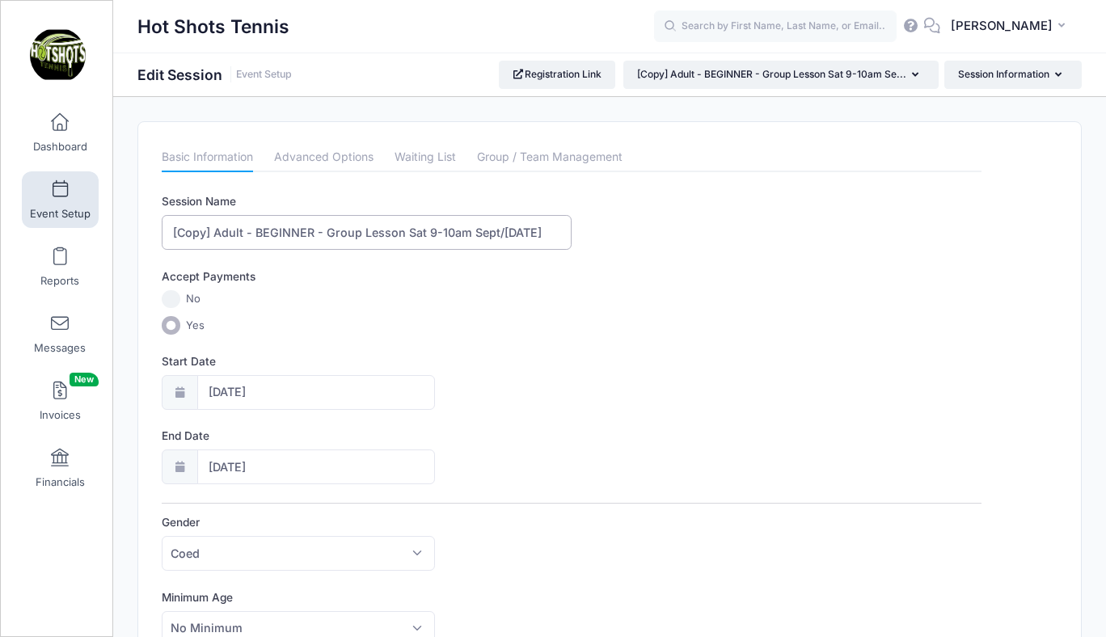
click at [214, 232] on input "[Copy] Adult - BEGINNER - Group Lesson Sat 9-10am Sept/[DATE]" at bounding box center [367, 232] width 410 height 35
drag, startPoint x: 430, startPoint y: 232, endPoint x: 478, endPoint y: 234, distance: 47.7
click at [478, 234] on input "Adult - BEGINNER - Group Lesson Sat 9-10am Sept/[DATE]" at bounding box center [367, 232] width 410 height 35
click at [532, 234] on input "Adult - BEGINNER - Group Lesson Sat 9-10am Nov/Dec/[DATE]" at bounding box center [367, 232] width 410 height 35
type input "Adult - BEGINNER - Group Lesson Sat 9-10am Nov/Dec/Jan 2025-26"
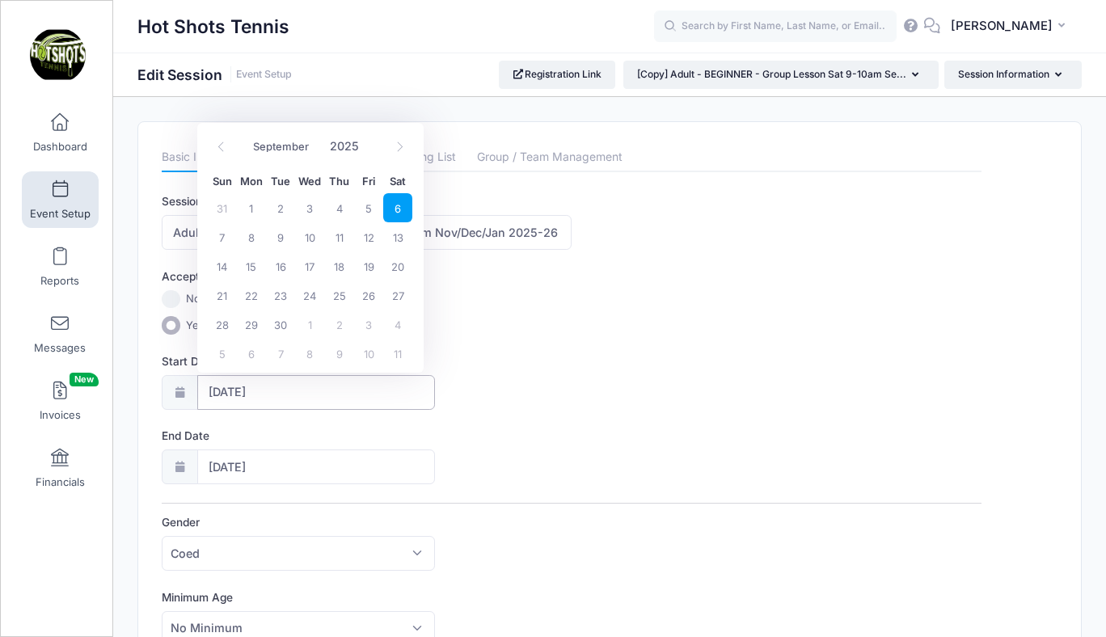
click at [285, 386] on input "[DATE]" at bounding box center [316, 392] width 238 height 35
click at [402, 146] on icon at bounding box center [399, 146] width 11 height 11
select select "10"
click at [397, 205] on span "1" at bounding box center [397, 207] width 29 height 29
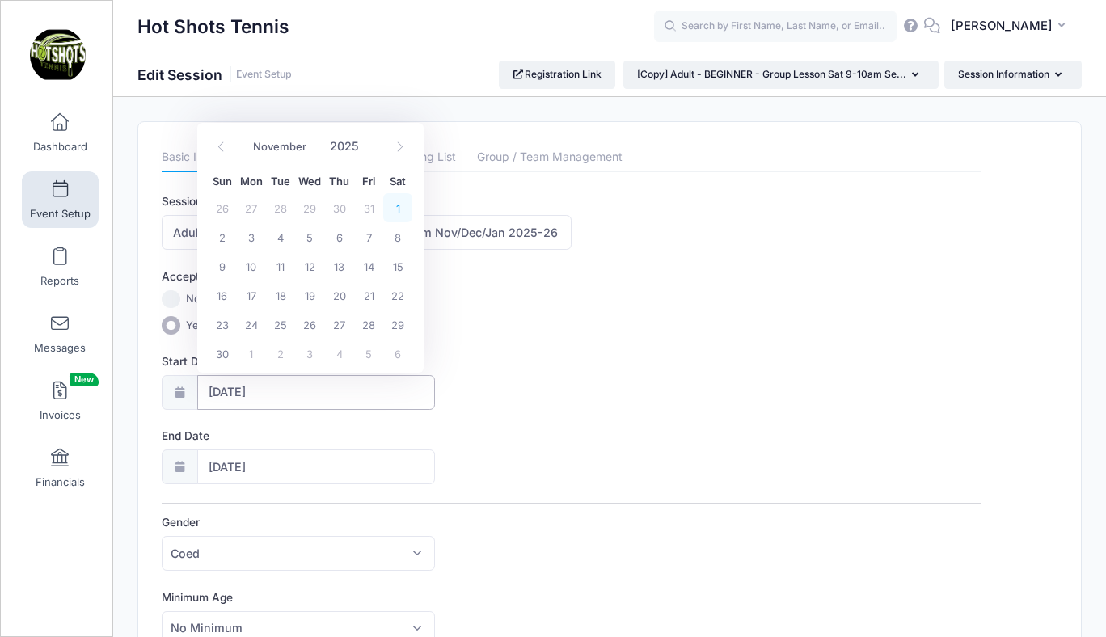
type input "[DATE]"
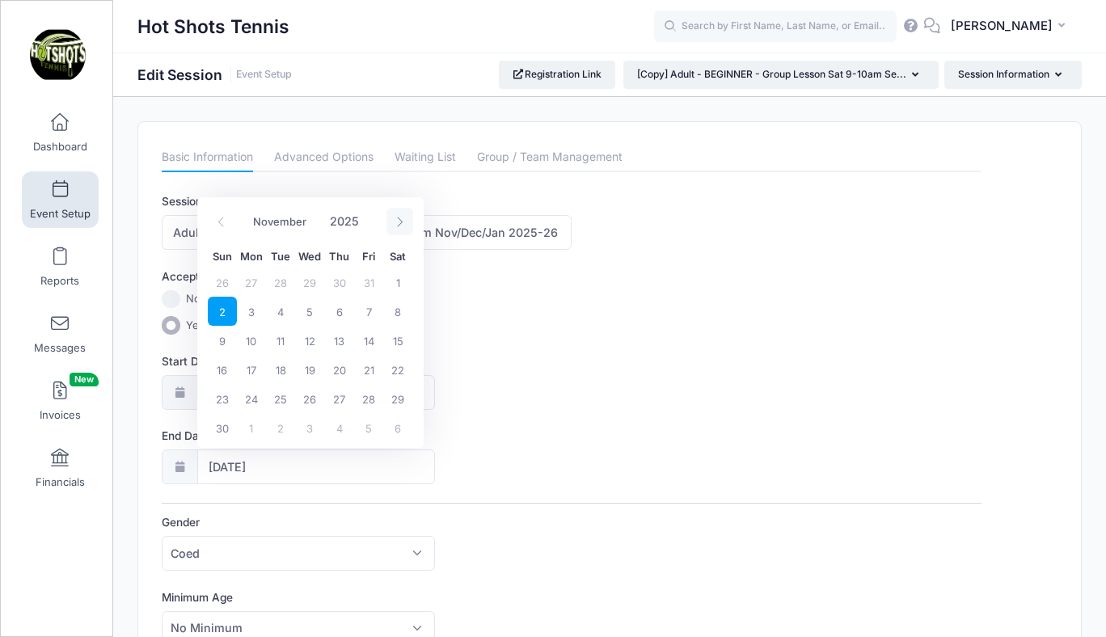
click at [402, 220] on icon at bounding box center [399, 222] width 11 height 11
select select "11"
click at [402, 220] on icon at bounding box center [399, 222] width 11 height 11
type input "2026"
select select "0"
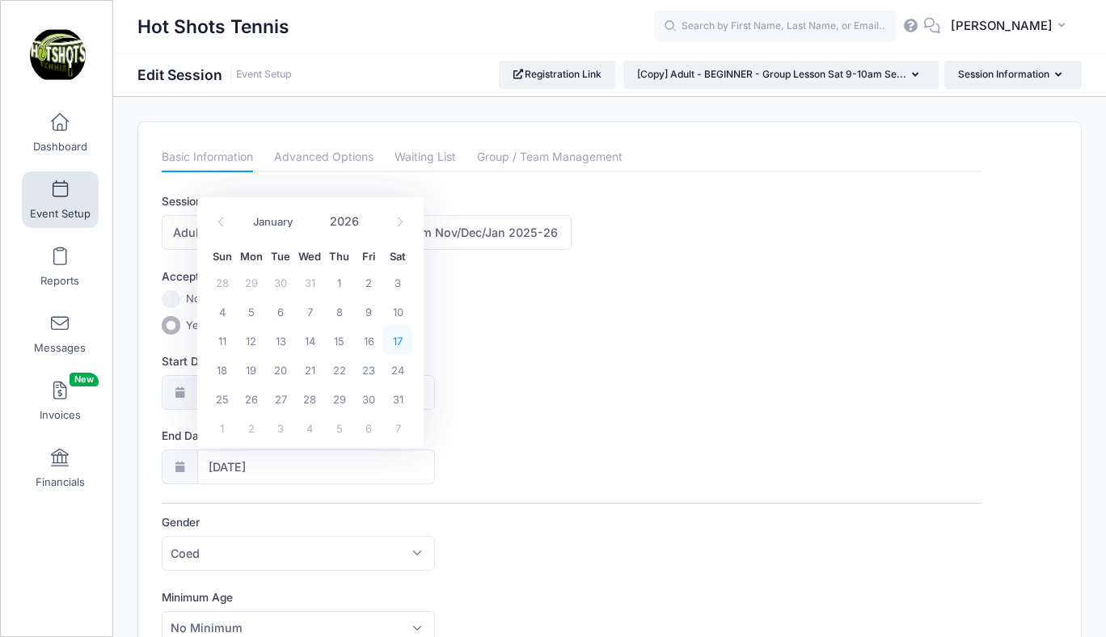
click at [397, 338] on span "17" at bounding box center [397, 340] width 29 height 29
type input "[DATE]"
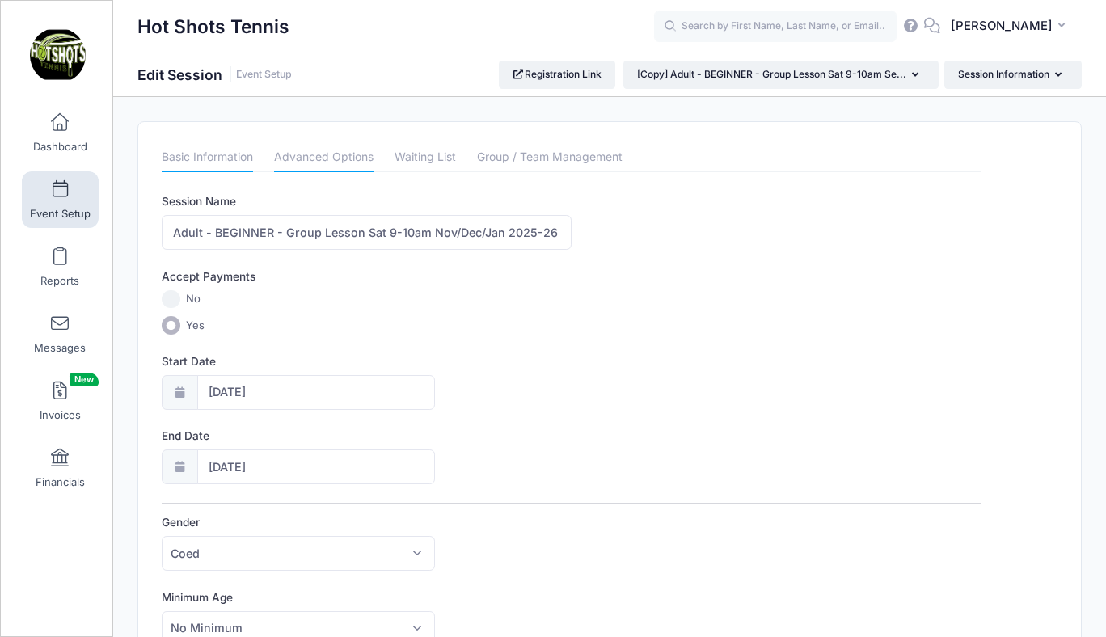
click at [327, 162] on link "Advanced Options" at bounding box center [323, 157] width 99 height 29
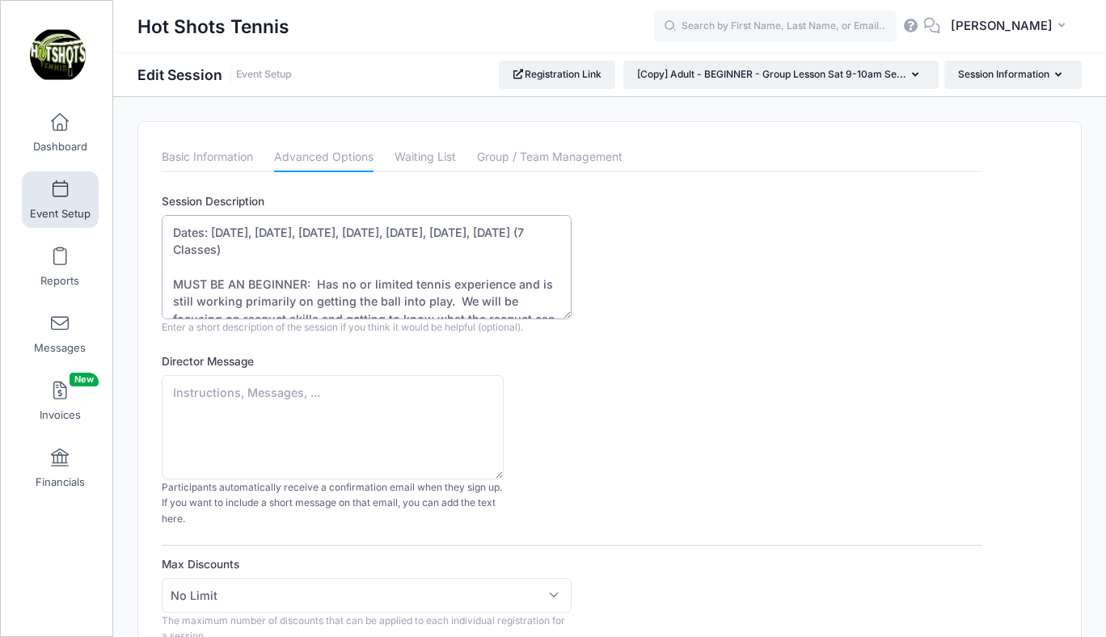
drag, startPoint x: 213, startPoint y: 229, endPoint x: 247, endPoint y: 252, distance: 41.9
click at [247, 252] on textarea "Dates: [DATE], [DATE], [DATE], [DATE], [DATE], [DATE], [DATE] (7 Classes) MUST …" at bounding box center [367, 267] width 410 height 104
paste textarea "[DATE], [DATE], [DATE], [DATE], [DATE], [DATE], [DATE] (7 classes)"
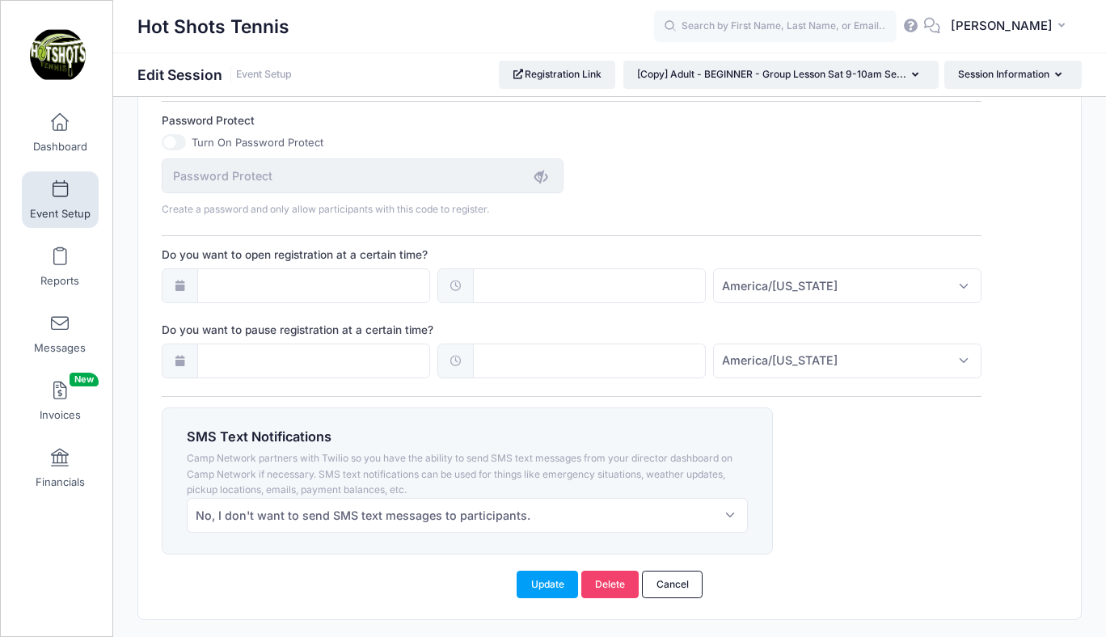
scroll to position [1169, 0]
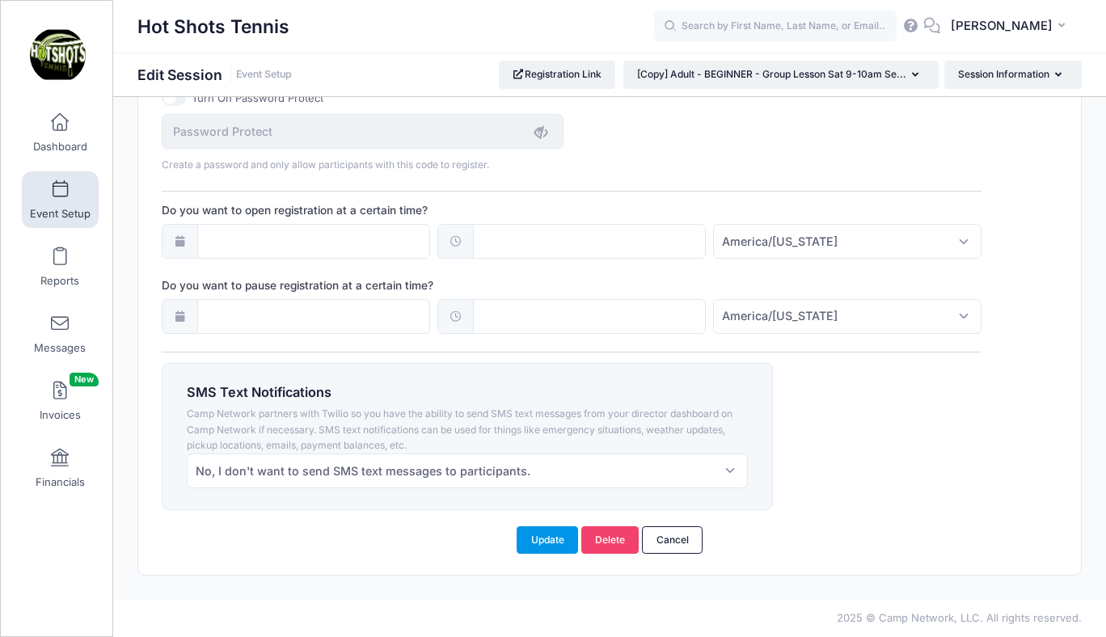
type textarea "Dates: Nov 1, Nov 8, Nov 15, Dec 6, Dec 13, Jan 10, Jan 17 (7 classes) MUST BE …"
click at [555, 538] on button "Update" at bounding box center [547, 539] width 61 height 27
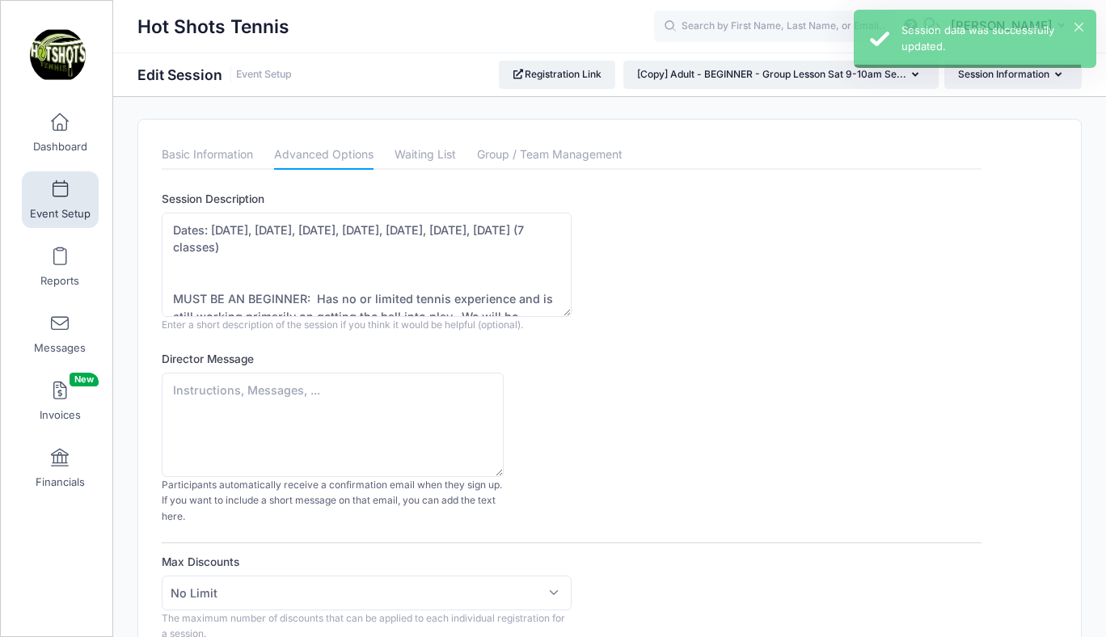
scroll to position [0, 0]
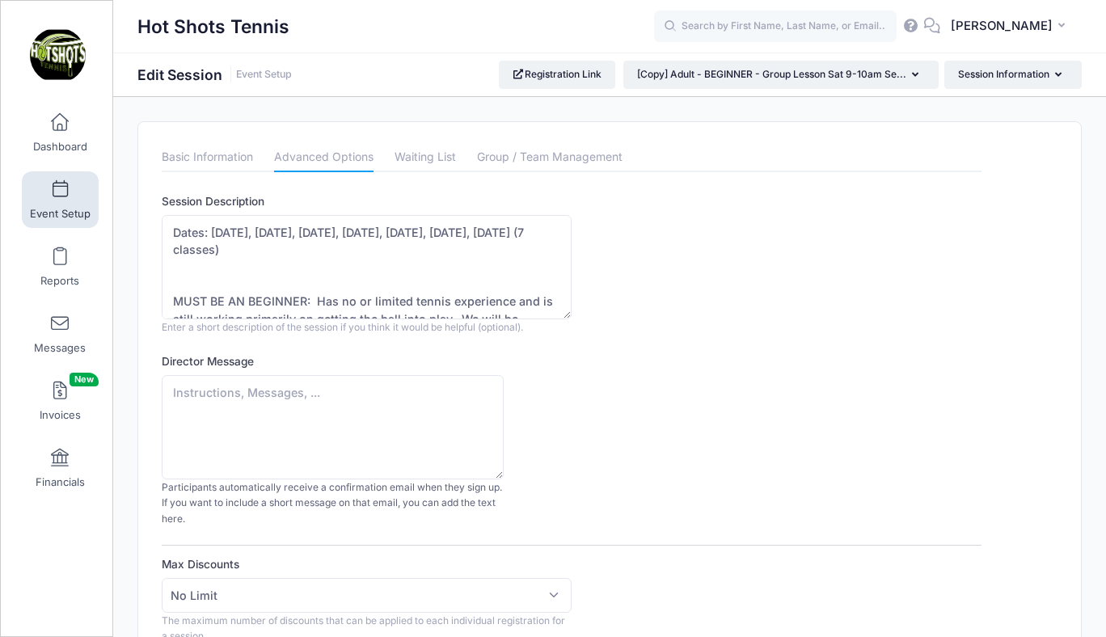
click at [60, 187] on span at bounding box center [60, 190] width 0 height 18
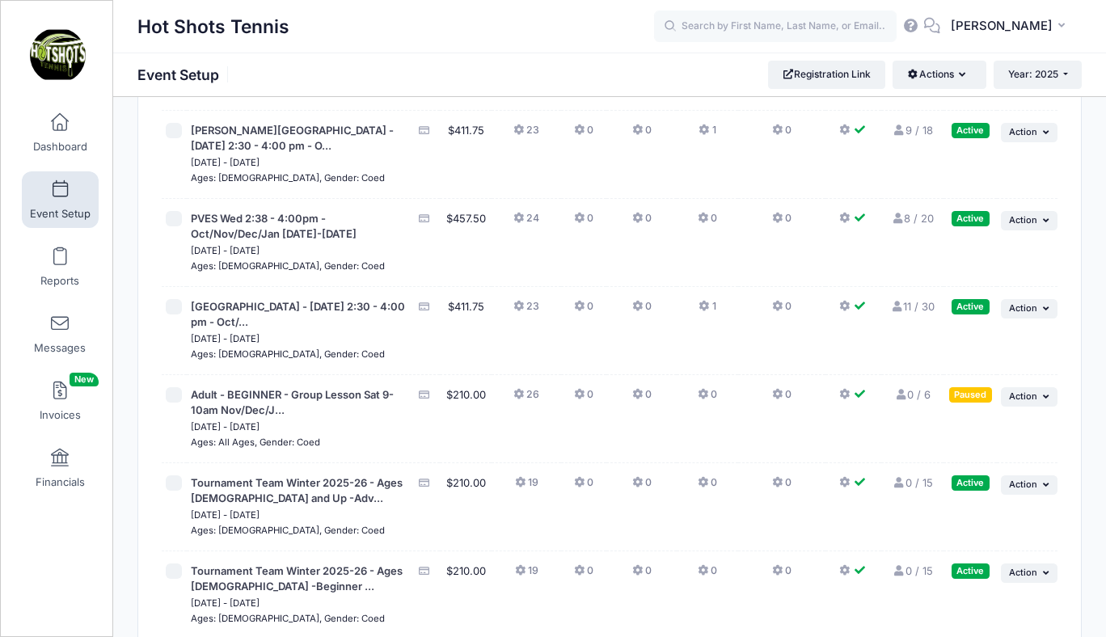
scroll to position [5270, 0]
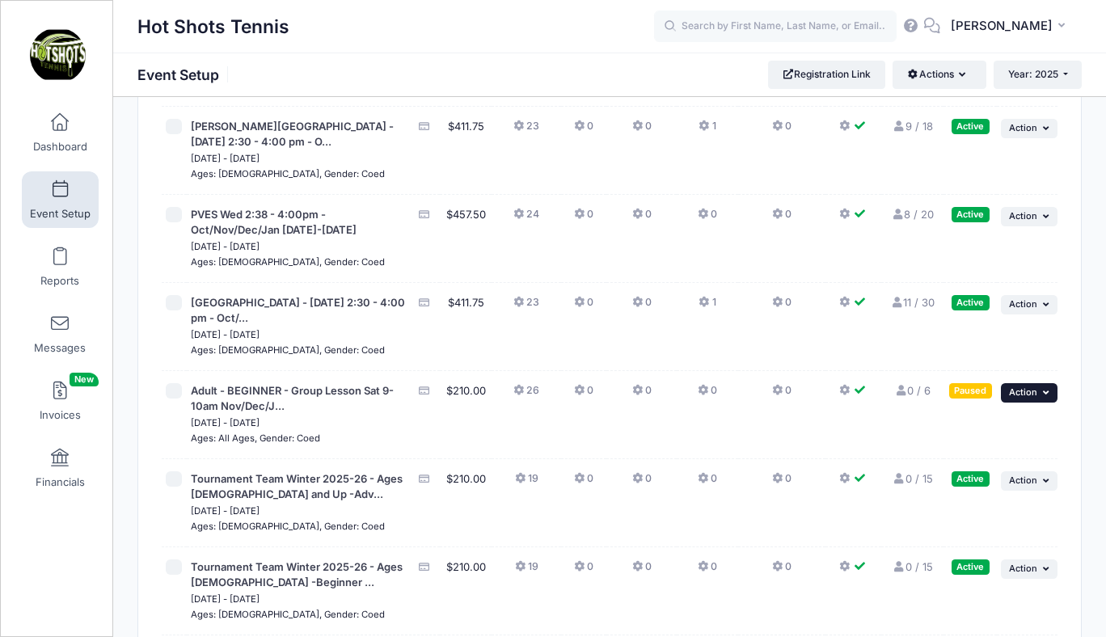
click at [1016, 398] on span "Action" at bounding box center [1023, 391] width 28 height 11
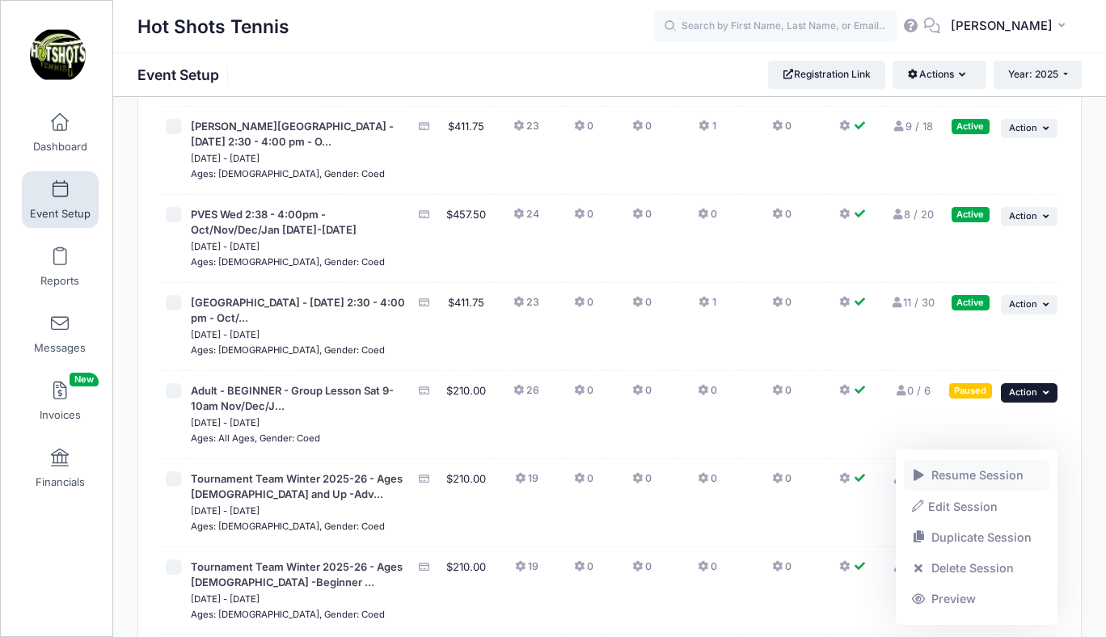
click at [981, 480] on link "Resume Session" at bounding box center [977, 475] width 146 height 31
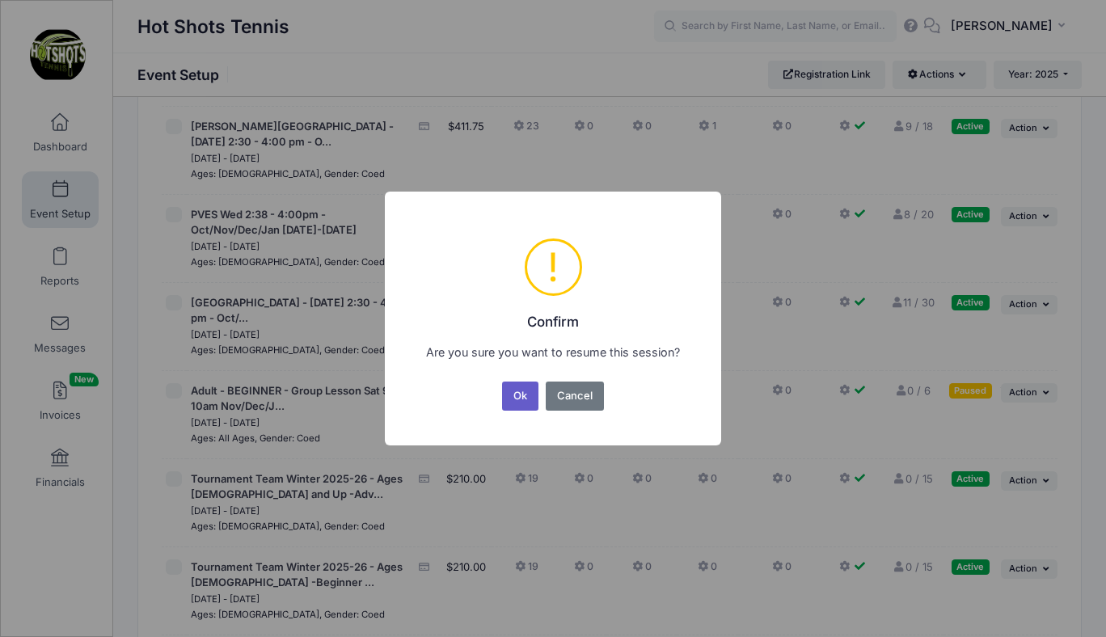
click at [515, 396] on button "Ok" at bounding box center [520, 396] width 37 height 29
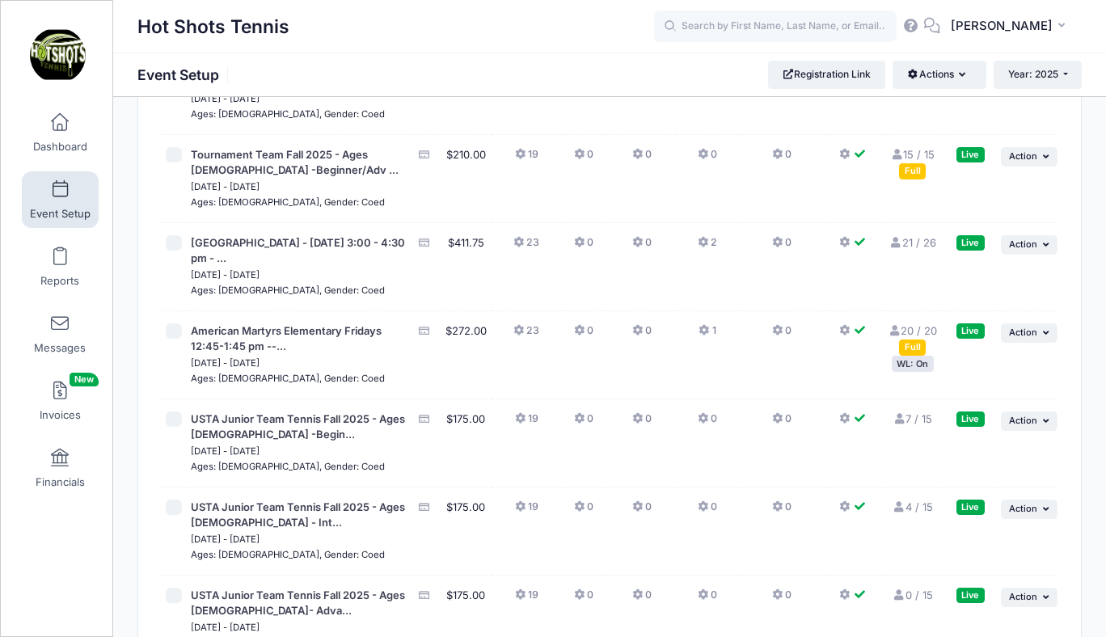
scroll to position [4190, 0]
